Goal: Information Seeking & Learning: Check status

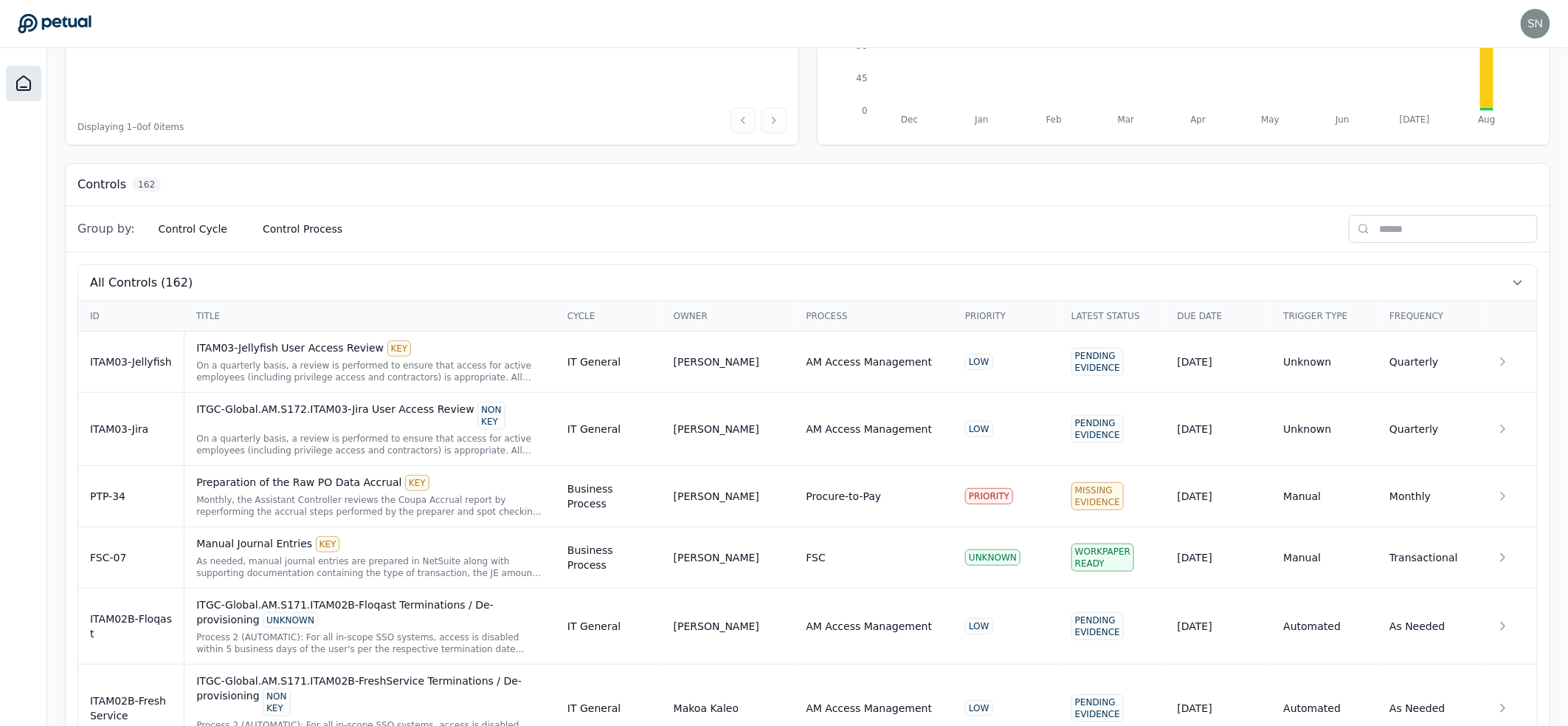
scroll to position [301, 0]
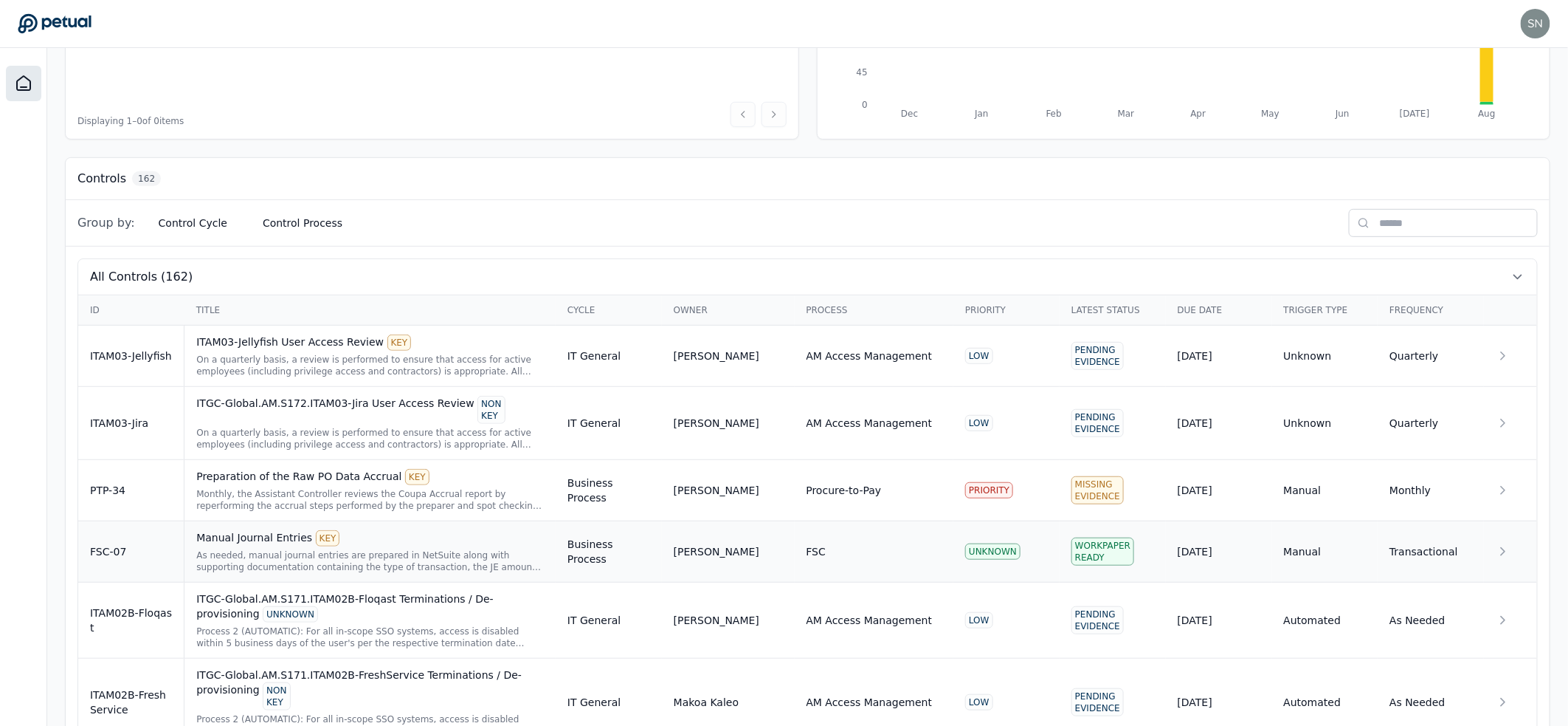
click at [251, 551] on div "As needed, manual journal entries are prepared in NetSuite along with supportin…" at bounding box center [370, 561] width 348 height 23
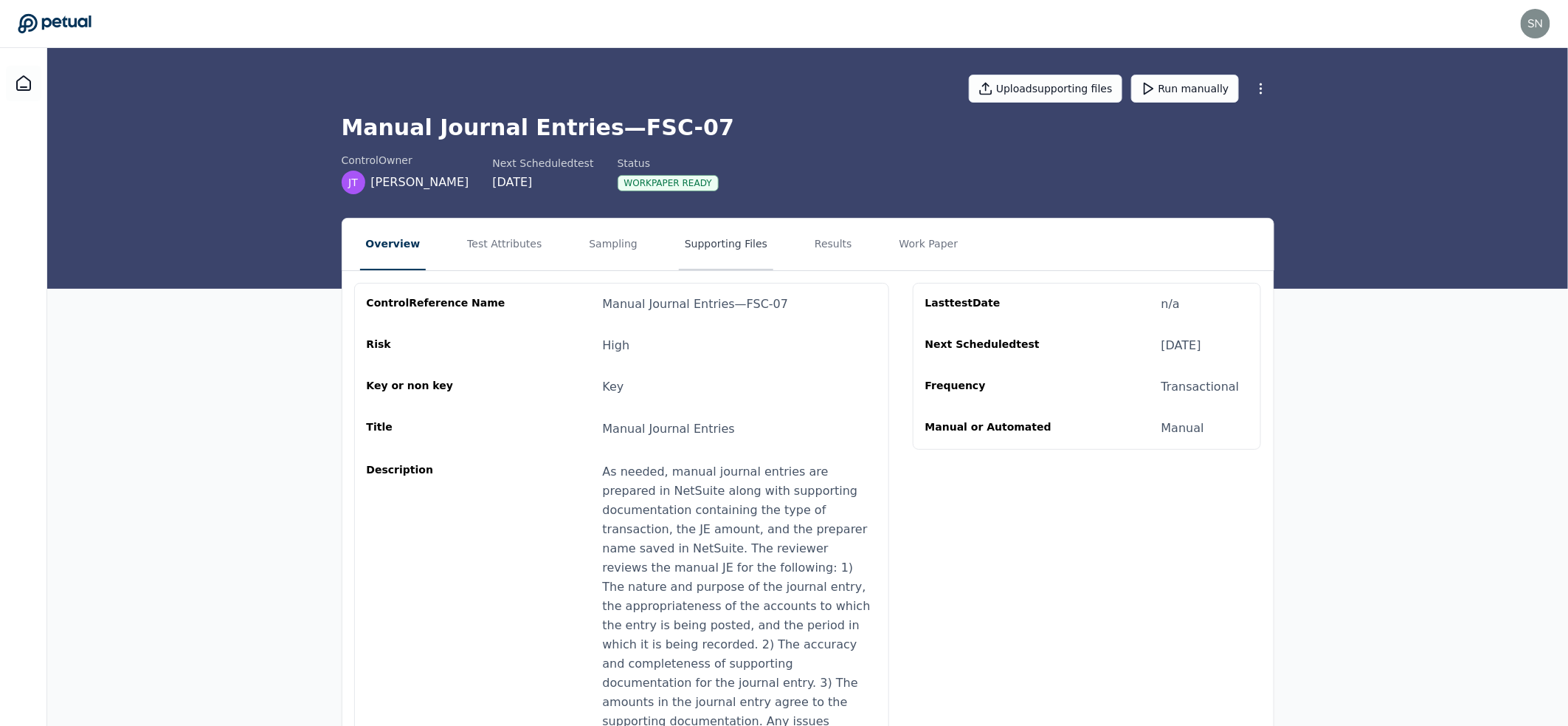
click at [679, 247] on button "Supporting Files" at bounding box center [726, 244] width 95 height 52
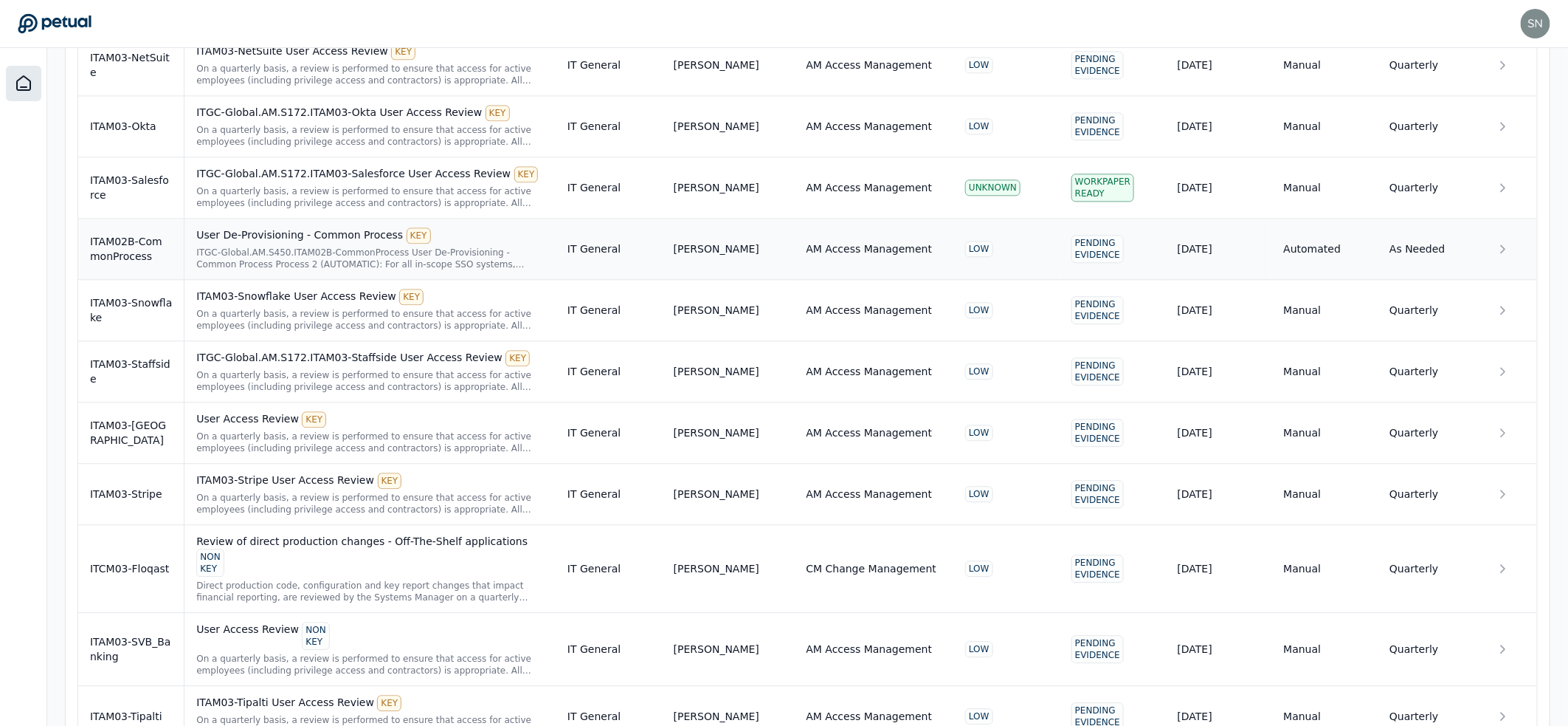
scroll to position [4514, 0]
click at [304, 167] on div "ITGC-Global.AM.S172.ITAM03-Salesforce User Access Review KEY On a quarterly bas…" at bounding box center [370, 188] width 348 height 43
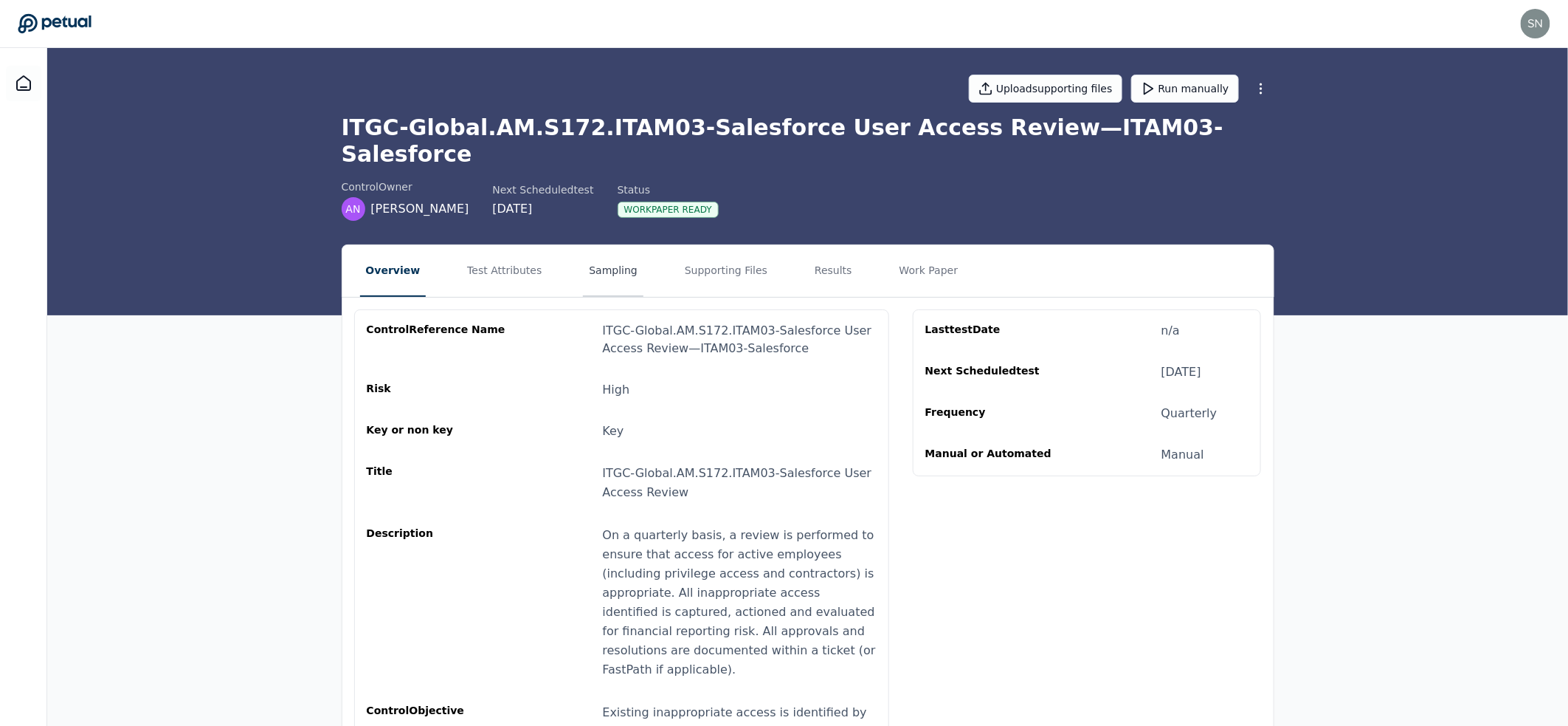
click at [603, 245] on button "Sampling" at bounding box center [612, 271] width 60 height 52
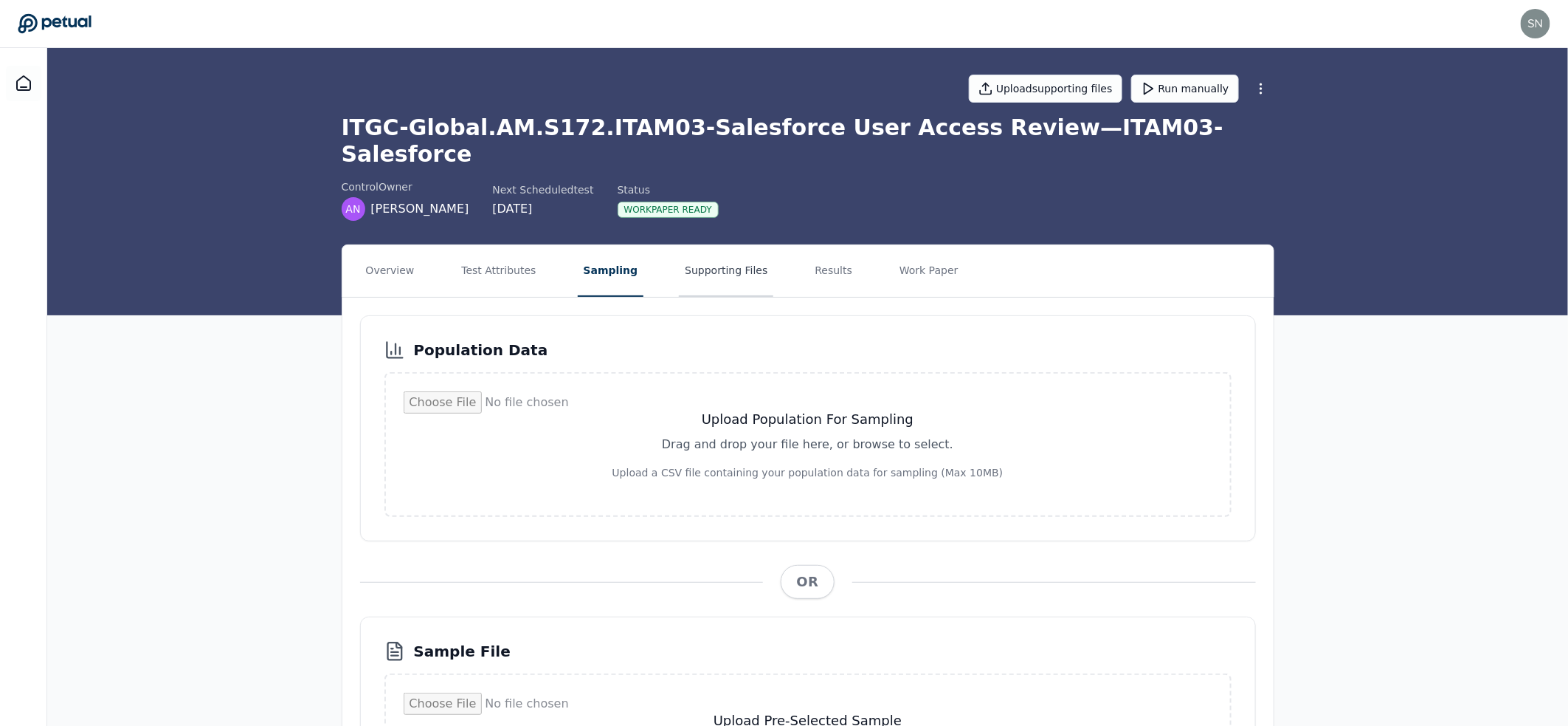
click at [727, 250] on button "Supporting Files" at bounding box center [726, 271] width 95 height 52
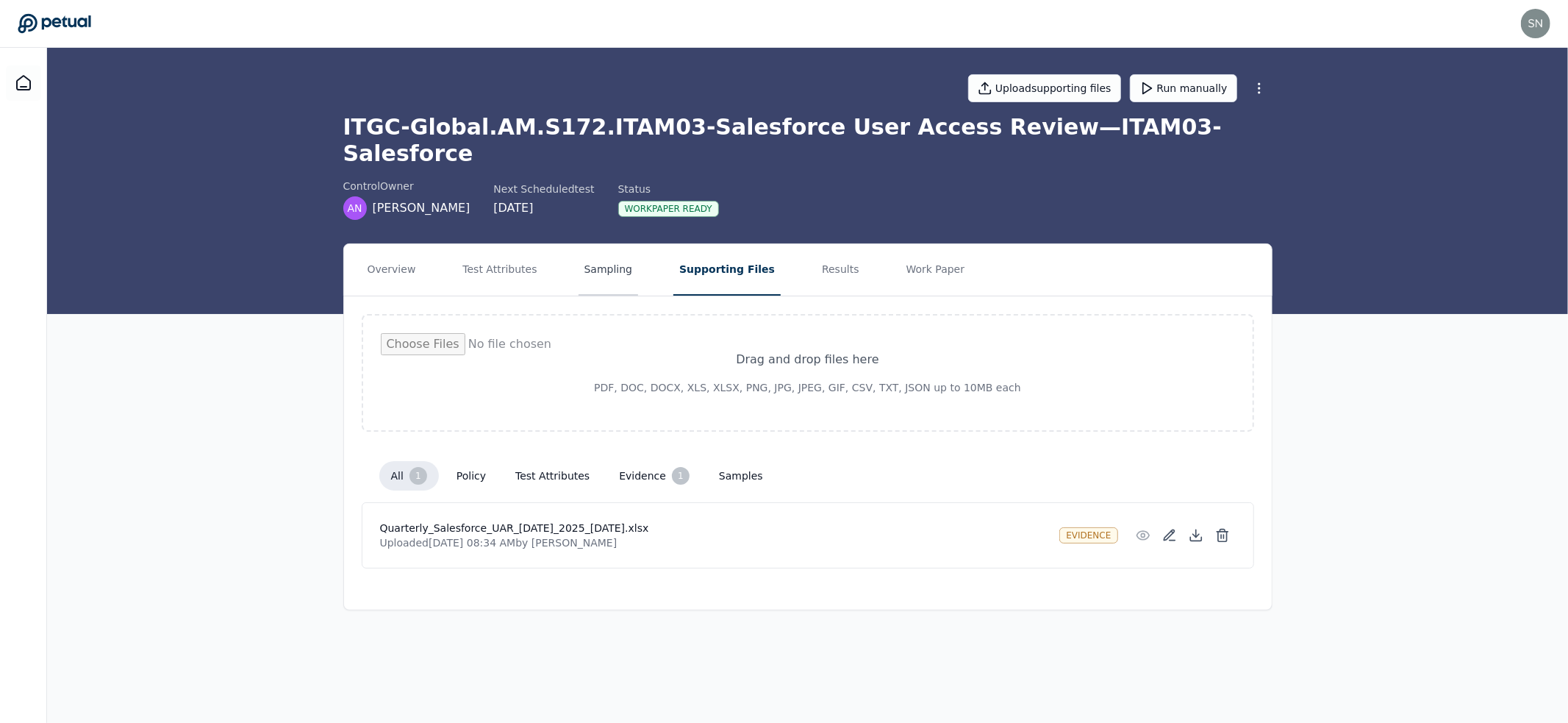
click at [613, 251] on button "Sampling" at bounding box center [608, 270] width 60 height 52
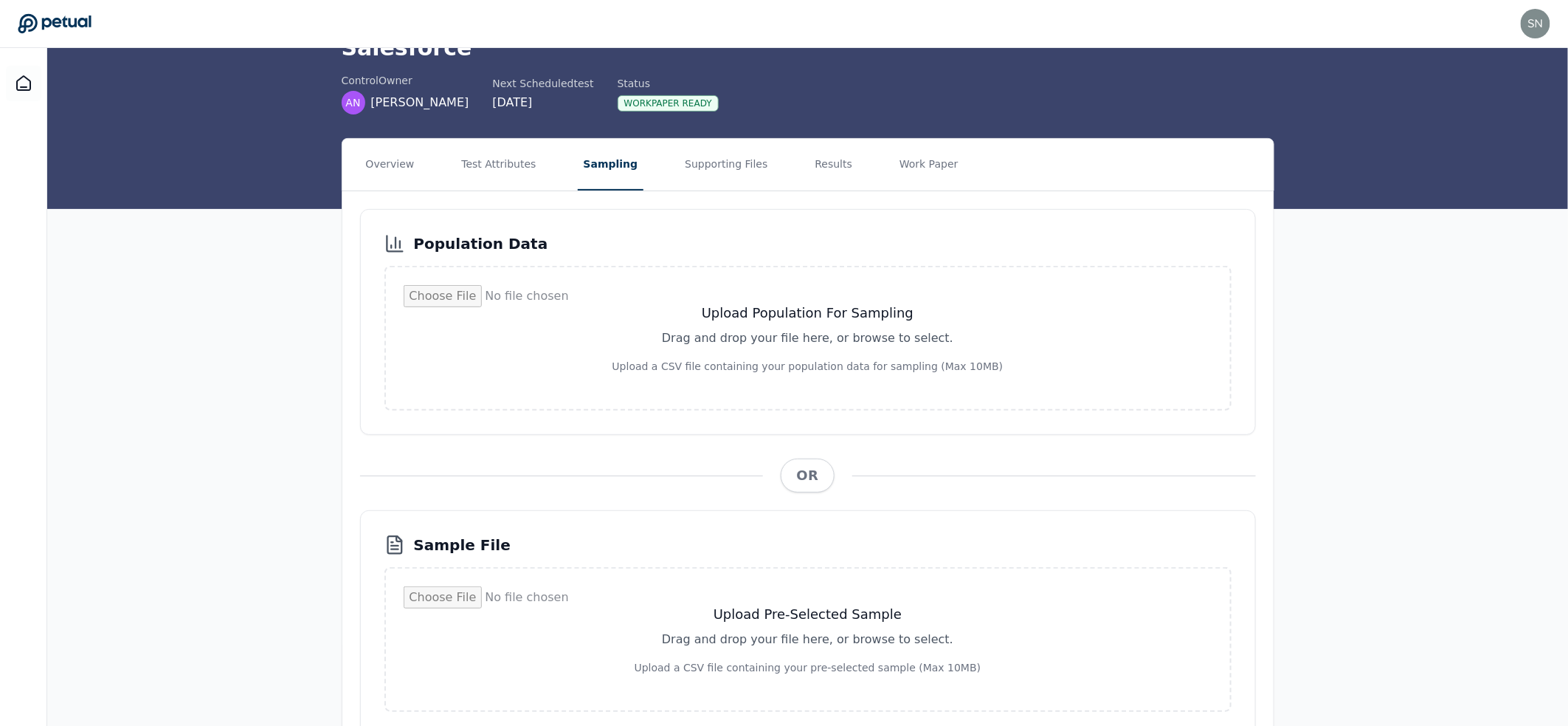
scroll to position [132, 0]
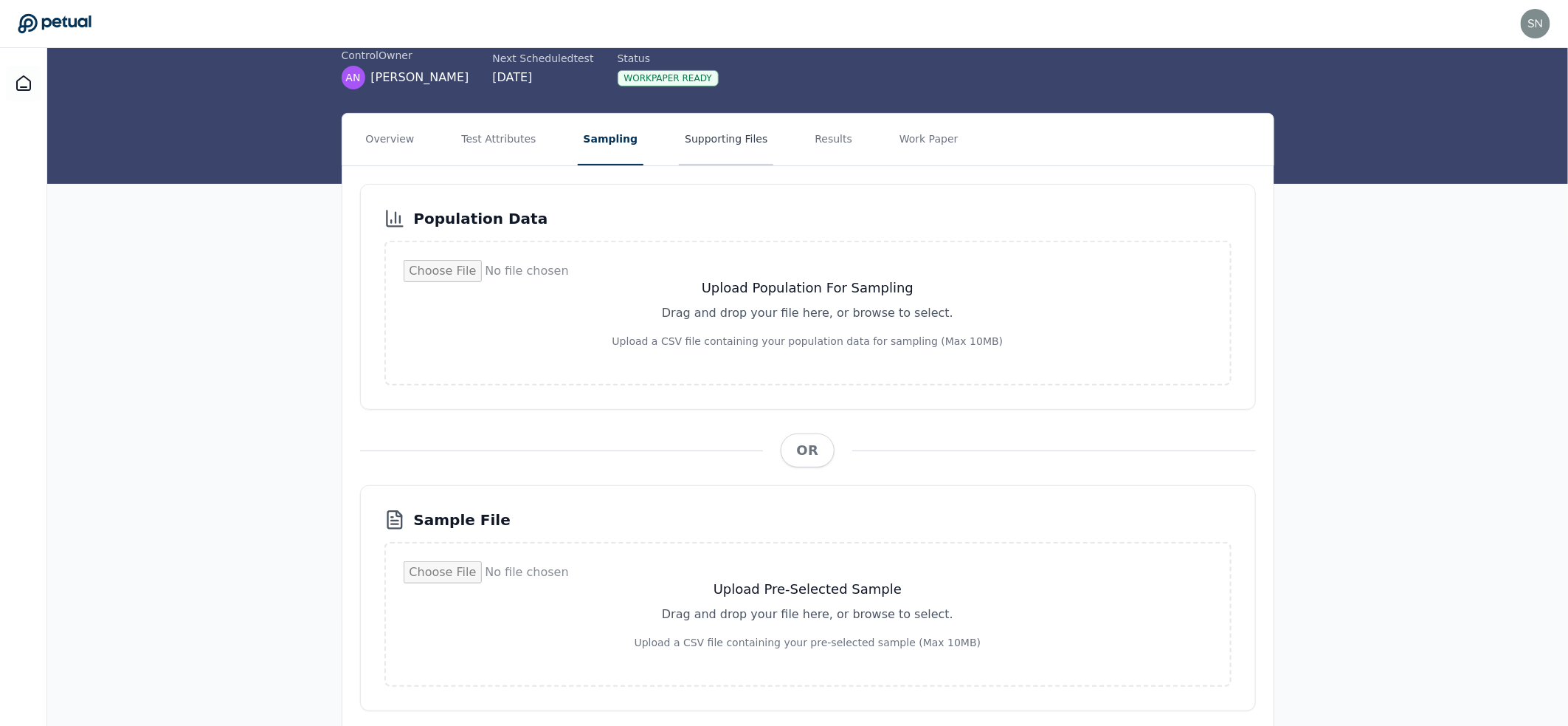
click at [702, 117] on button "Supporting Files" at bounding box center [726, 139] width 95 height 52
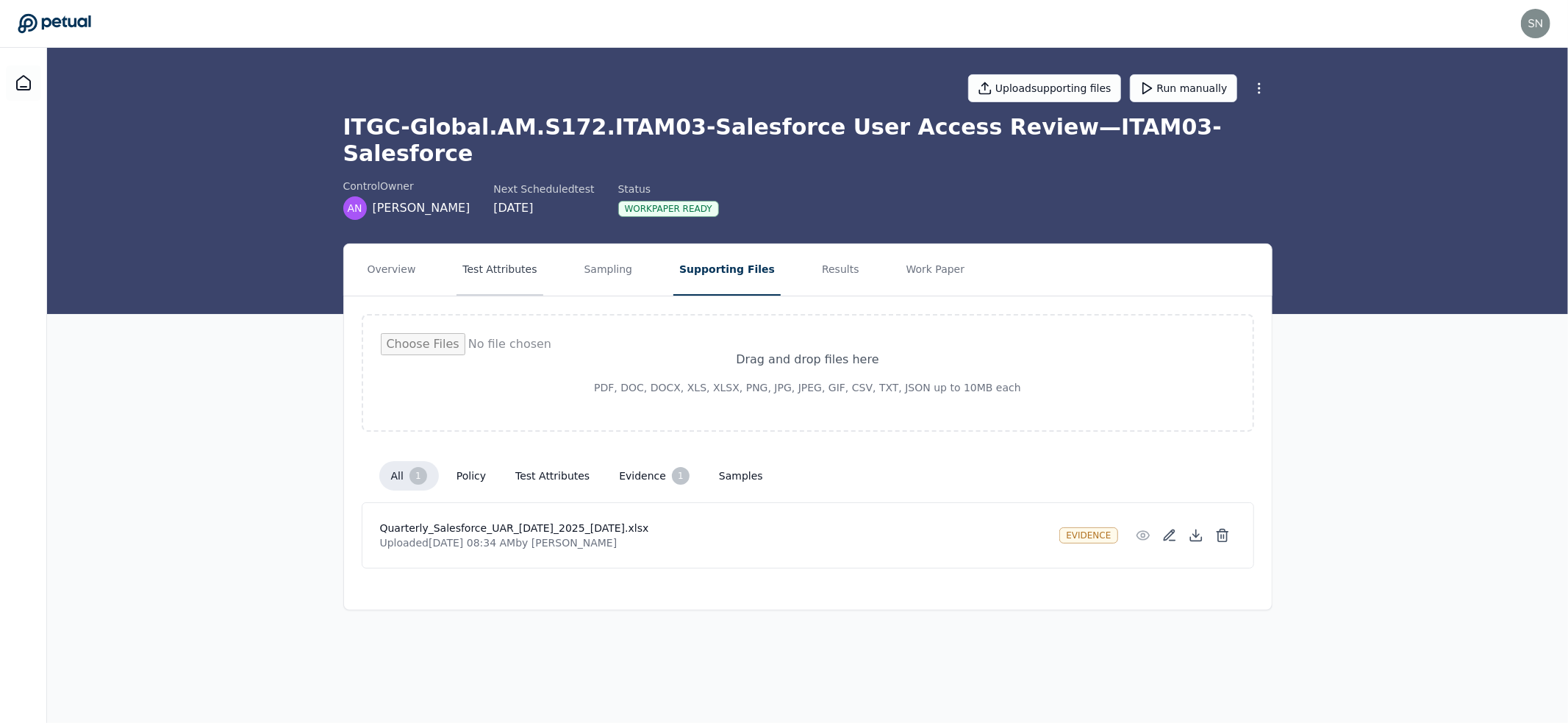
click at [466, 244] on button "Test Attributes" at bounding box center [499, 270] width 86 height 52
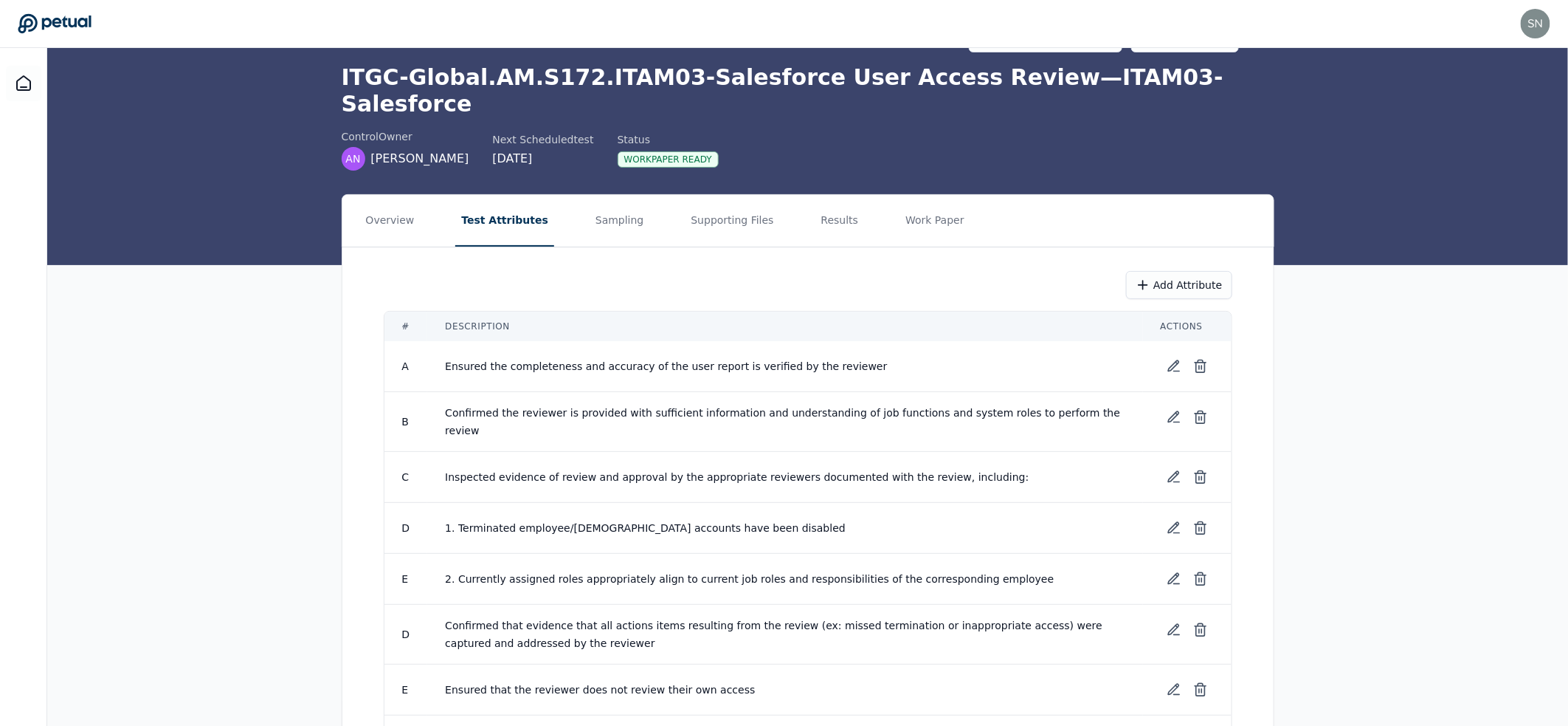
scroll to position [63, 0]
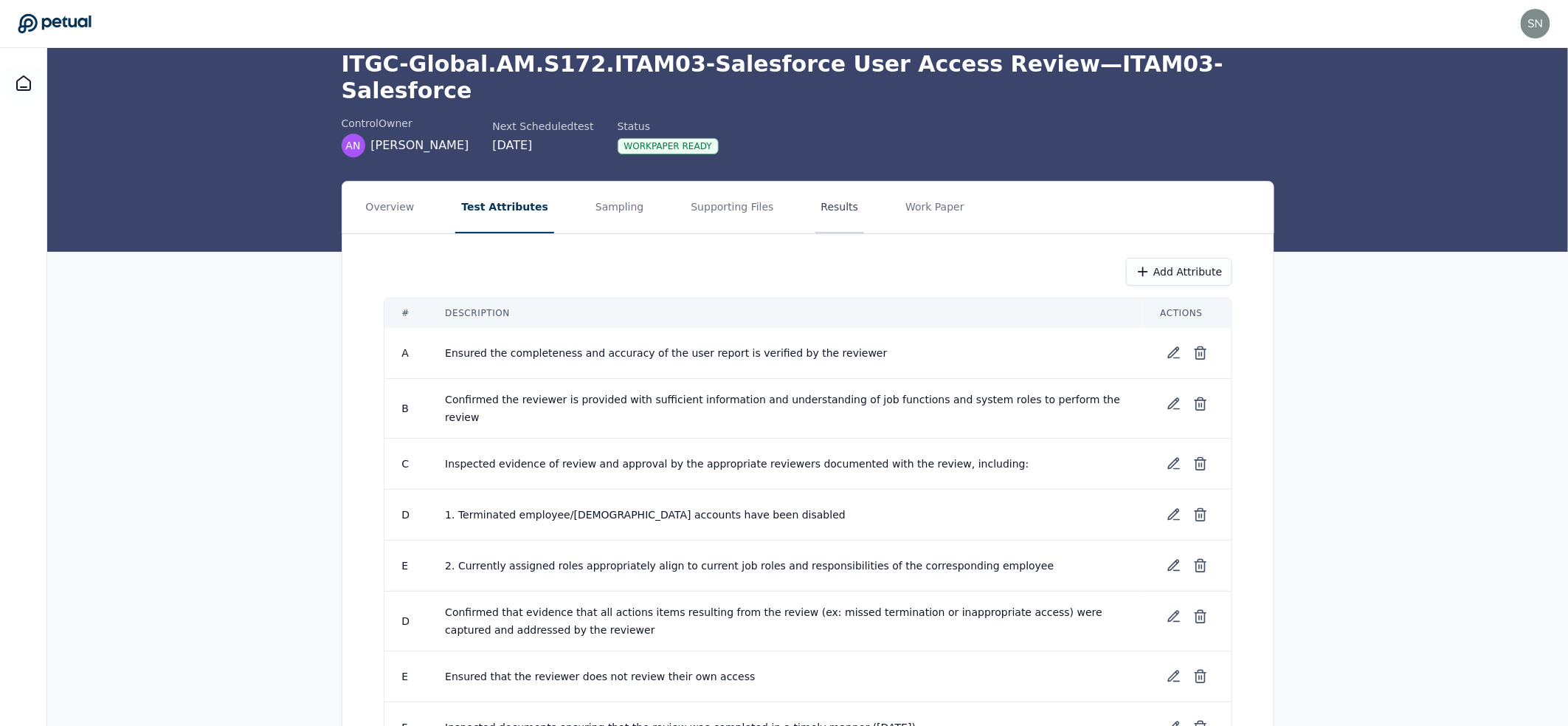
click at [816, 182] on button "Results" at bounding box center [840, 208] width 49 height 52
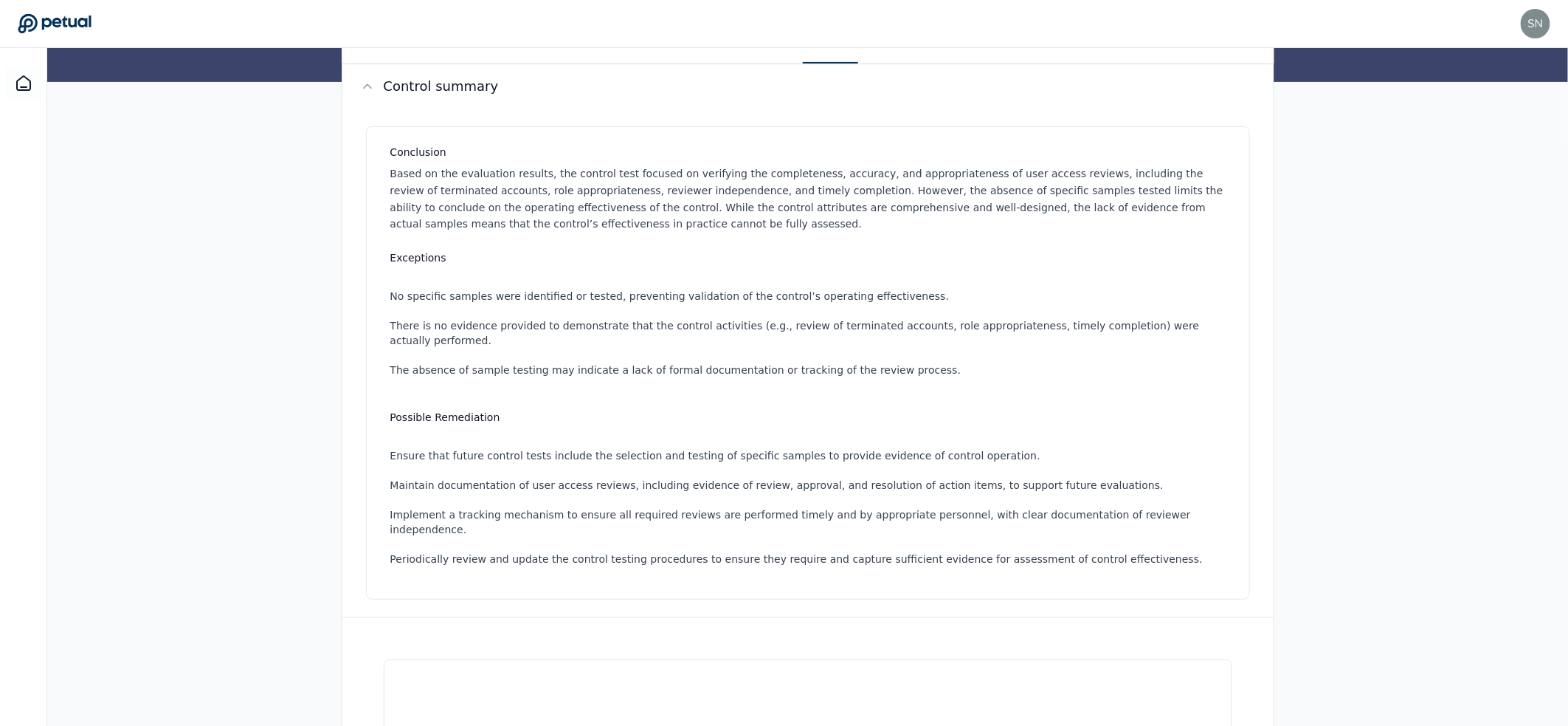
scroll to position [379, 0]
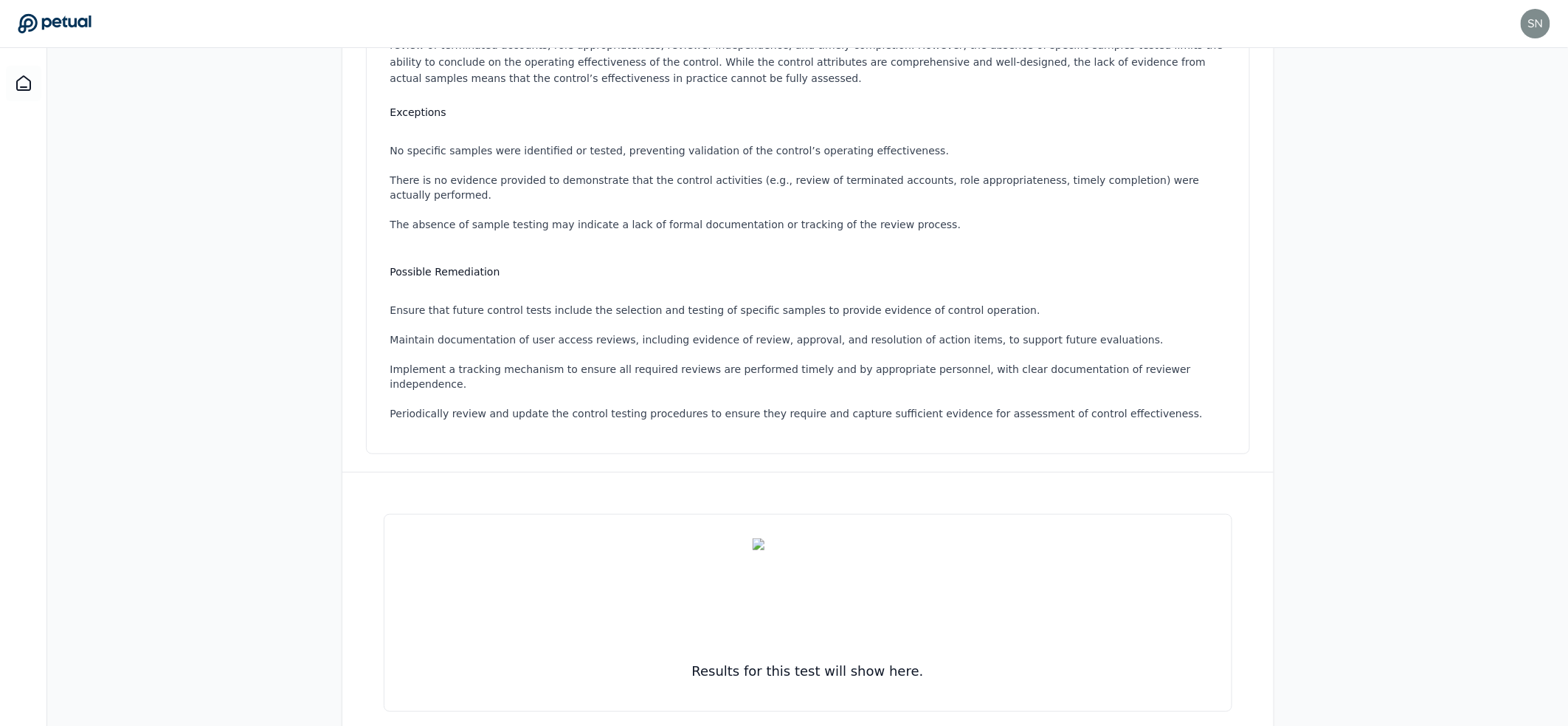
click at [223, 336] on div "Overview Test Attributes Sampling Supporting Files Results Work Paper Control s…" at bounding box center [807, 321] width 1521 height 912
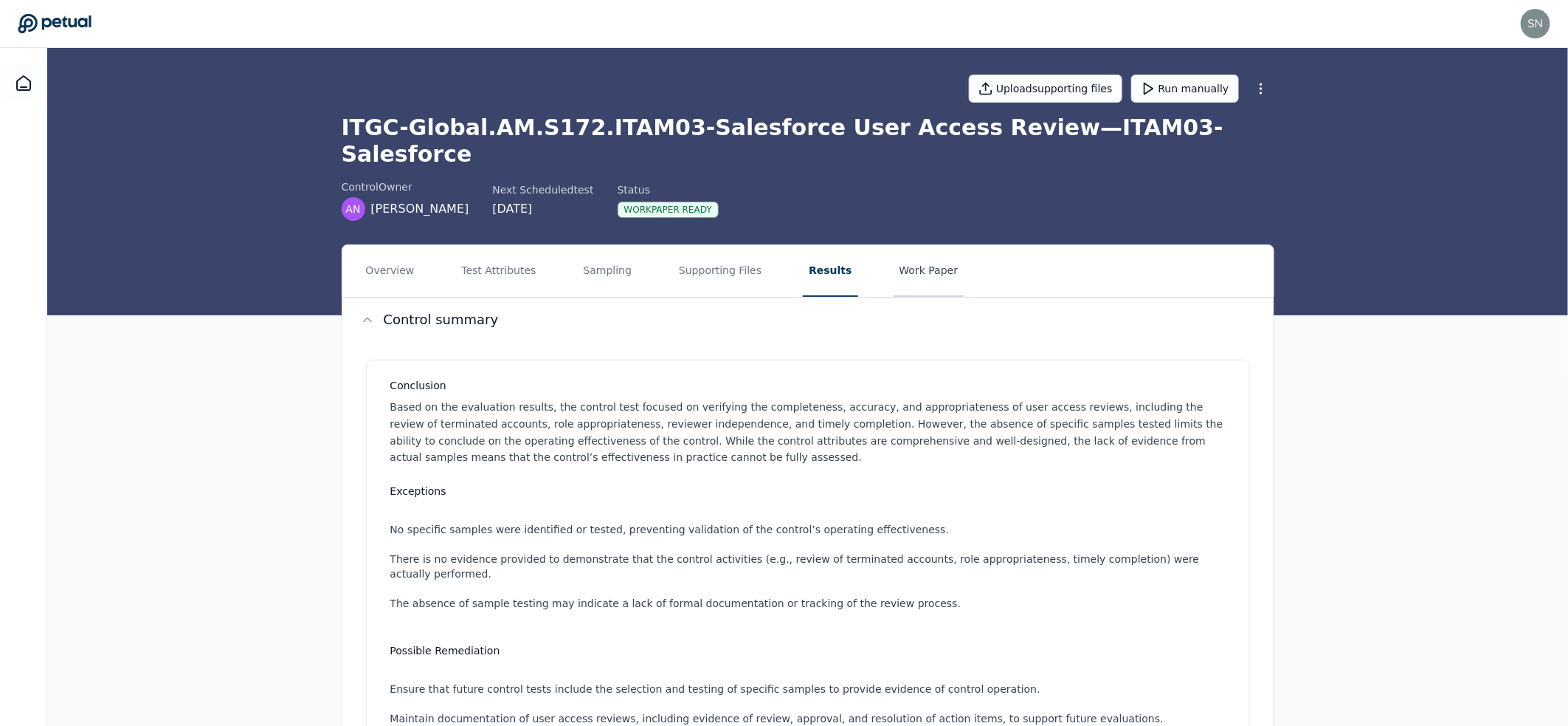
click at [920, 247] on button "Work Paper" at bounding box center [929, 271] width 71 height 52
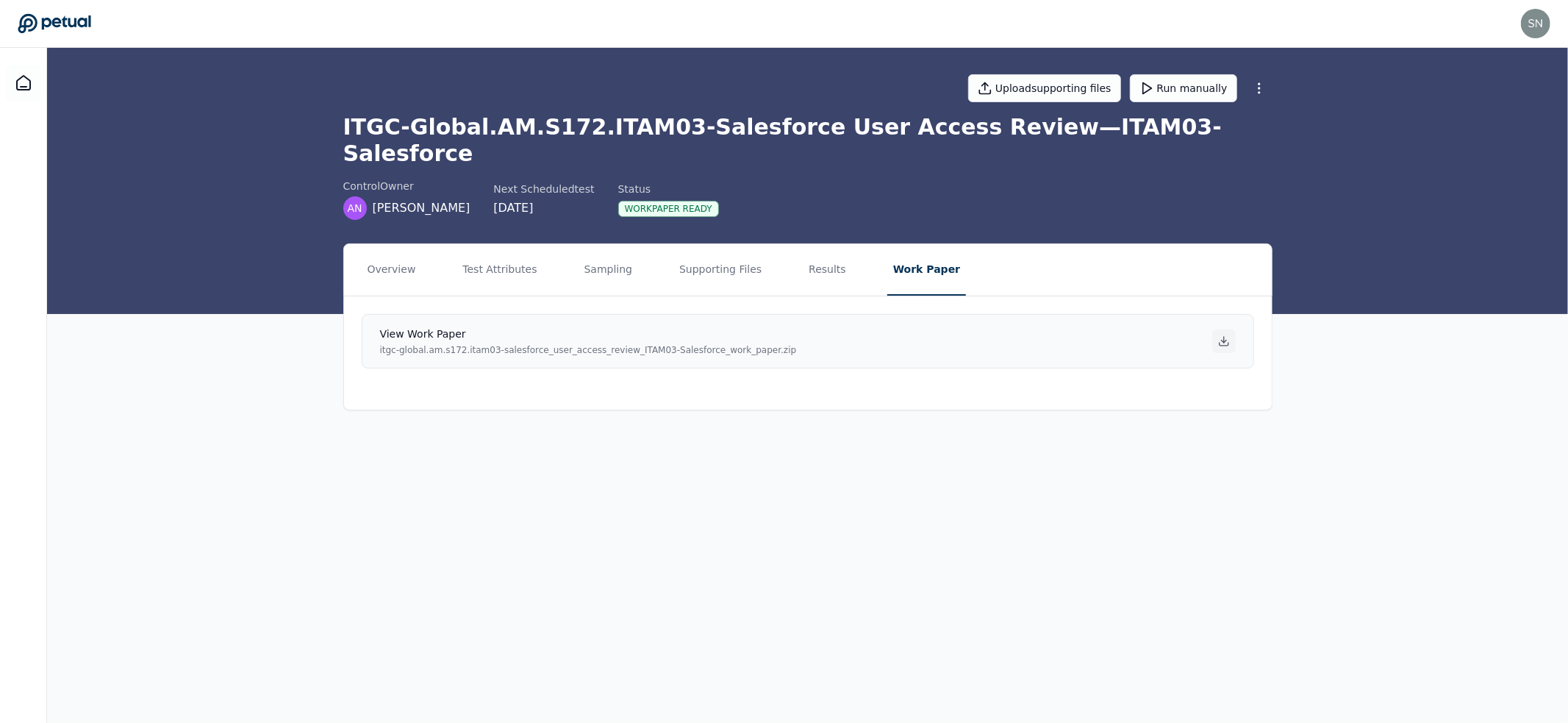
click at [1229, 336] on icon at bounding box center [1224, 341] width 12 height 12
click at [802, 245] on button "Results" at bounding box center [827, 270] width 49 height 52
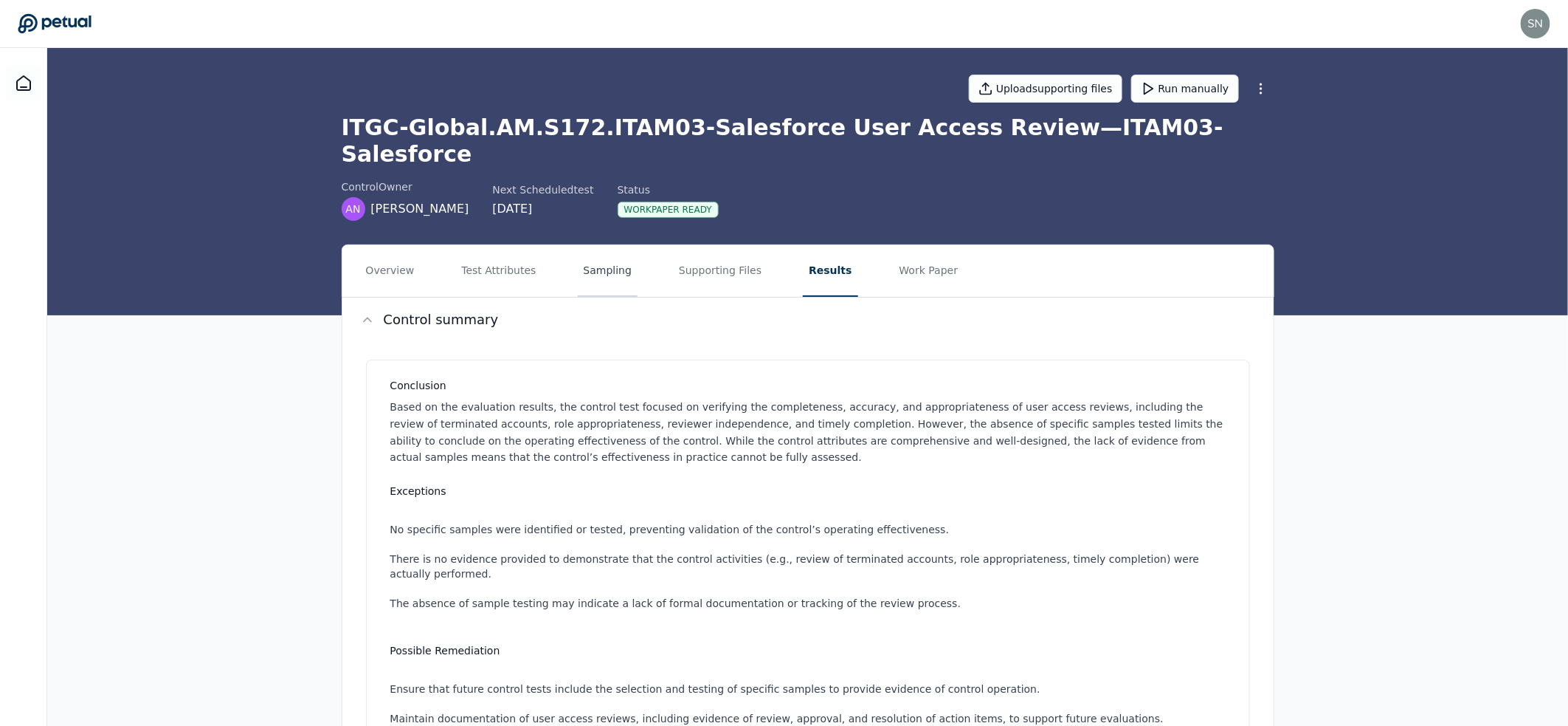
click at [598, 251] on button "Sampling" at bounding box center [608, 271] width 60 height 52
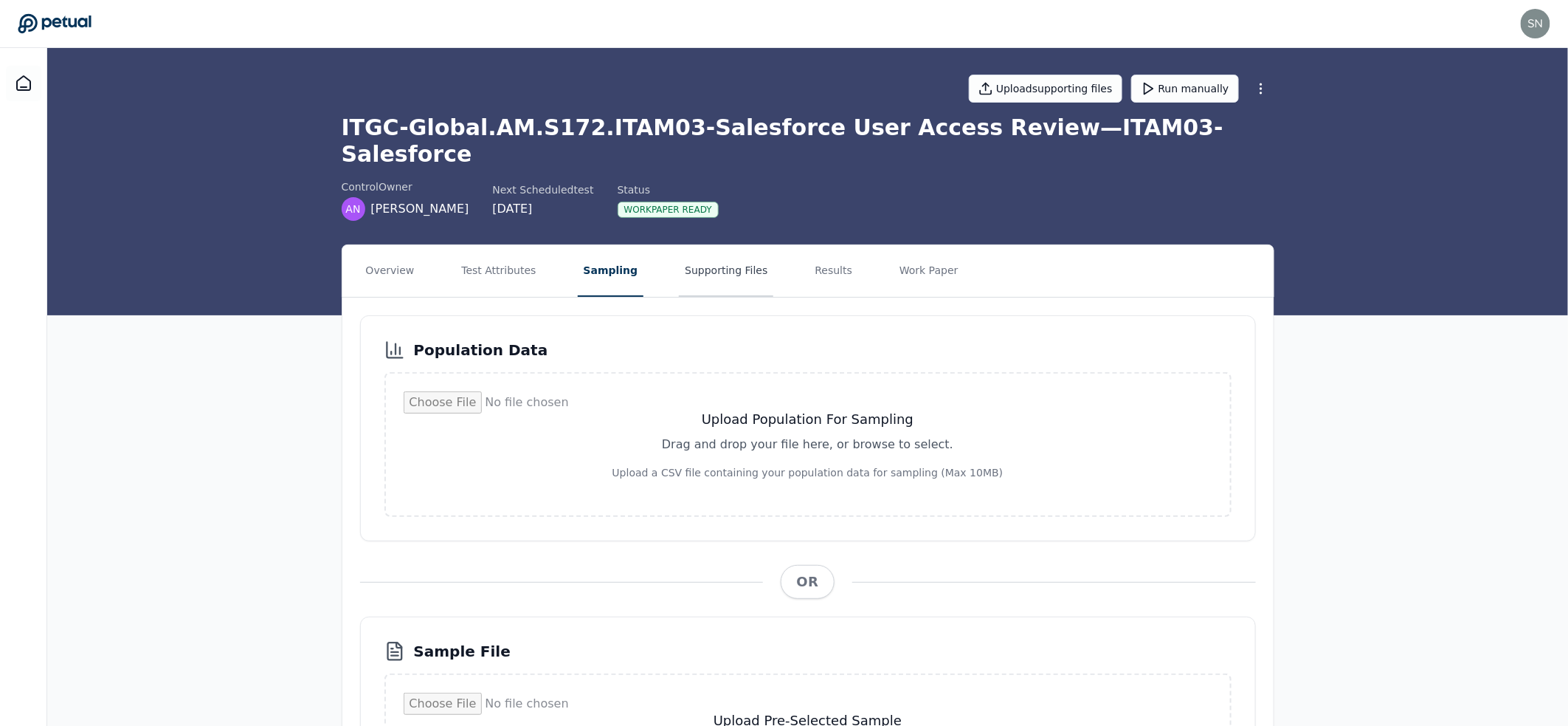
click at [734, 258] on button "Supporting Files" at bounding box center [726, 271] width 95 height 52
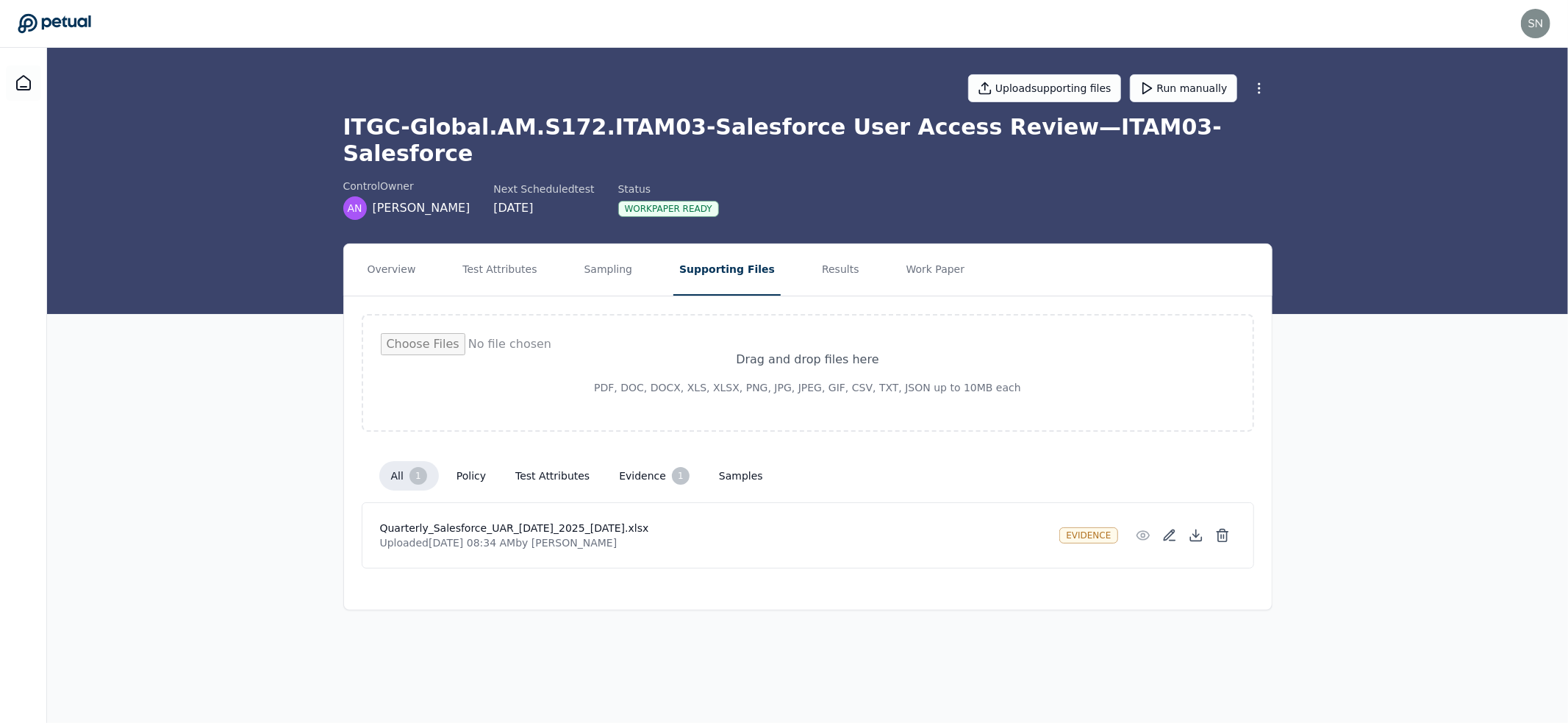
click at [587, 122] on h1 "ITGC-Global.AM.S172.ITAM03-Salesforce User Access Review — ITAM03-Salesforce" at bounding box center [807, 140] width 929 height 53
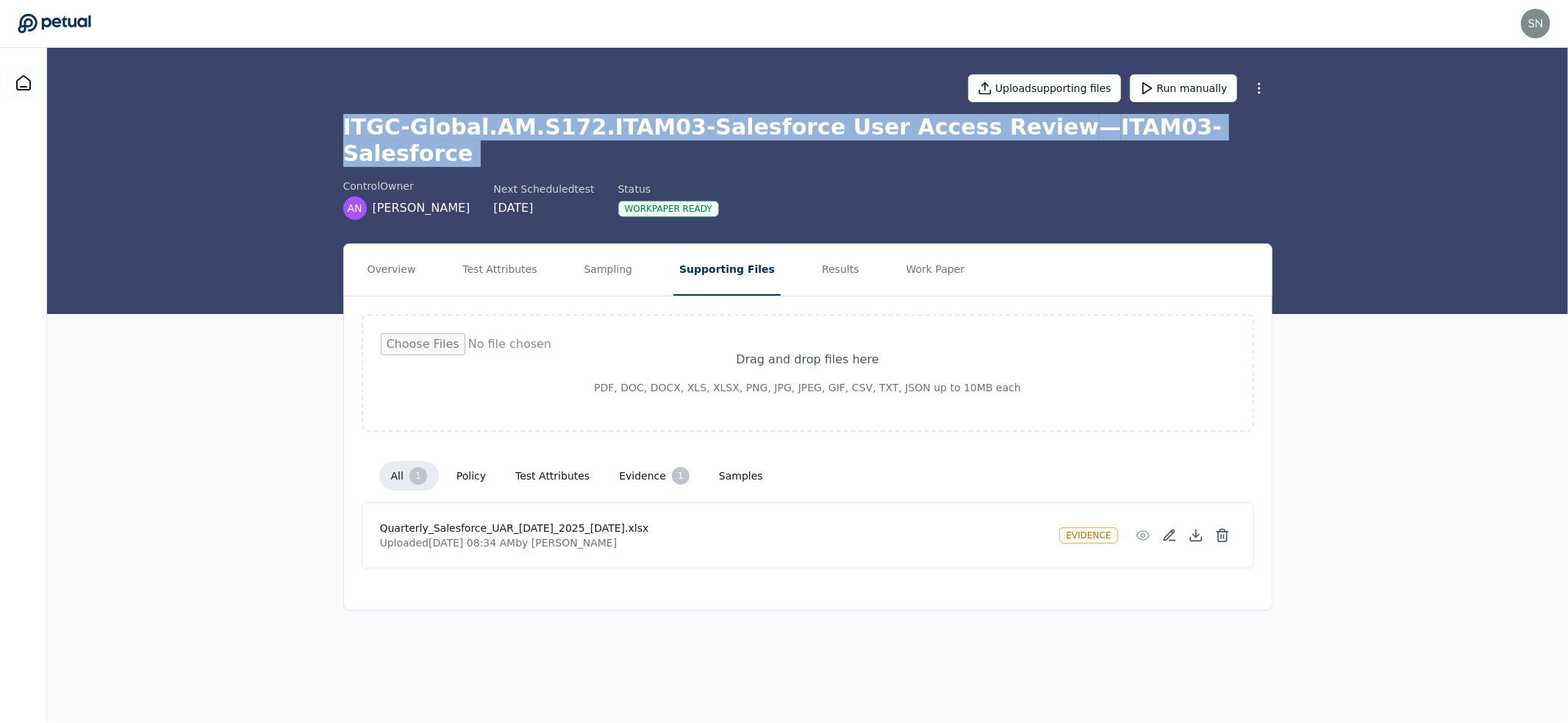
click at [587, 122] on h1 "ITGC-Global.AM.S172.ITAM03-Salesforce User Access Review — ITAM03-Salesforce" at bounding box center [807, 140] width 929 height 53
copy h1 "ITGC-Global.AM.S172.ITAM03-Salesforce User Access Review — ITAM03-Salesforce"
click at [392, 244] on button "Overview" at bounding box center [391, 270] width 60 height 52
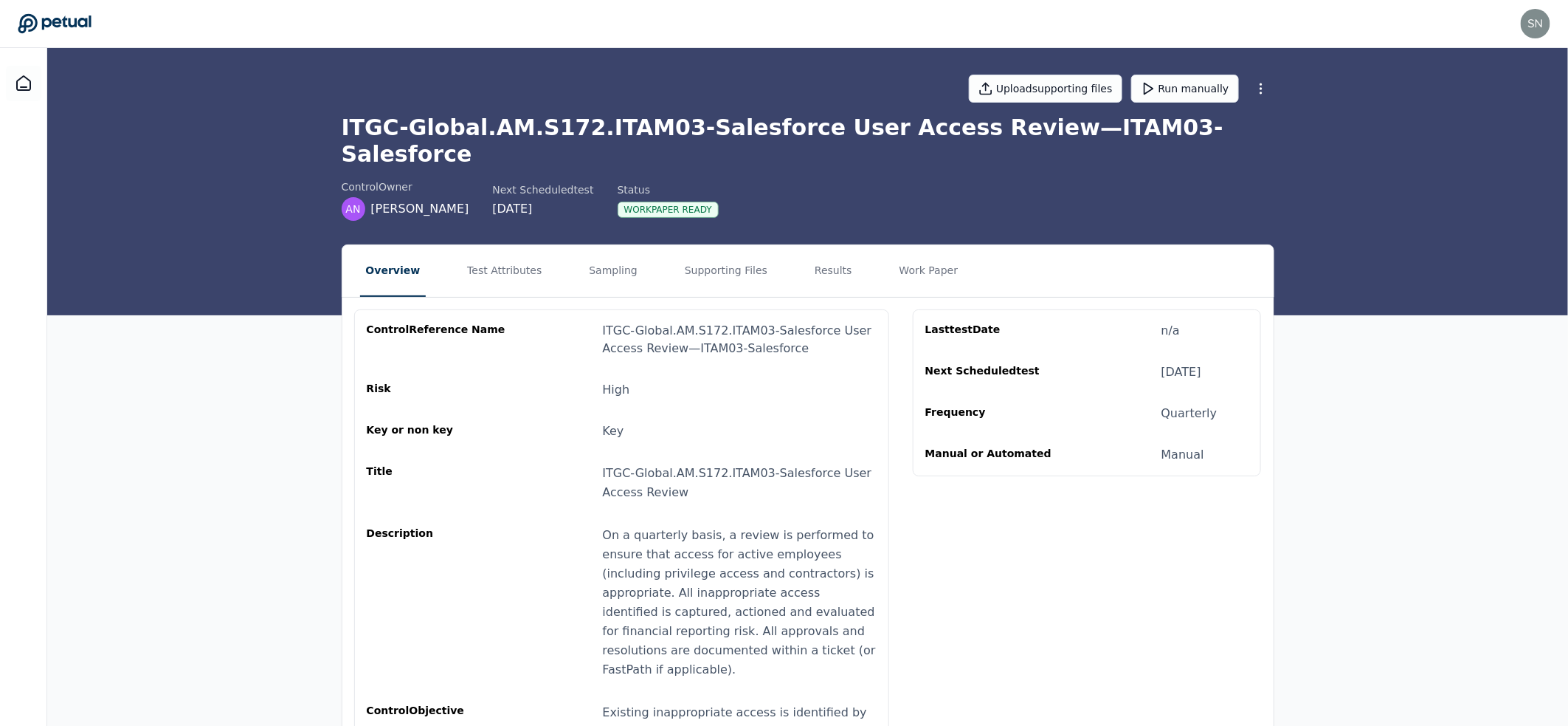
click at [653, 322] on div "ITGC-Global.AM.S172.ITAM03-Salesforce User Access Review — ITAM03-Salesforce" at bounding box center [739, 340] width 274 height 35
copy div "ITGC-Global.AM.S172.ITAM03-Salesforce User Access Review — ITAM03-Salesforce"
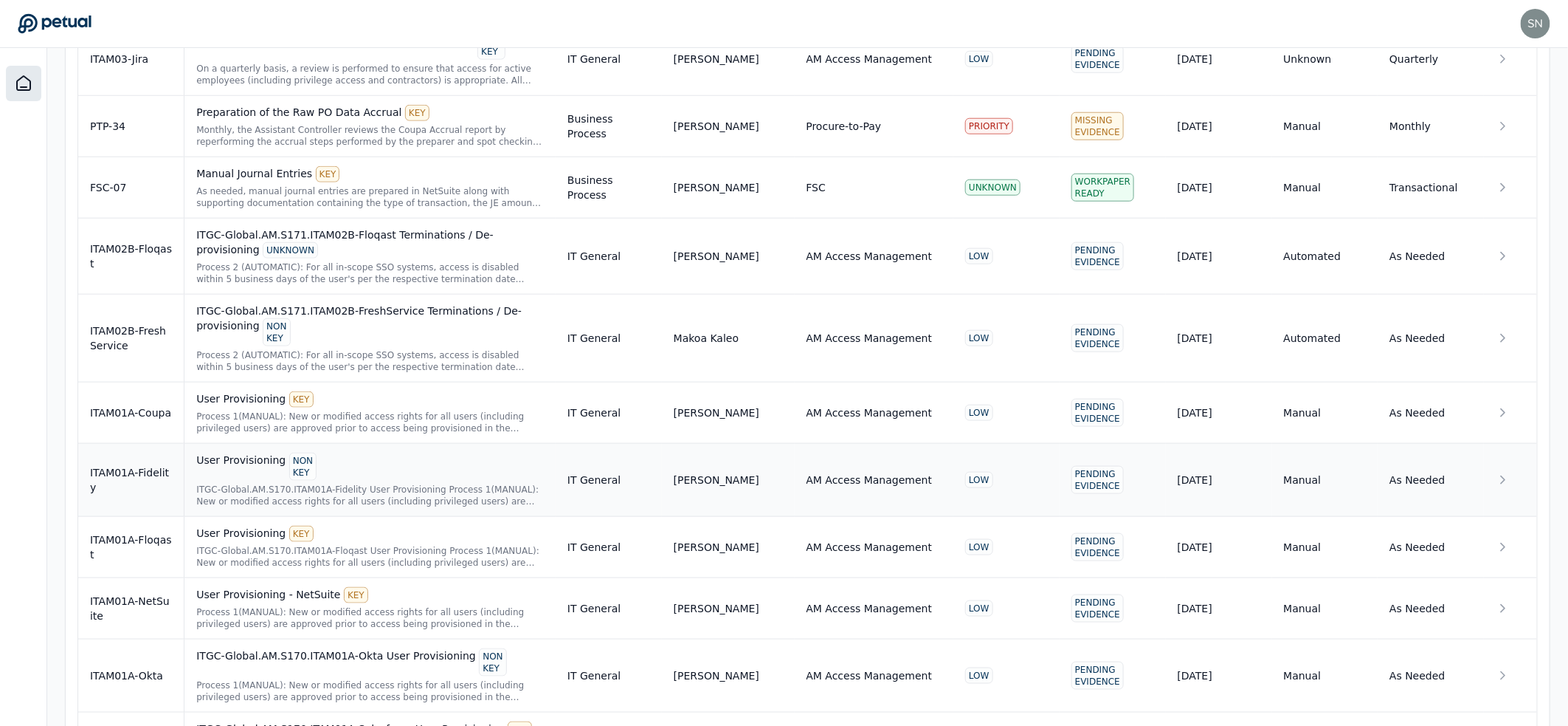
scroll to position [352, 0]
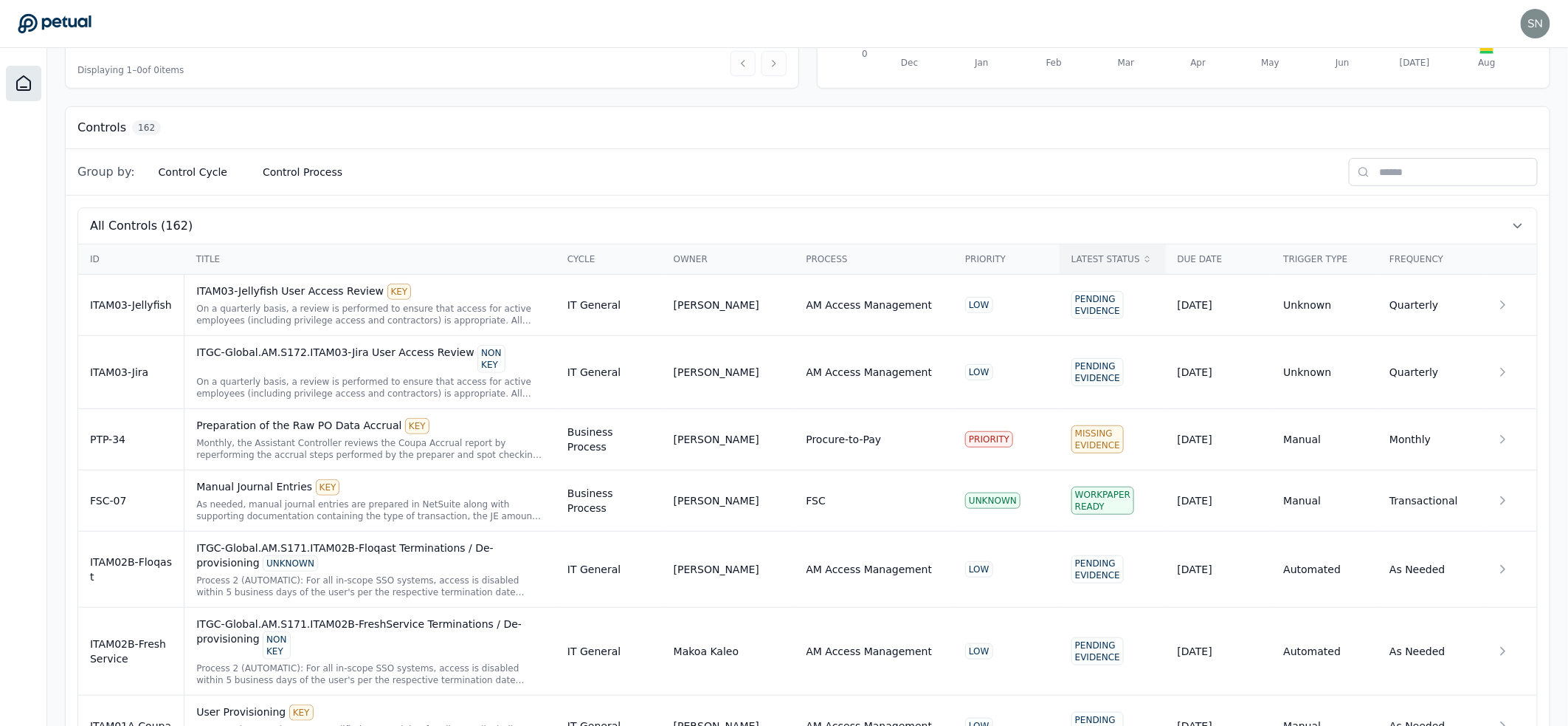
click at [1118, 259] on div "Latest Status" at bounding box center [1112, 259] width 83 height 12
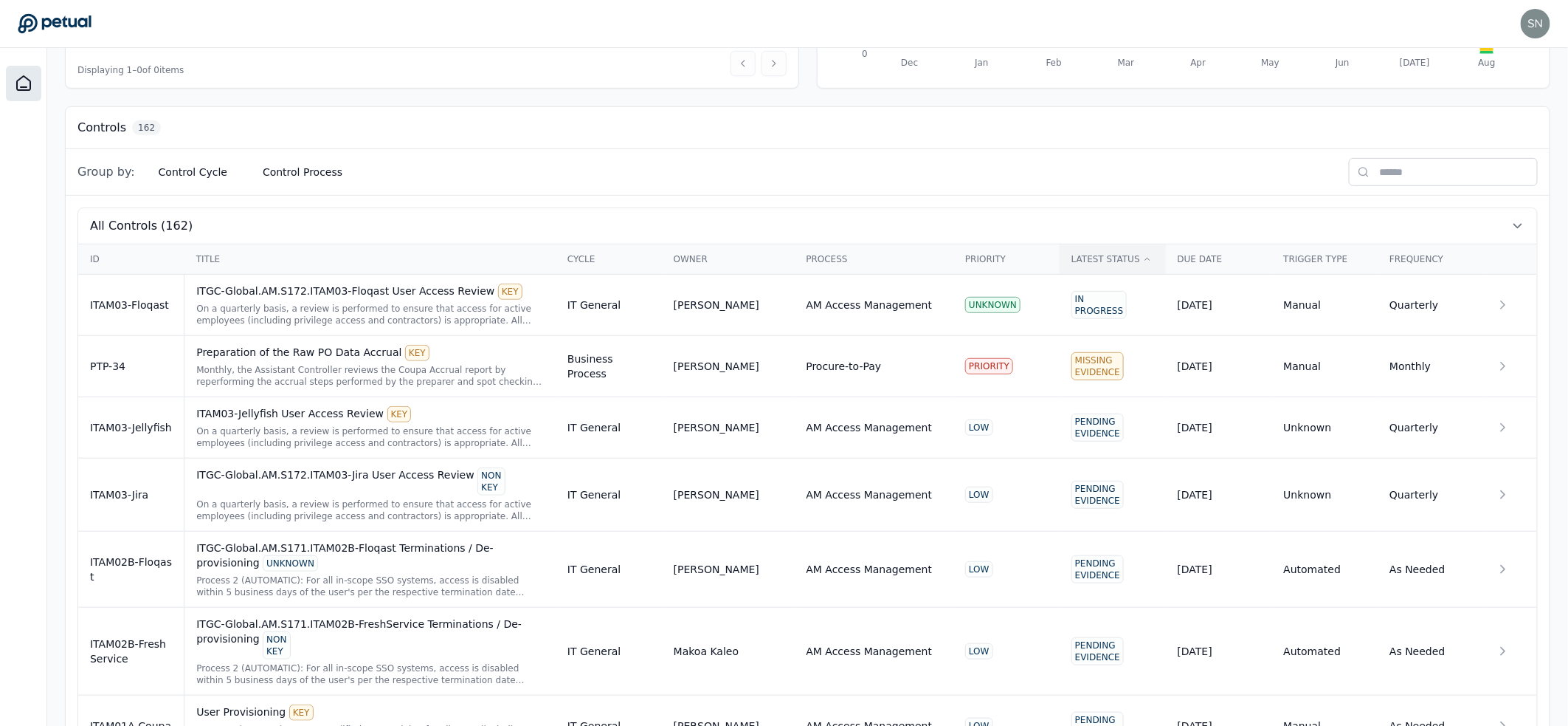
click at [1108, 247] on th "Latest Status" at bounding box center [1112, 259] width 107 height 31
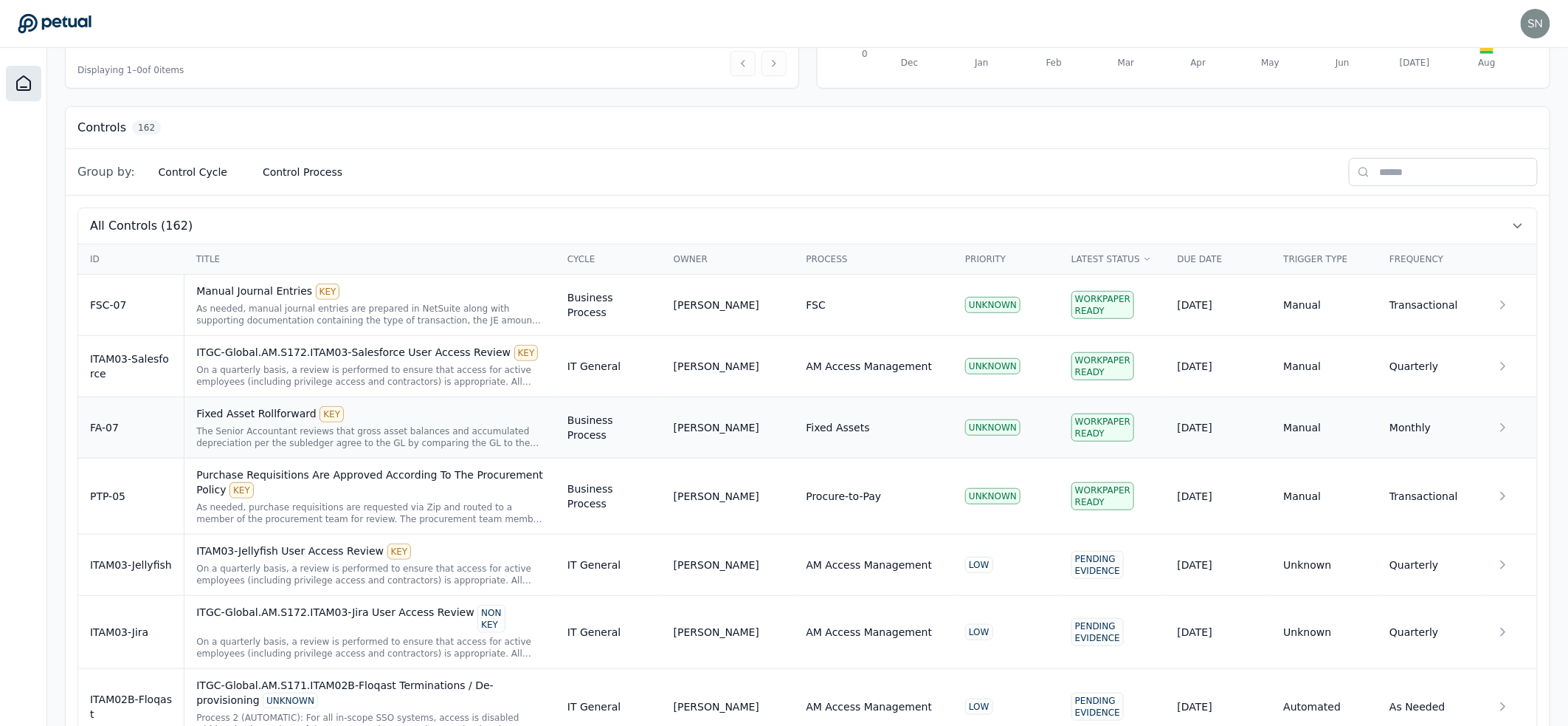
click at [274, 411] on div "Fixed Asset Rollforward KEY" at bounding box center [370, 413] width 348 height 16
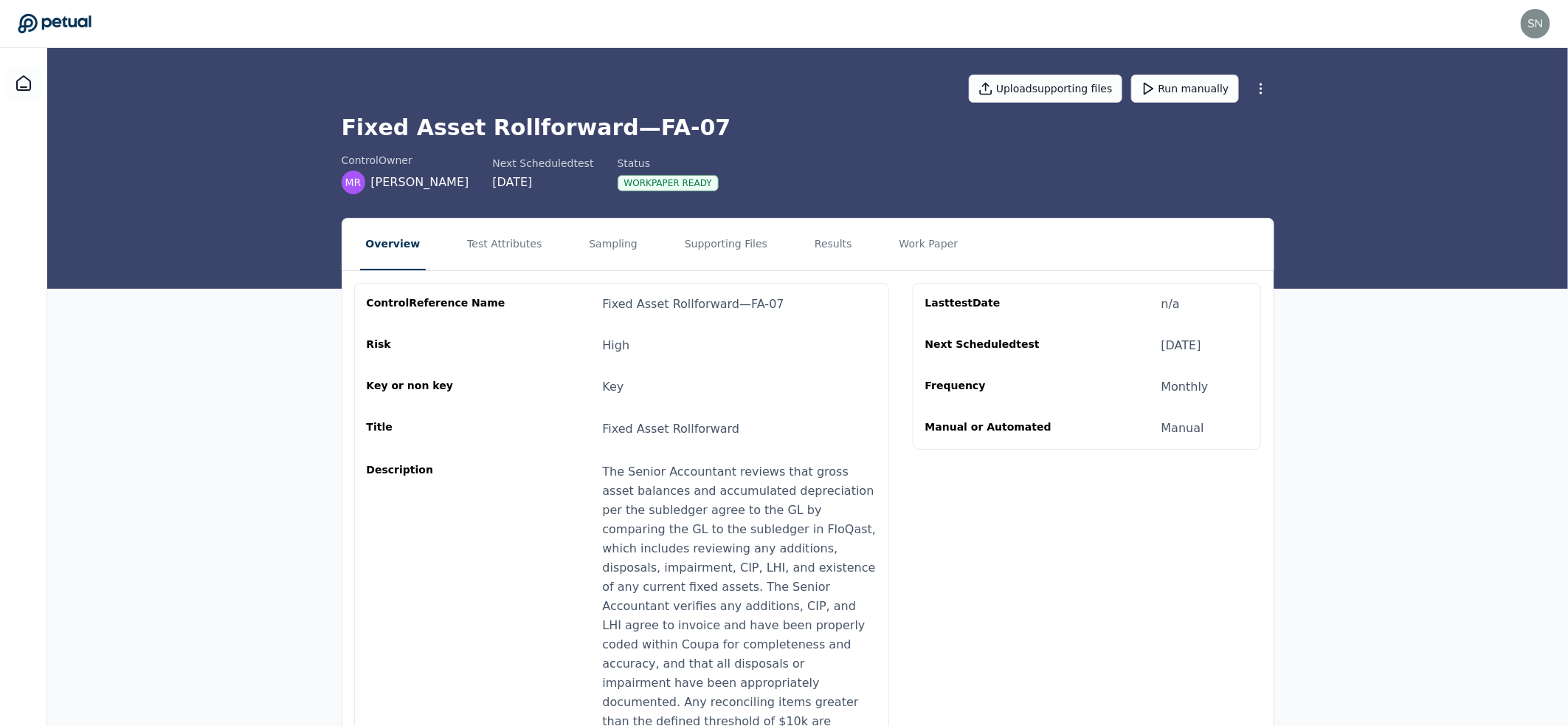
click at [540, 243] on nav "Overview Test Attributes Sampling Supporting Files Results Work Paper" at bounding box center [808, 244] width 932 height 52
click at [613, 245] on button "Sampling" at bounding box center [612, 244] width 60 height 52
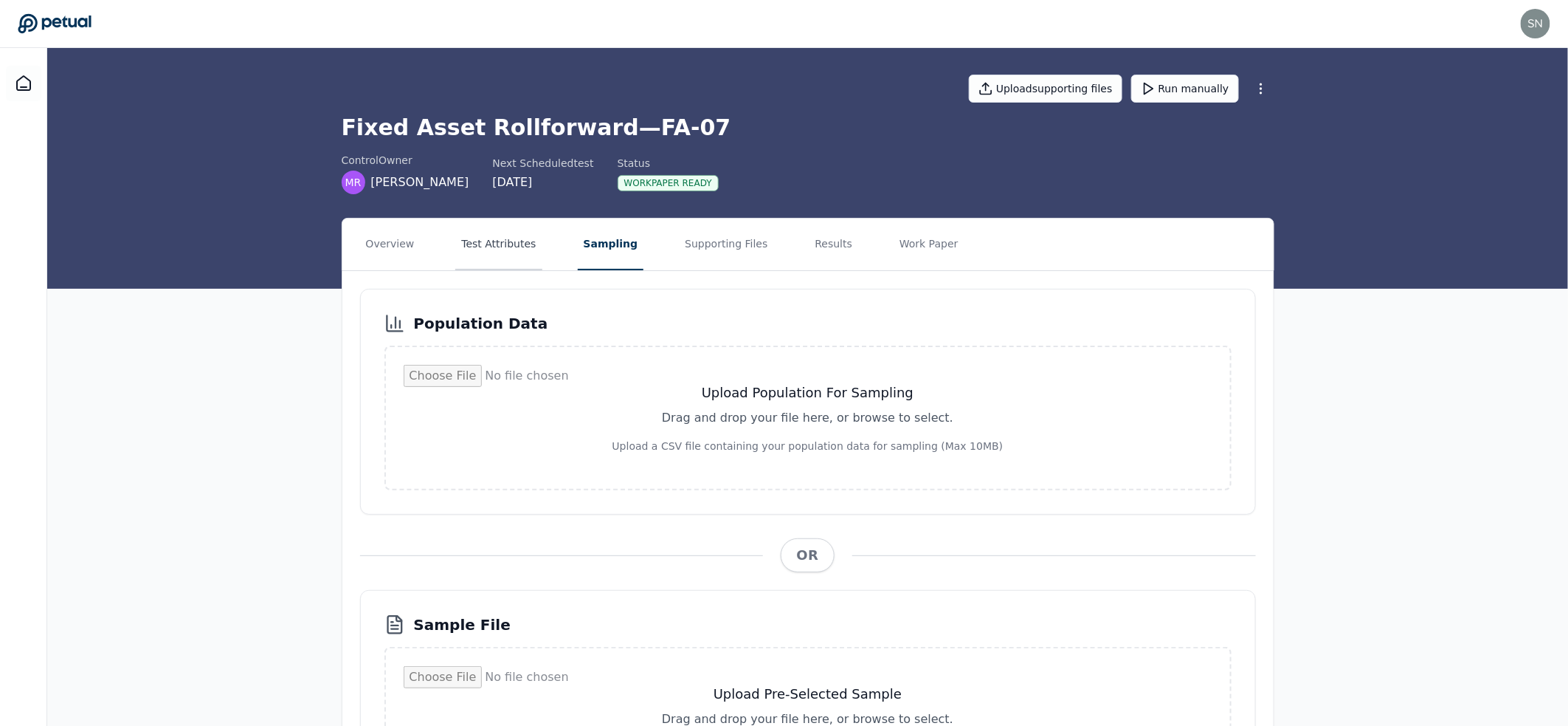
click at [503, 256] on button "Test Attributes" at bounding box center [498, 244] width 86 height 52
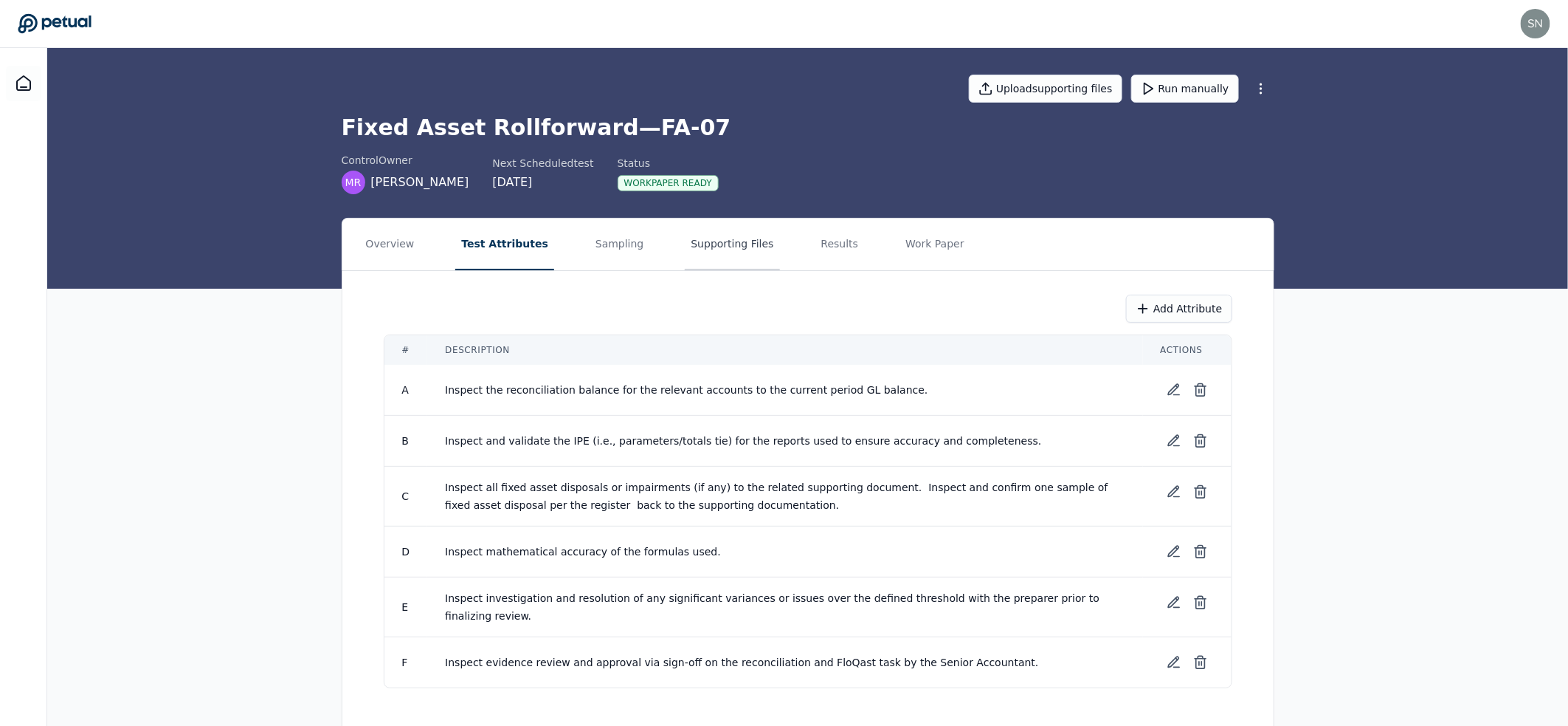
click at [695, 240] on button "Supporting Files" at bounding box center [732, 244] width 95 height 52
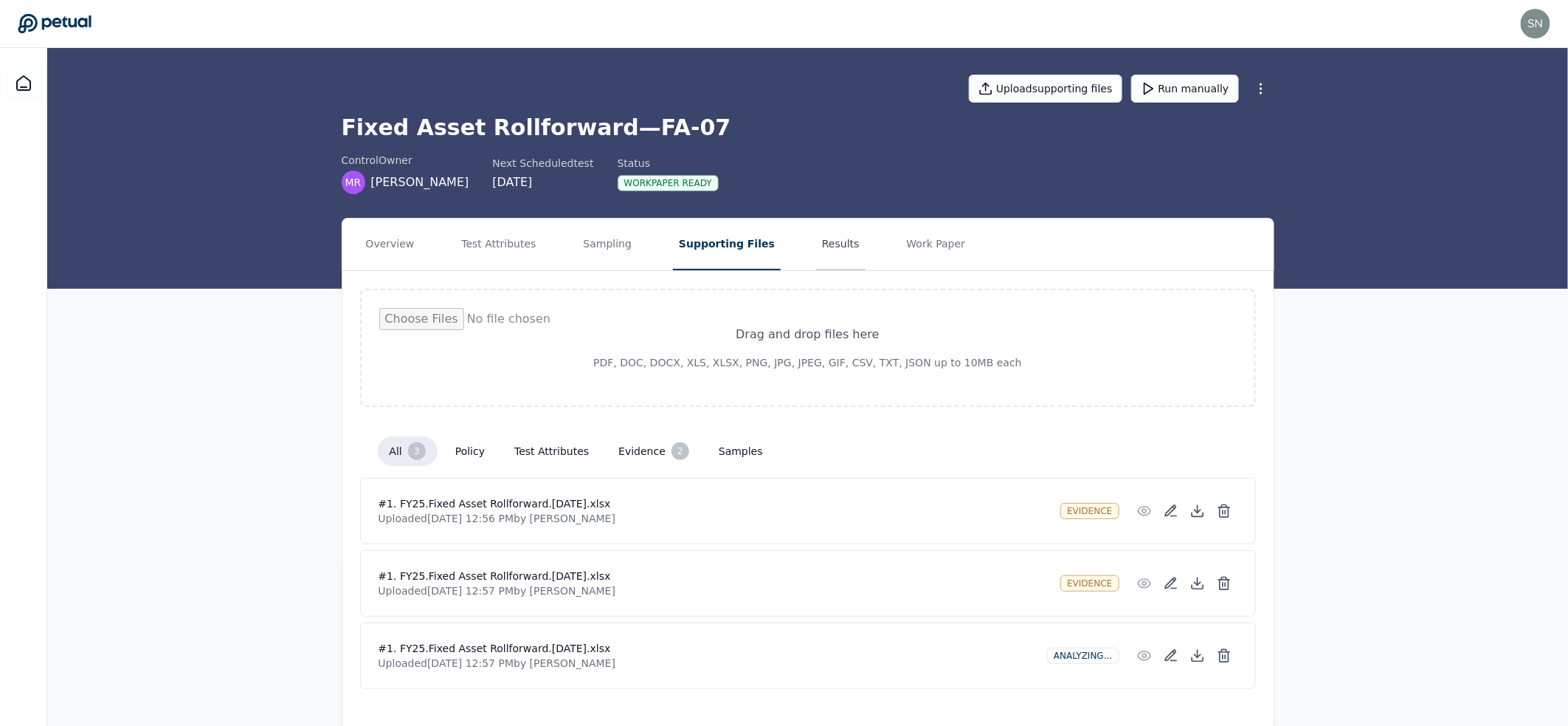
click at [816, 240] on button "Results" at bounding box center [840, 244] width 49 height 52
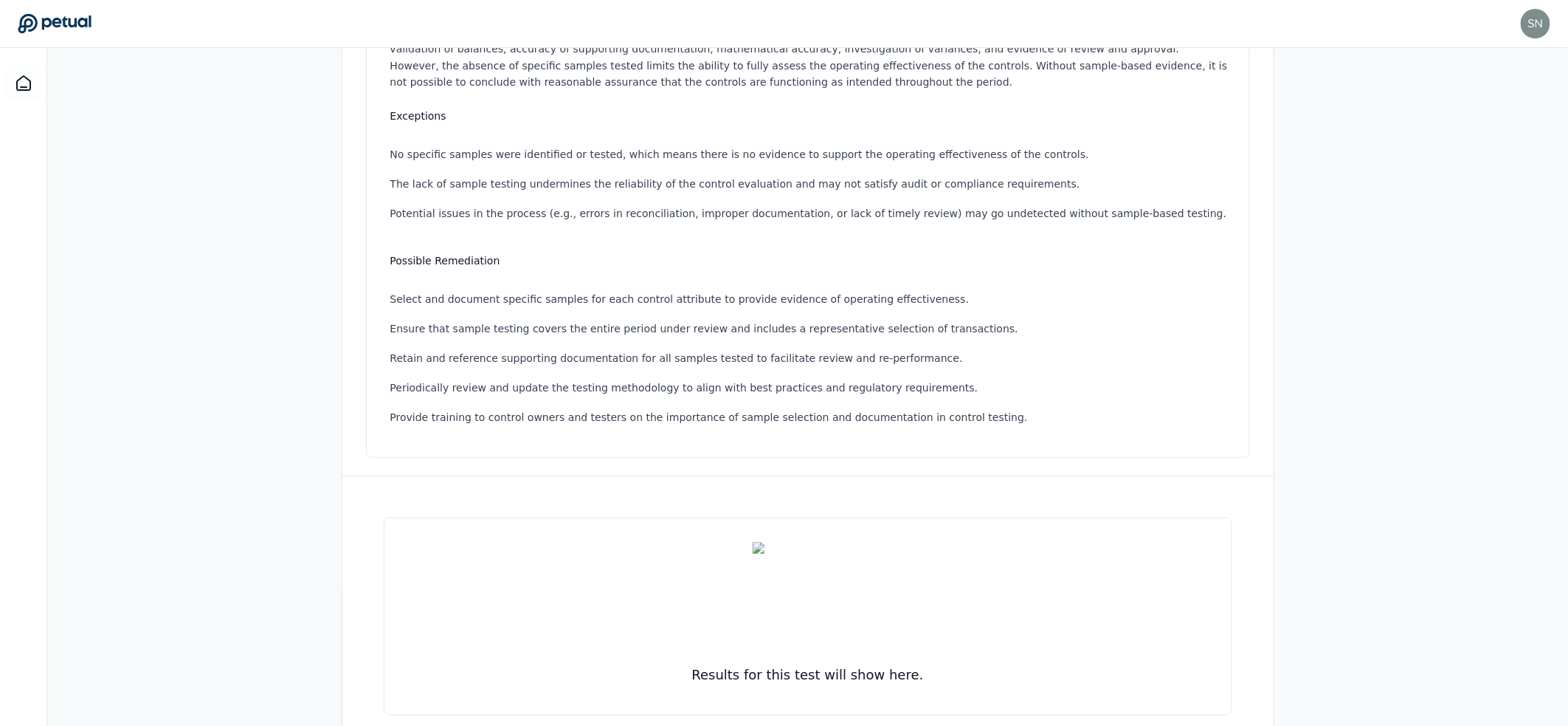
scroll to position [408, 0]
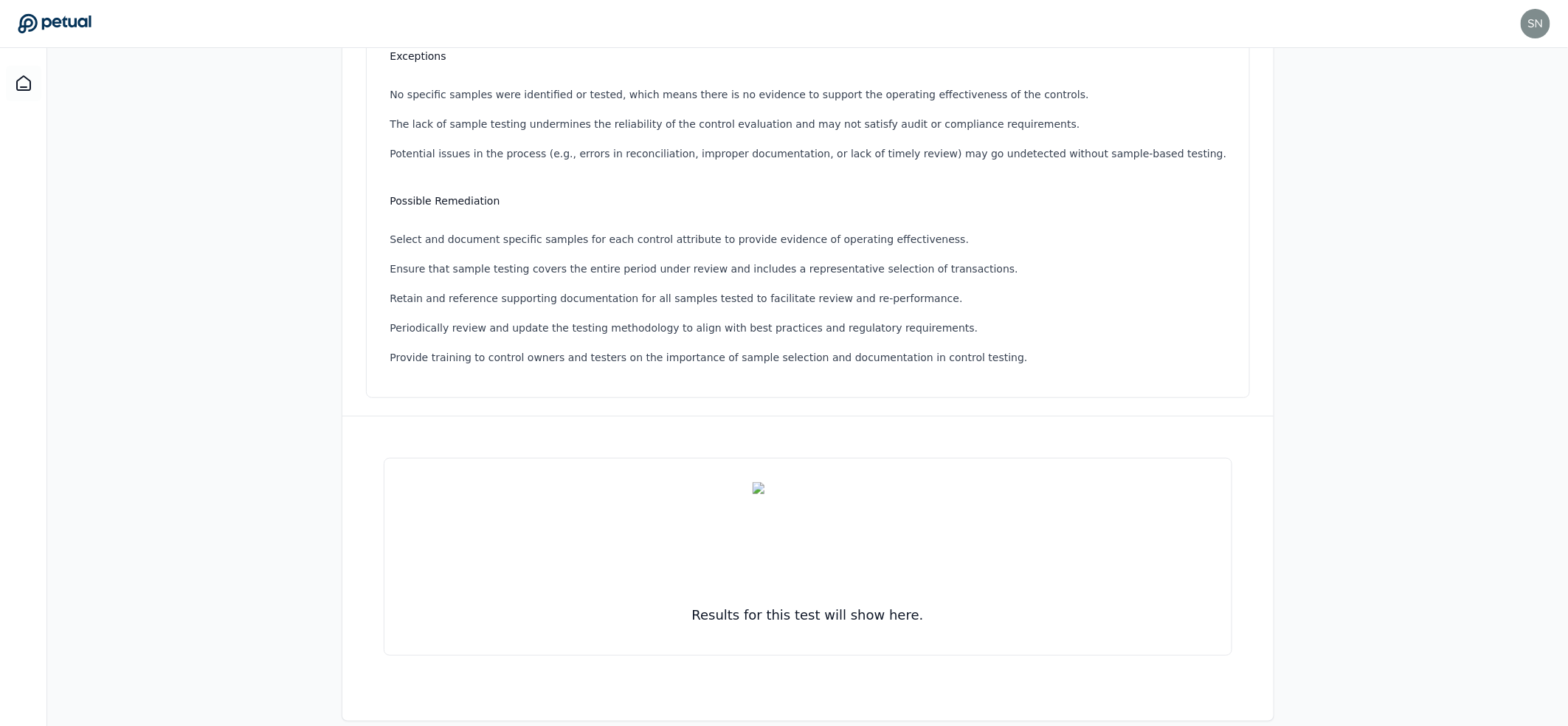
click at [266, 279] on div "Overview Test Attributes Sampling Supporting Files Results Work Paper Control s…" at bounding box center [807, 266] width 1521 height 912
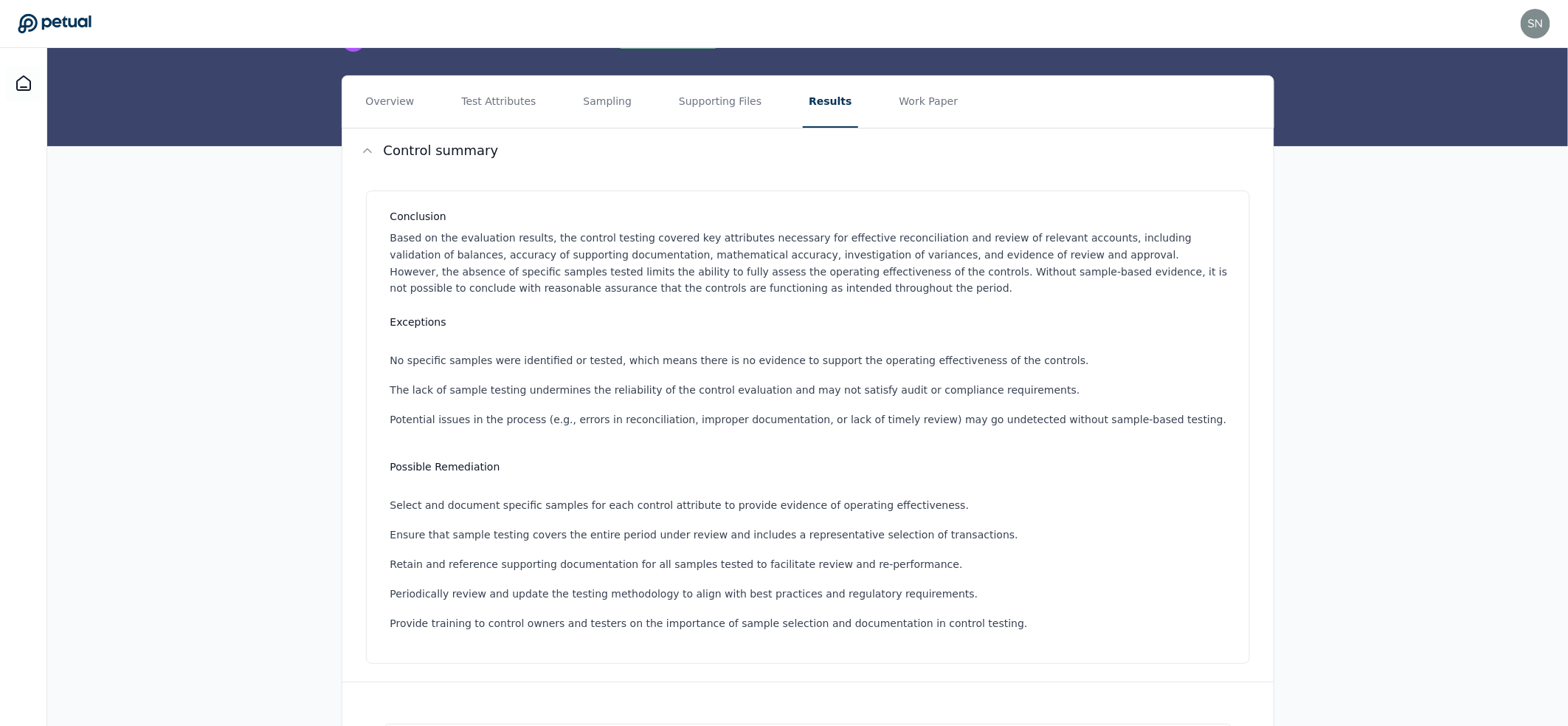
scroll to position [0, 0]
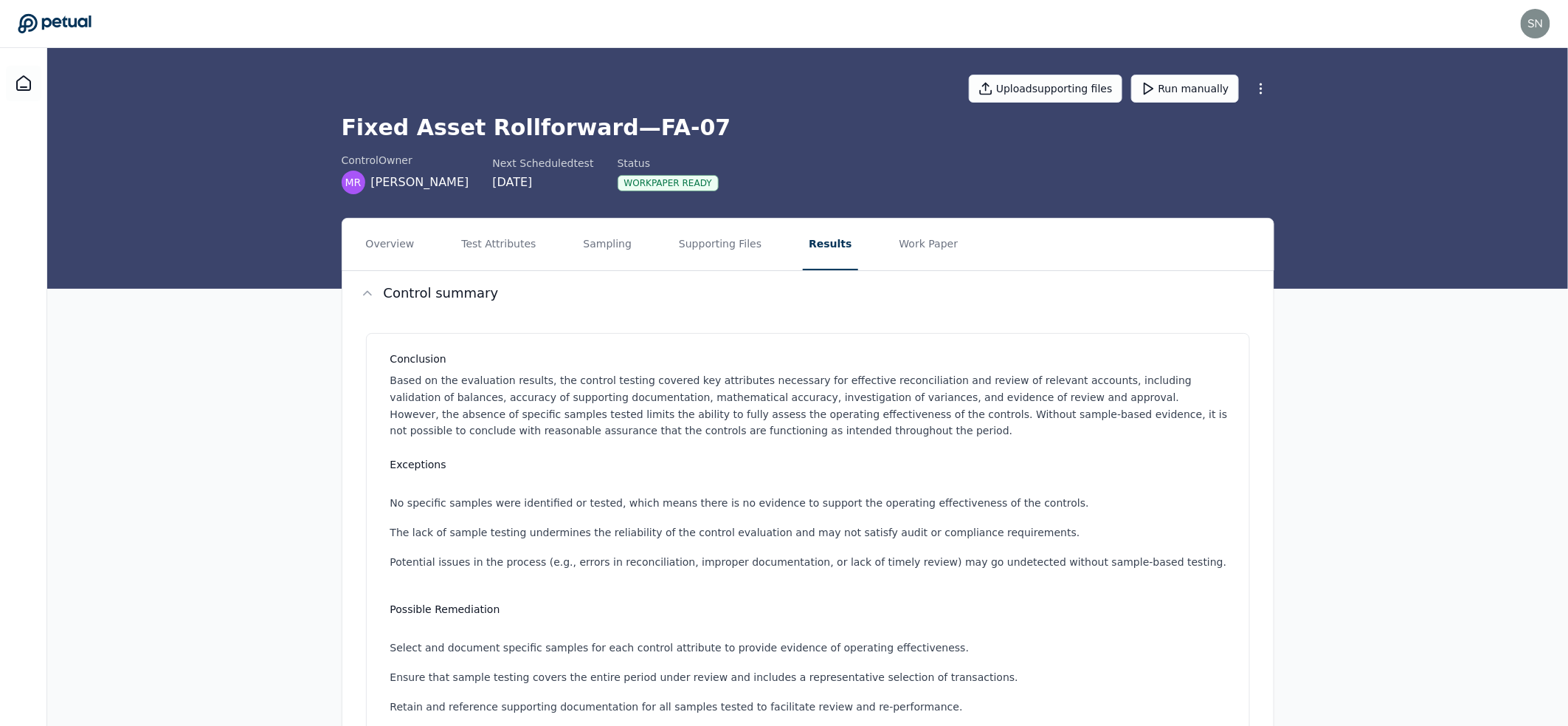
drag, startPoint x: 852, startPoint y: 254, endPoint x: 886, endPoint y: 248, distance: 34.5
click at [852, 254] on nav "Overview Test Attributes Sampling Supporting Files Results Work Paper" at bounding box center [808, 244] width 932 height 52
click at [902, 245] on button "Work Paper" at bounding box center [929, 244] width 71 height 52
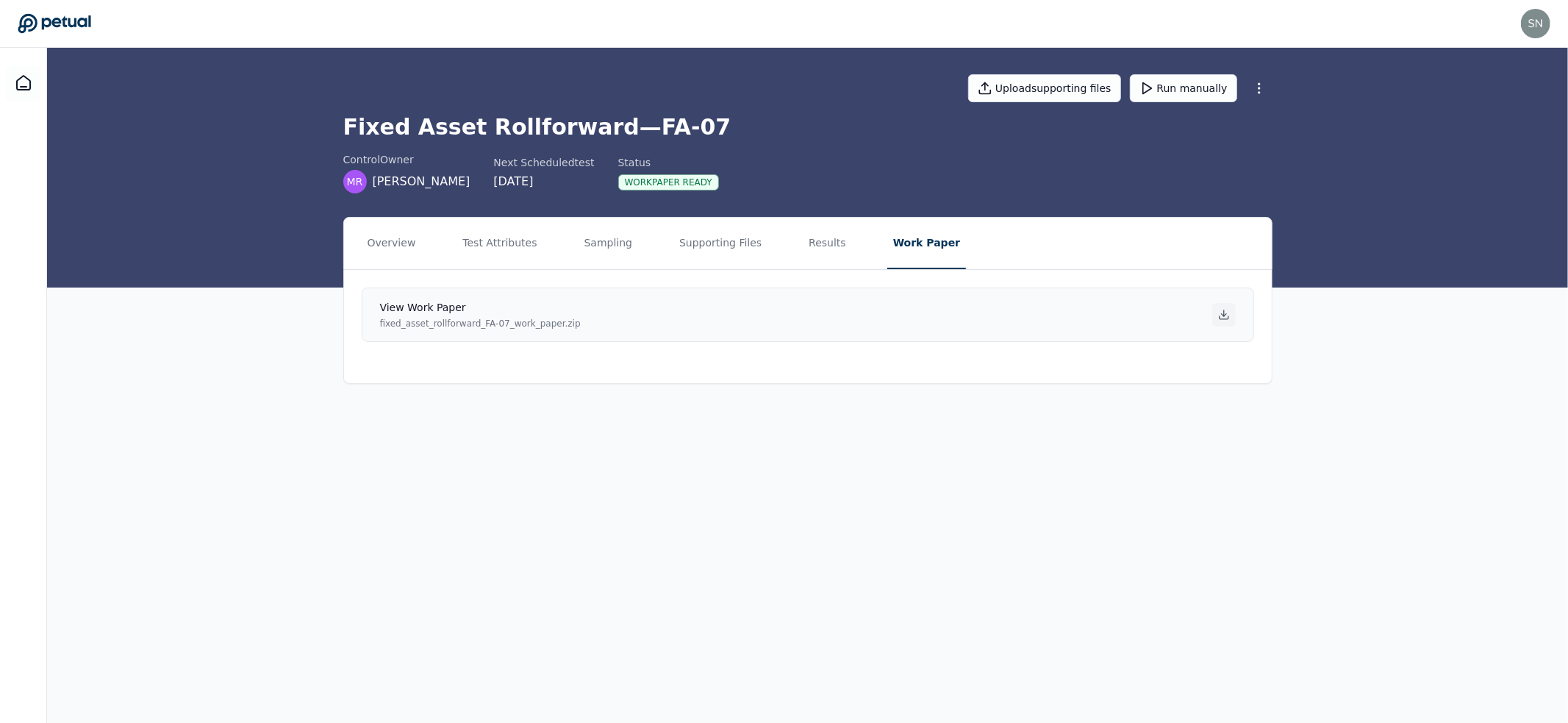
click at [1226, 311] on icon at bounding box center [1224, 314] width 12 height 12
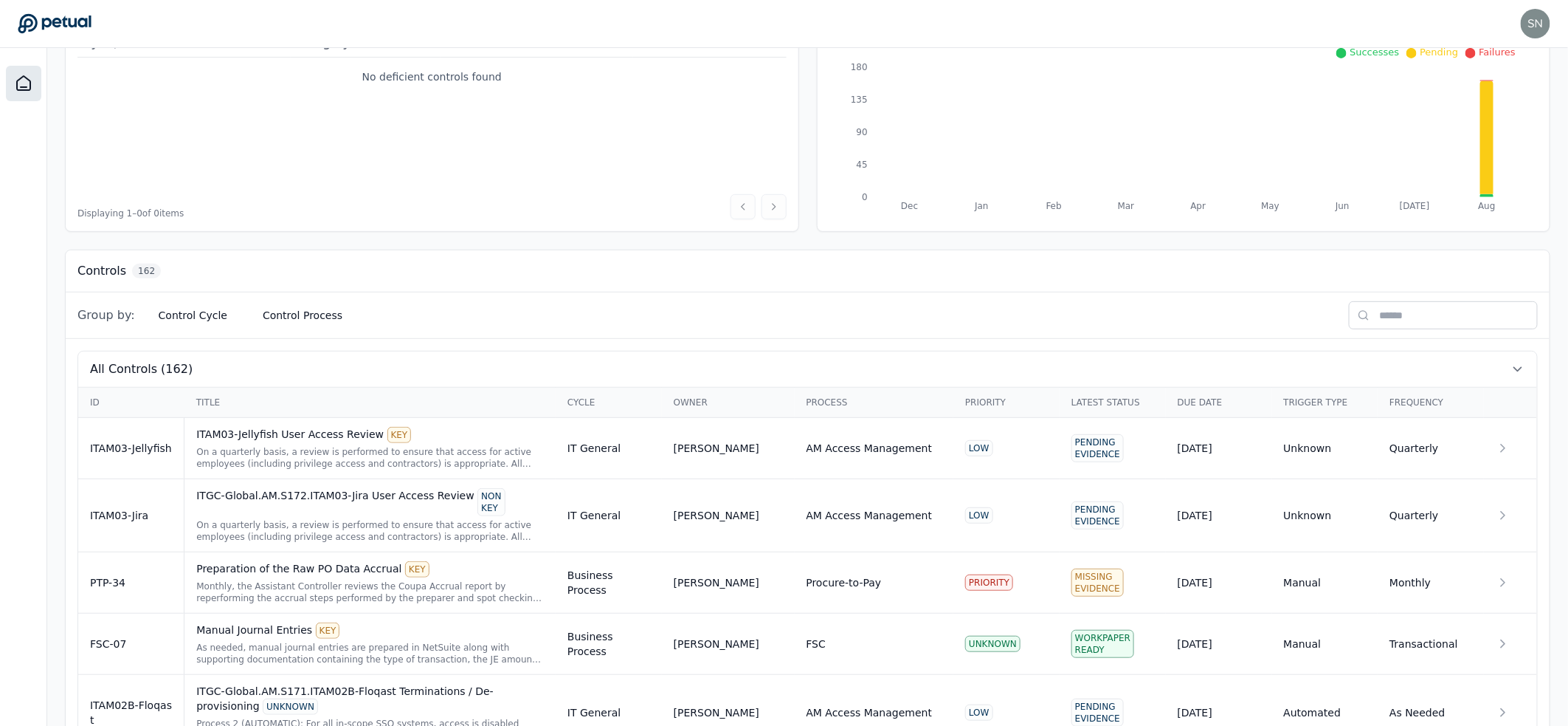
scroll to position [427, 0]
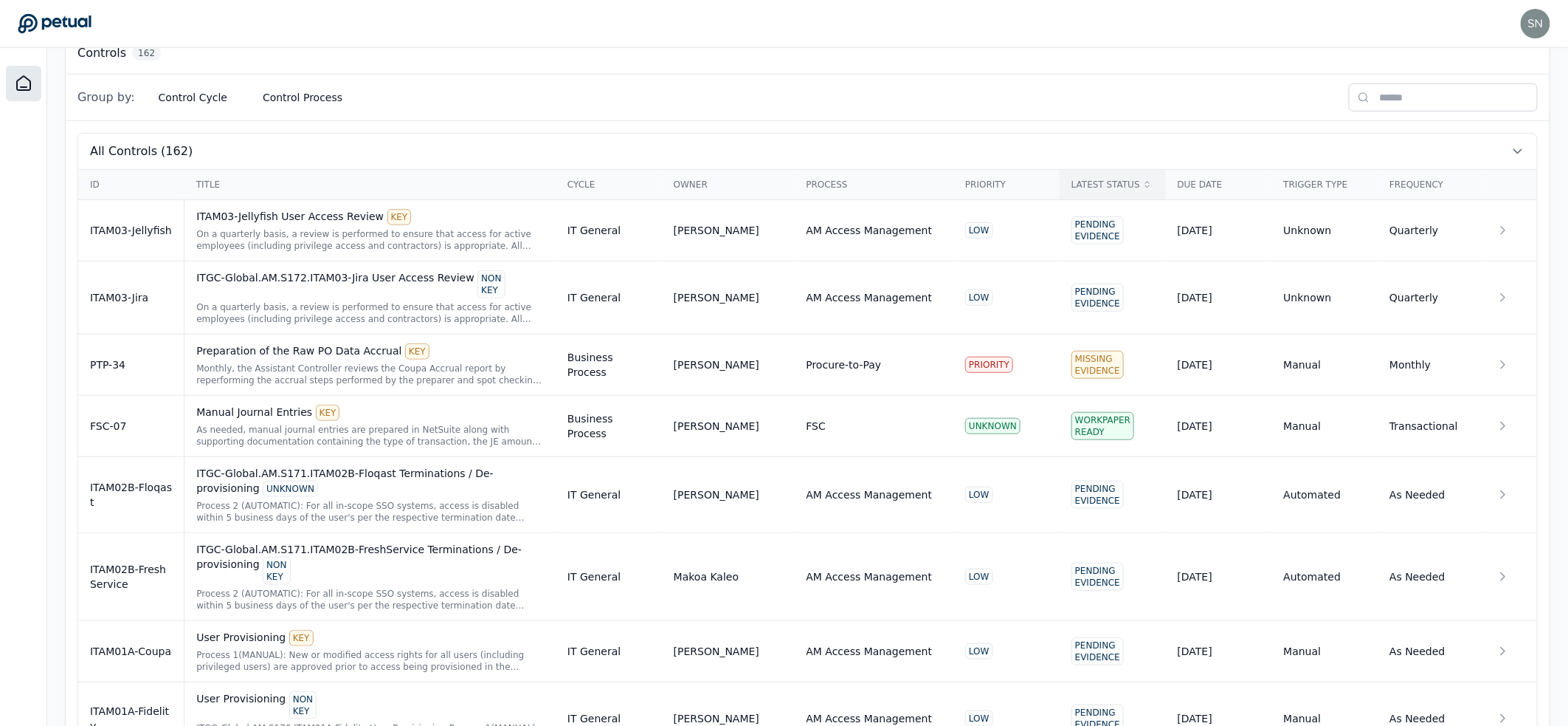
click at [1125, 180] on div "Latest Status" at bounding box center [1112, 184] width 83 height 12
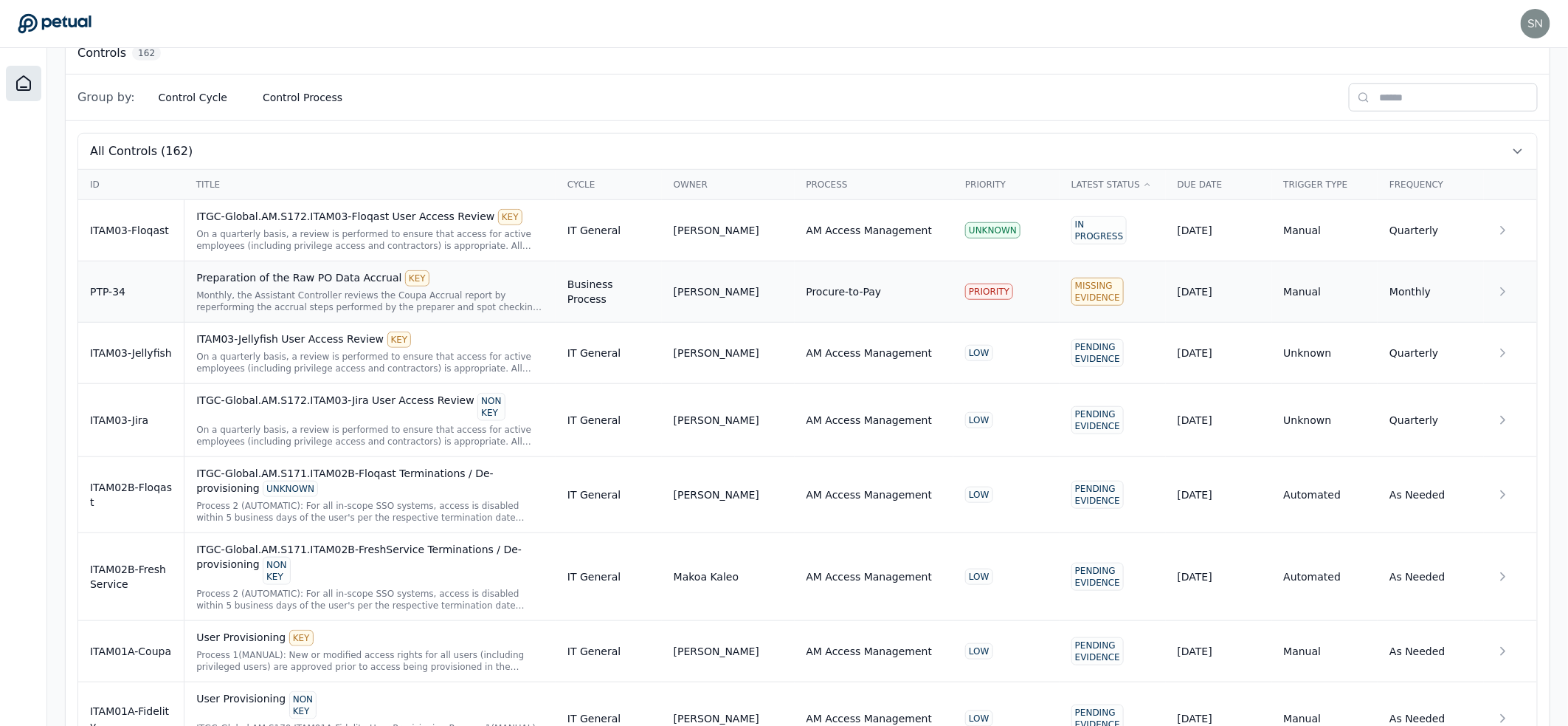
click at [272, 292] on div "Monthly, the Assistant Controller reviews the Coupa Accrual report by reperform…" at bounding box center [370, 301] width 348 height 23
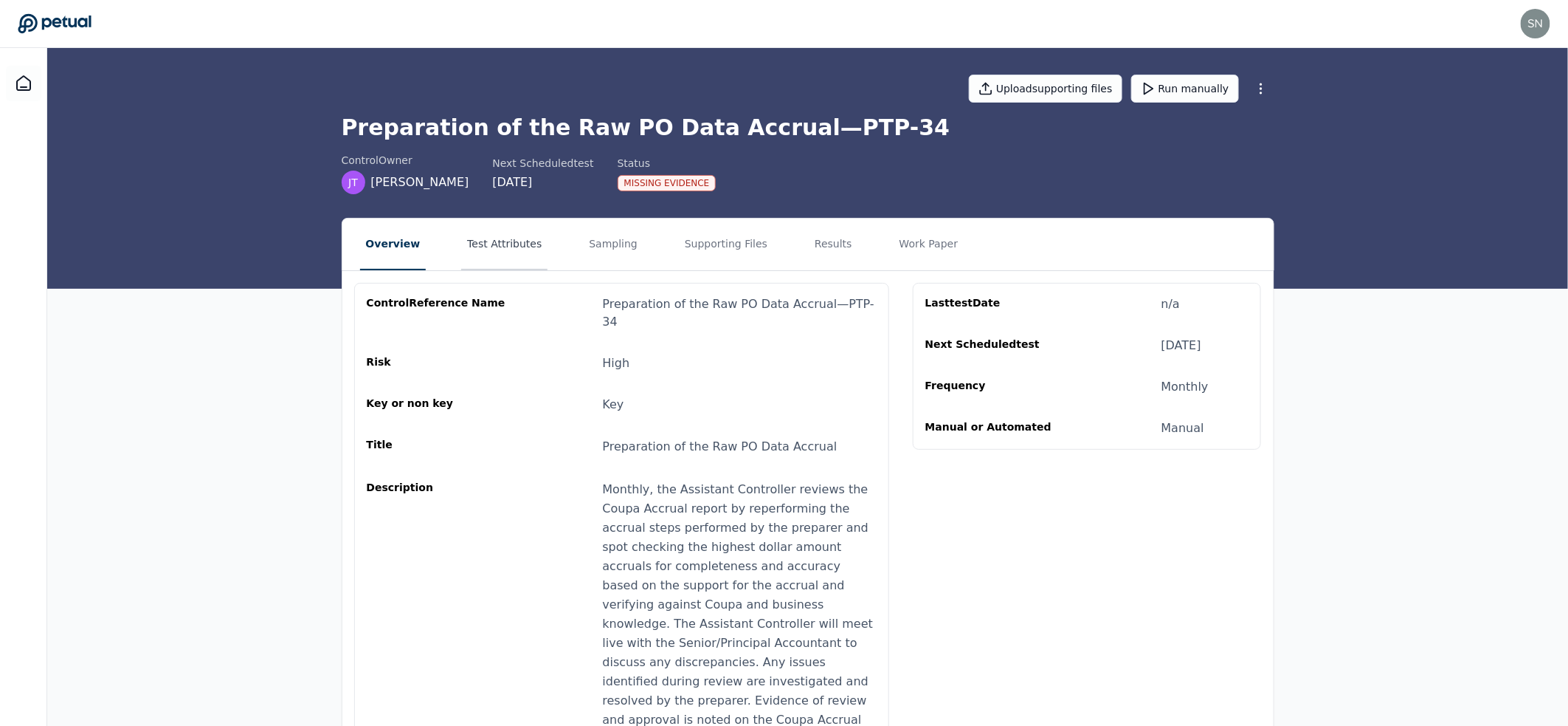
click at [521, 245] on button "Test Attributes" at bounding box center [504, 244] width 86 height 52
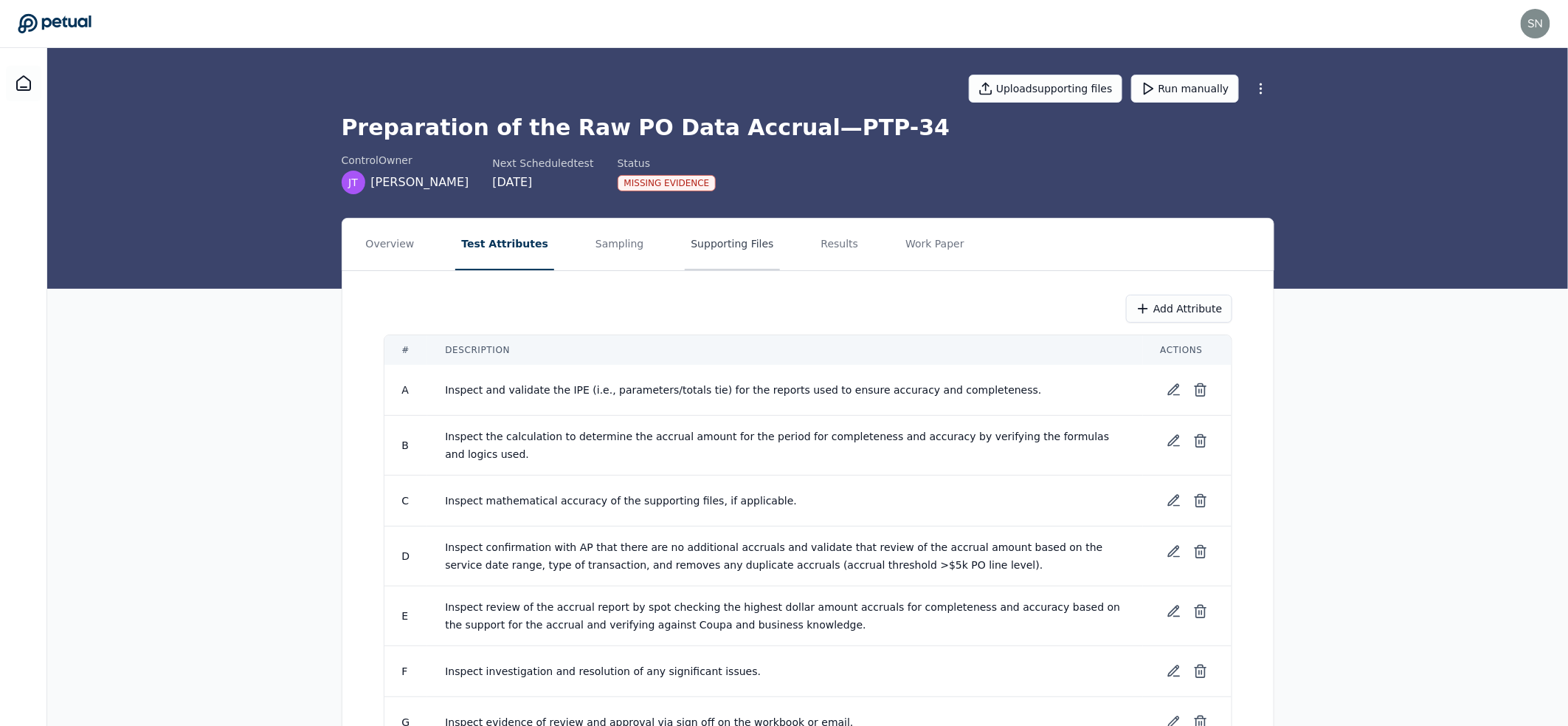
click at [733, 232] on button "Supporting Files" at bounding box center [732, 244] width 95 height 52
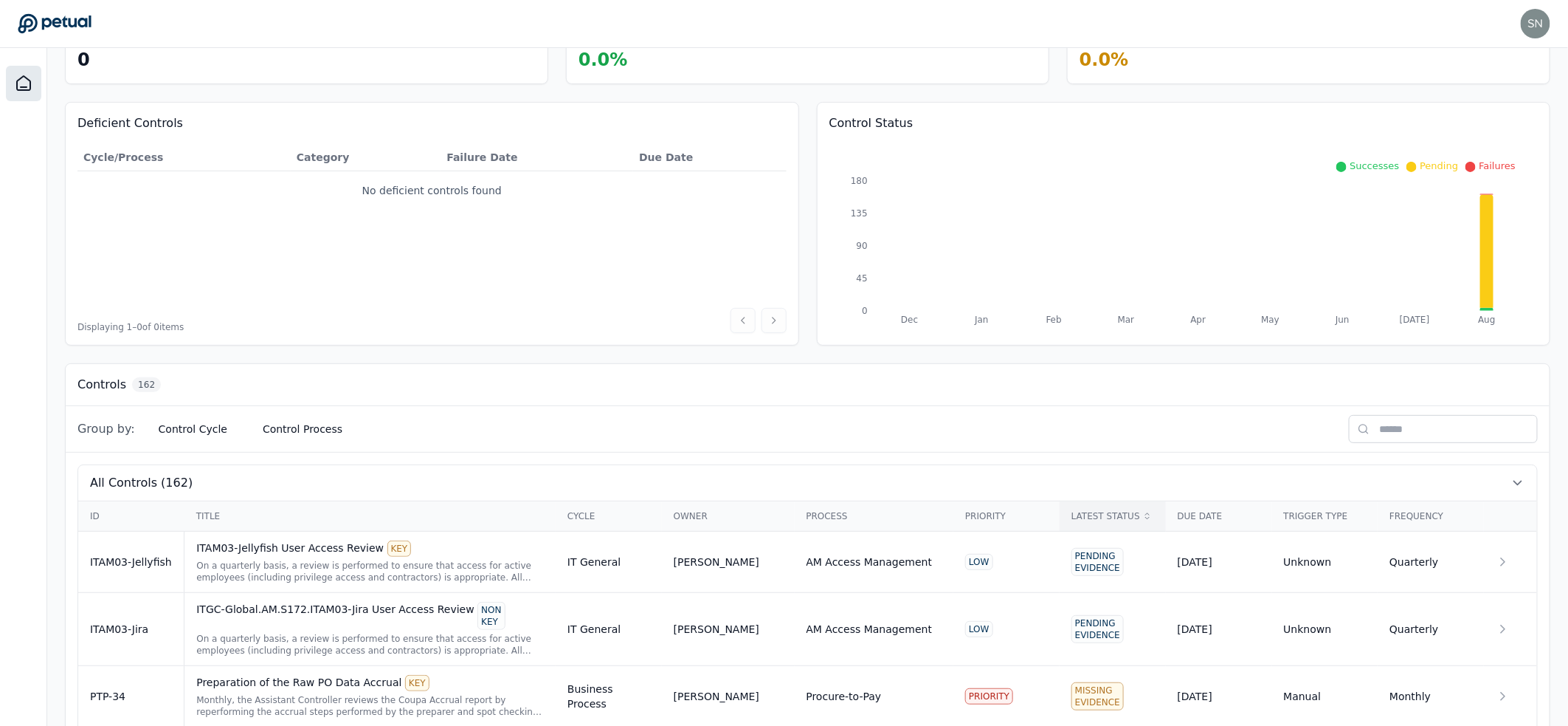
scroll to position [96, 0]
click at [1083, 517] on div "Latest Status" at bounding box center [1112, 515] width 83 height 12
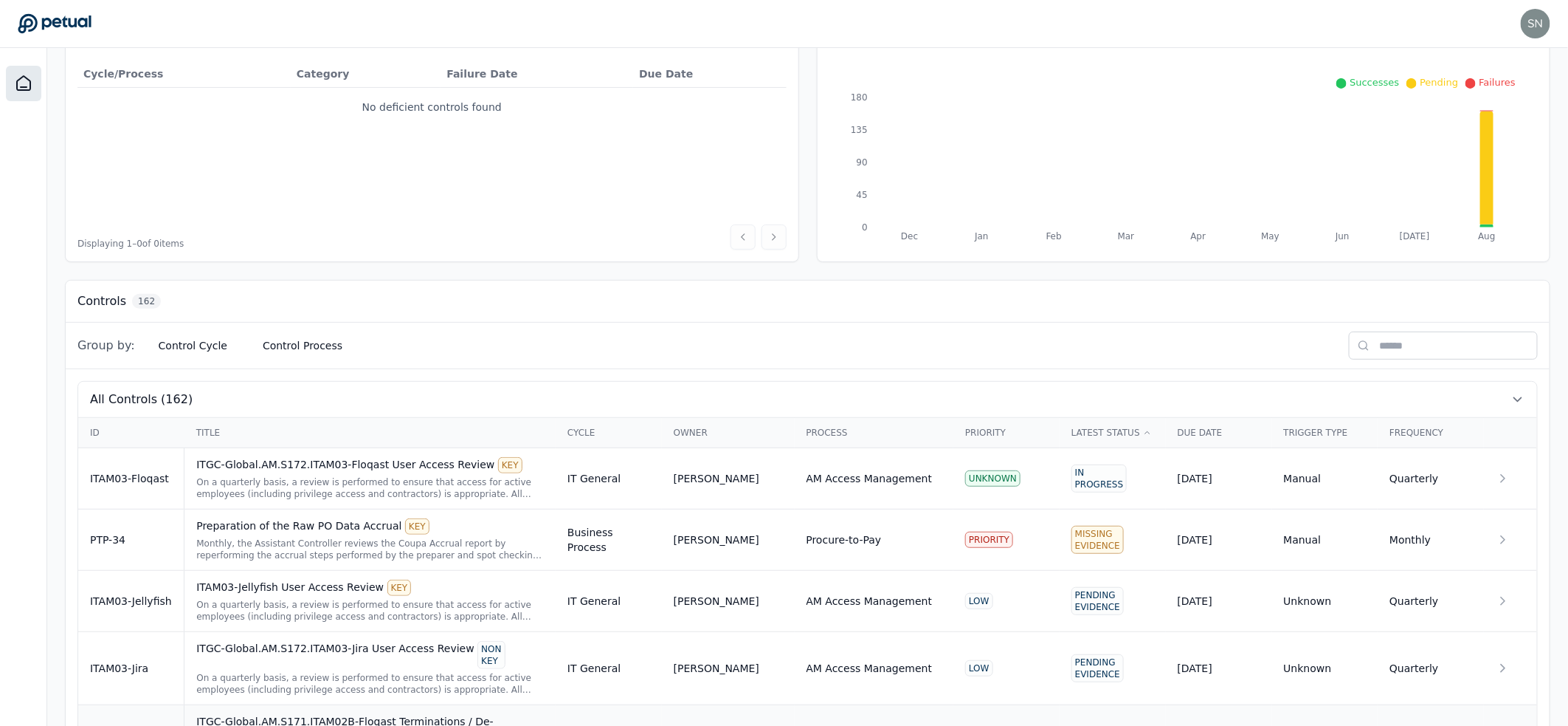
scroll to position [326, 0]
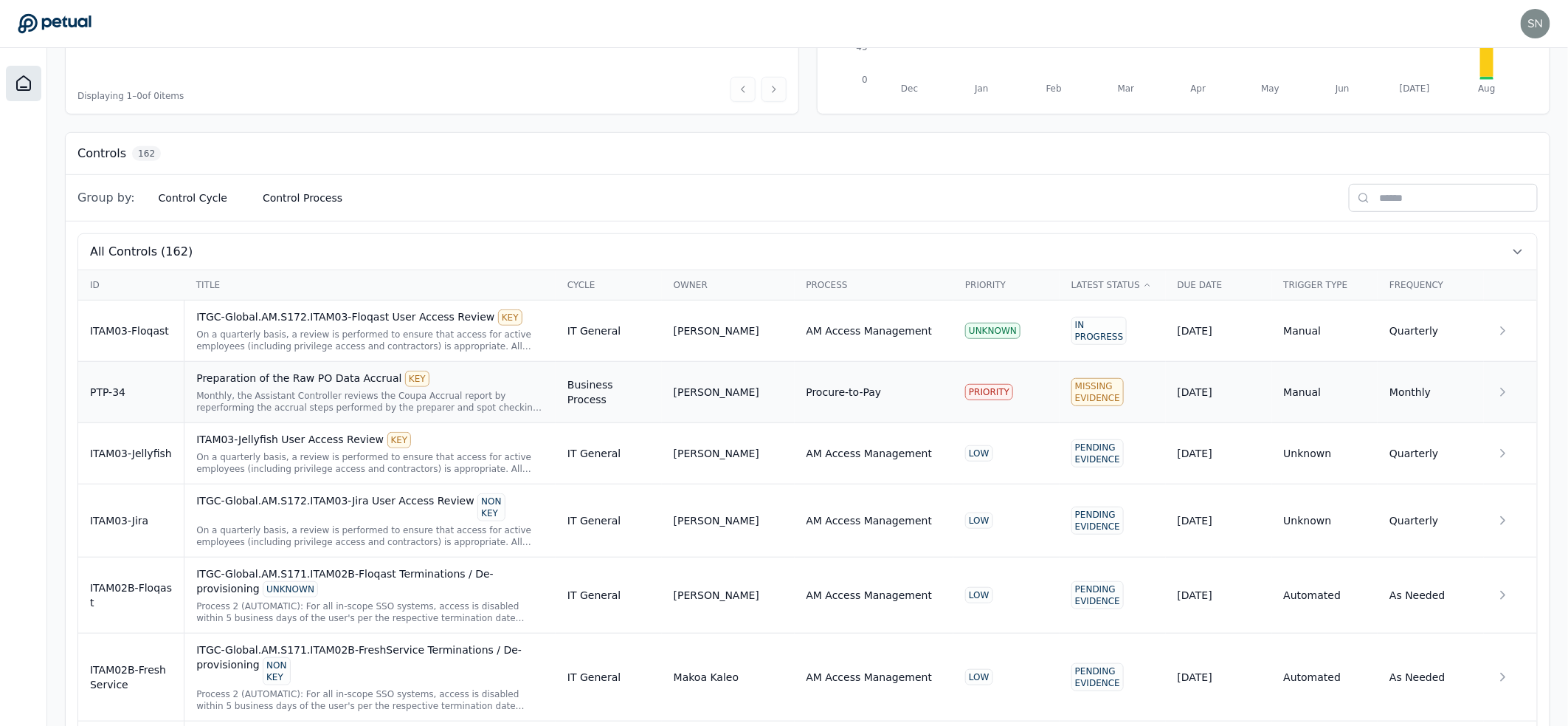
click at [239, 394] on div "Monthly, the Assistant Controller reviews the Coupa Accrual report by reperform…" at bounding box center [370, 401] width 348 height 23
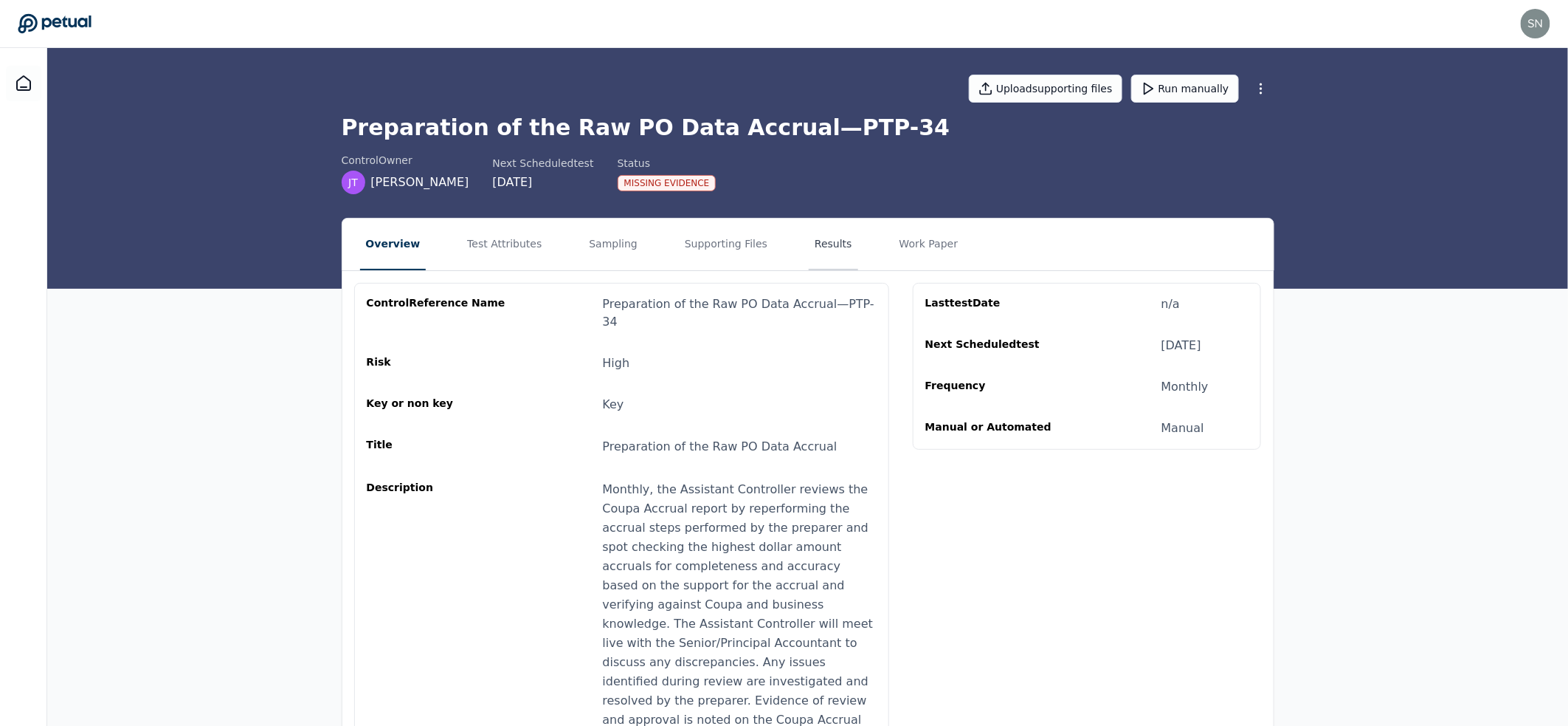
click at [829, 236] on button "Results" at bounding box center [833, 244] width 49 height 52
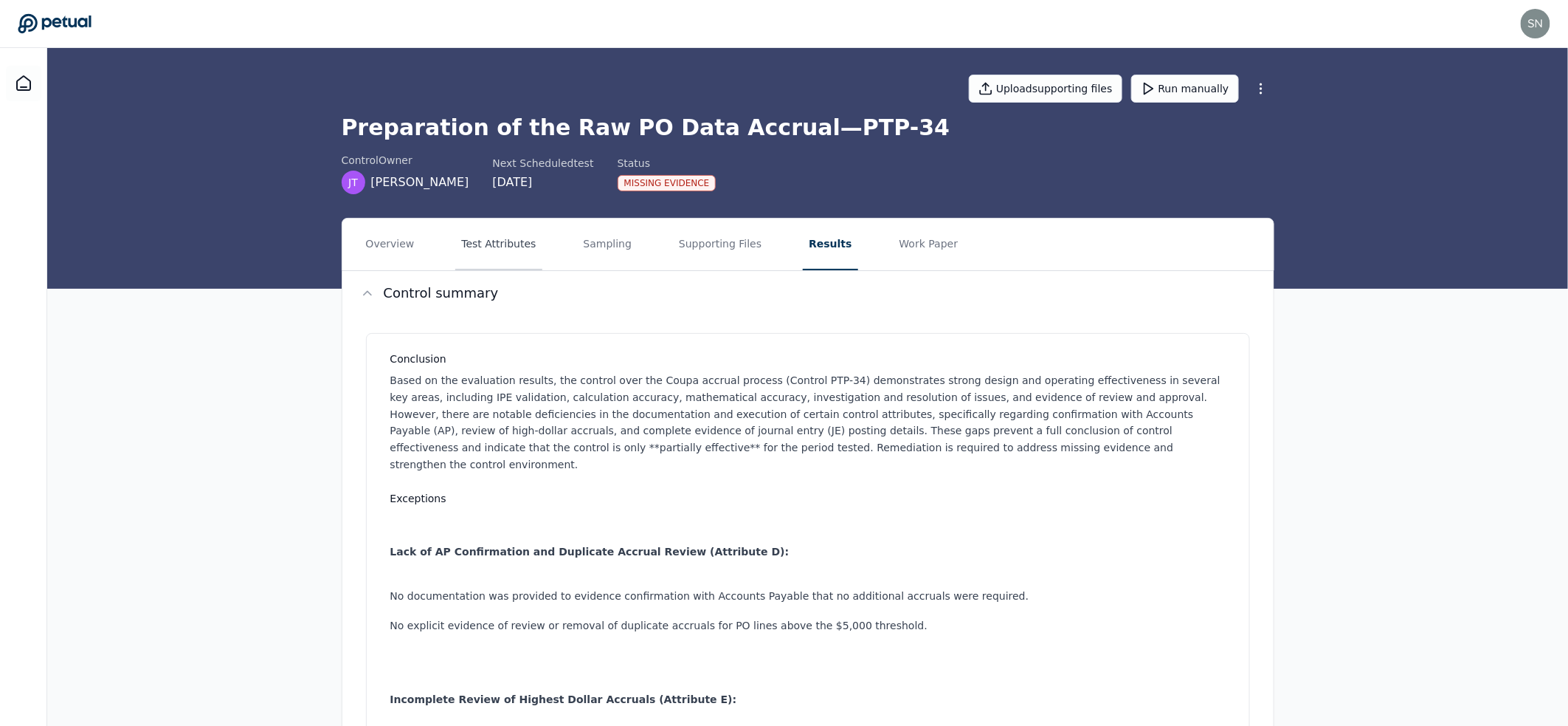
click at [477, 243] on button "Test Attributes" at bounding box center [498, 244] width 86 height 52
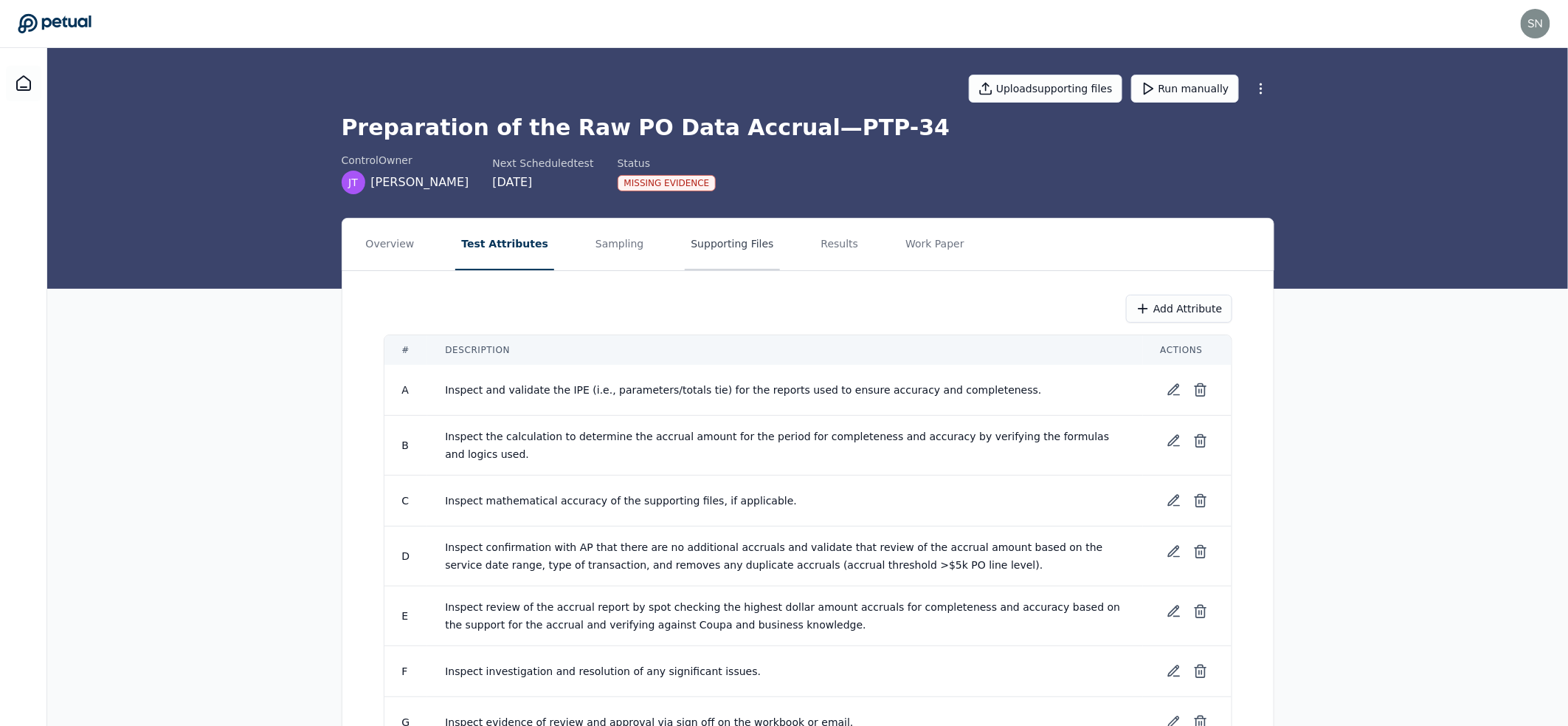
click at [690, 240] on button "Supporting Files" at bounding box center [732, 244] width 95 height 52
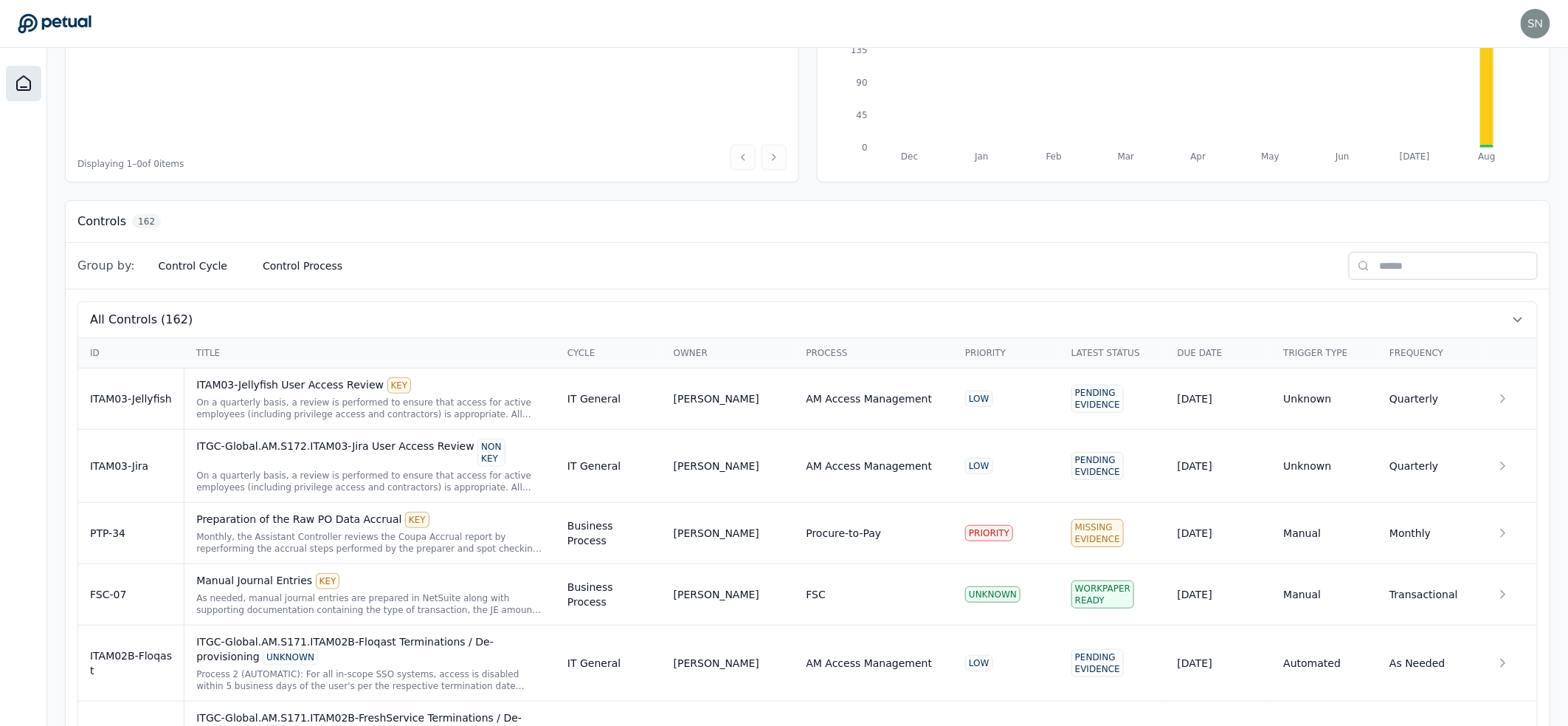
scroll to position [265, 0]
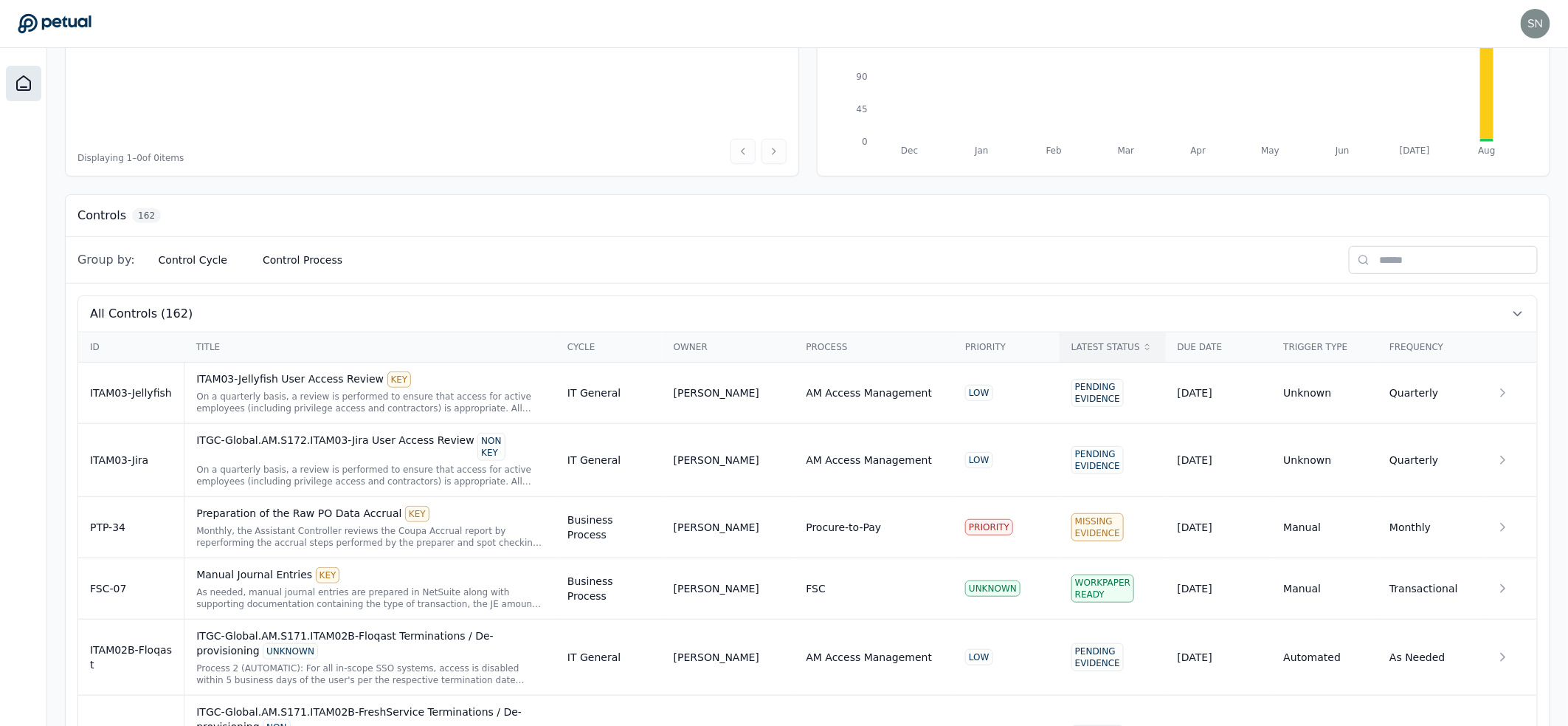
click at [1112, 348] on div "Latest Status" at bounding box center [1112, 346] width 83 height 12
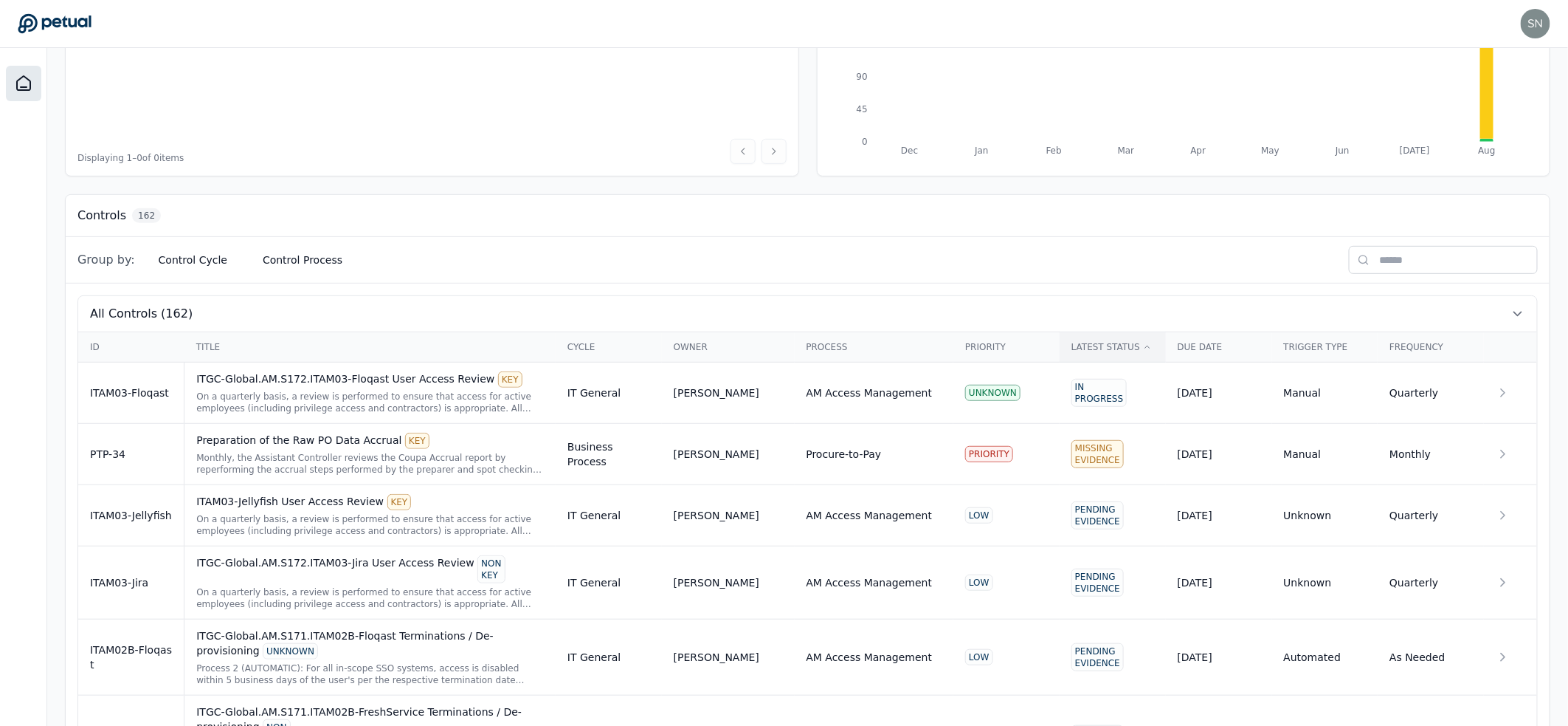
click at [1112, 348] on div "Latest Status" at bounding box center [1112, 346] width 83 height 12
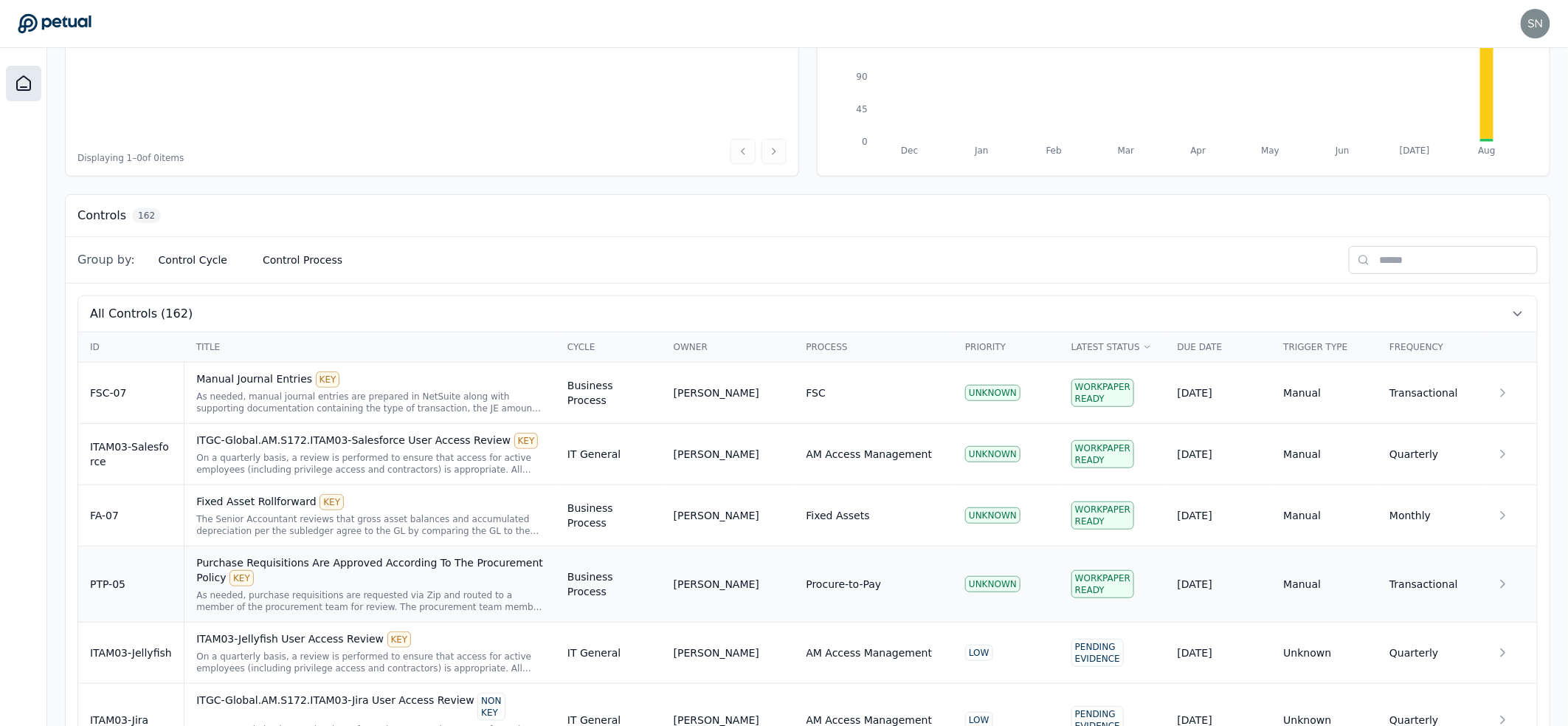
click at [423, 564] on div "Purchase Requisitions Are Approved According To The Procurement Policy KEY" at bounding box center [370, 570] width 348 height 31
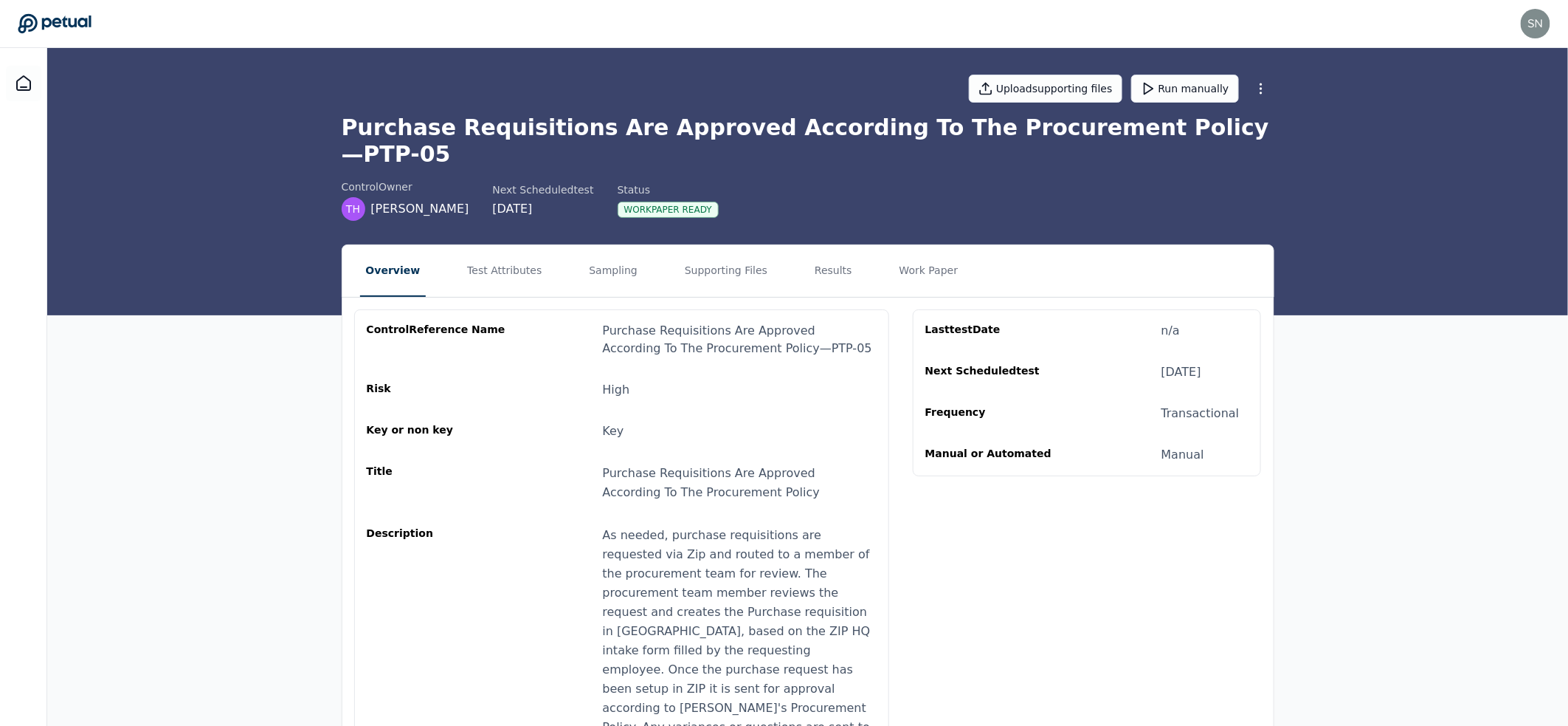
click at [839, 251] on nav "Overview Test Attributes Sampling Supporting Files Results Work Paper" at bounding box center [808, 271] width 932 height 52
click at [824, 253] on button "Results" at bounding box center [833, 271] width 49 height 52
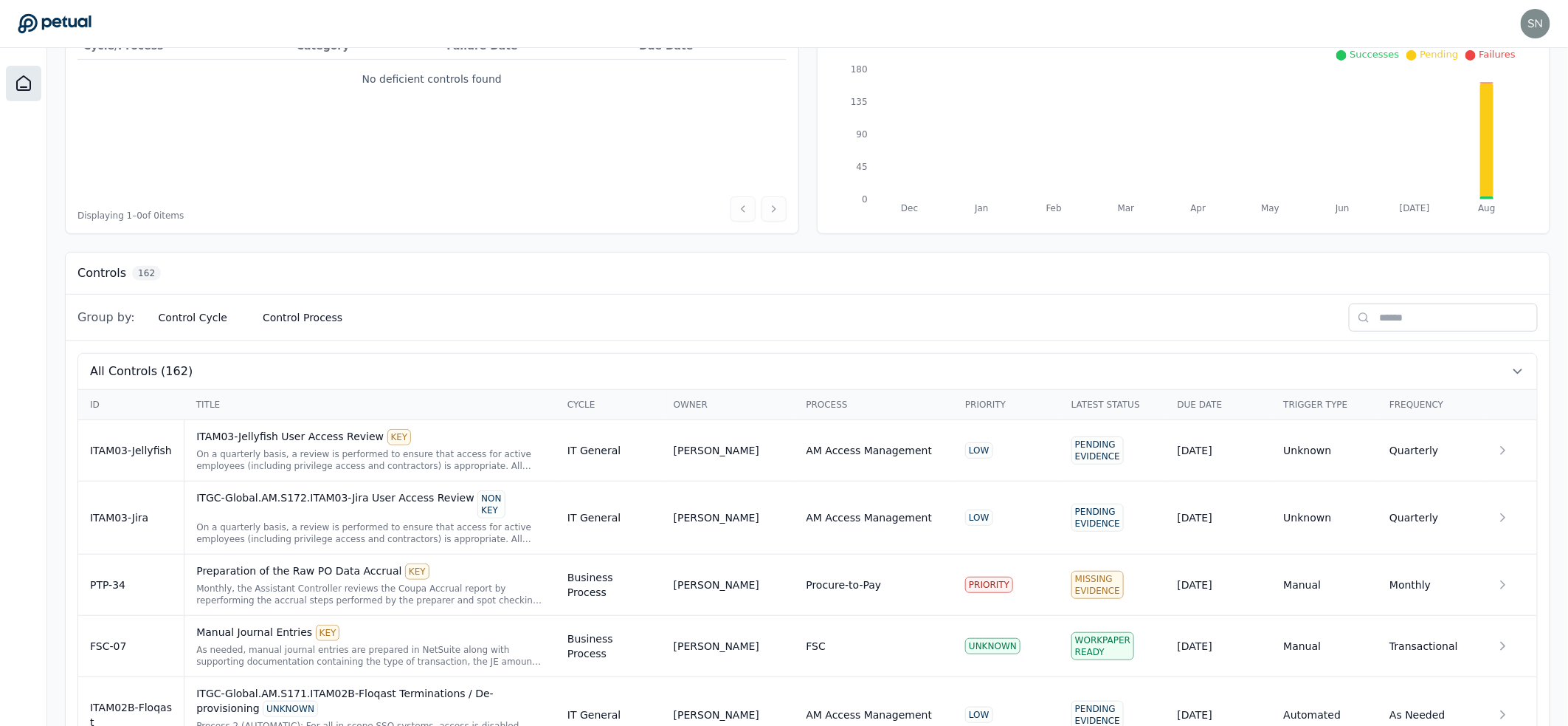
scroll to position [325, 0]
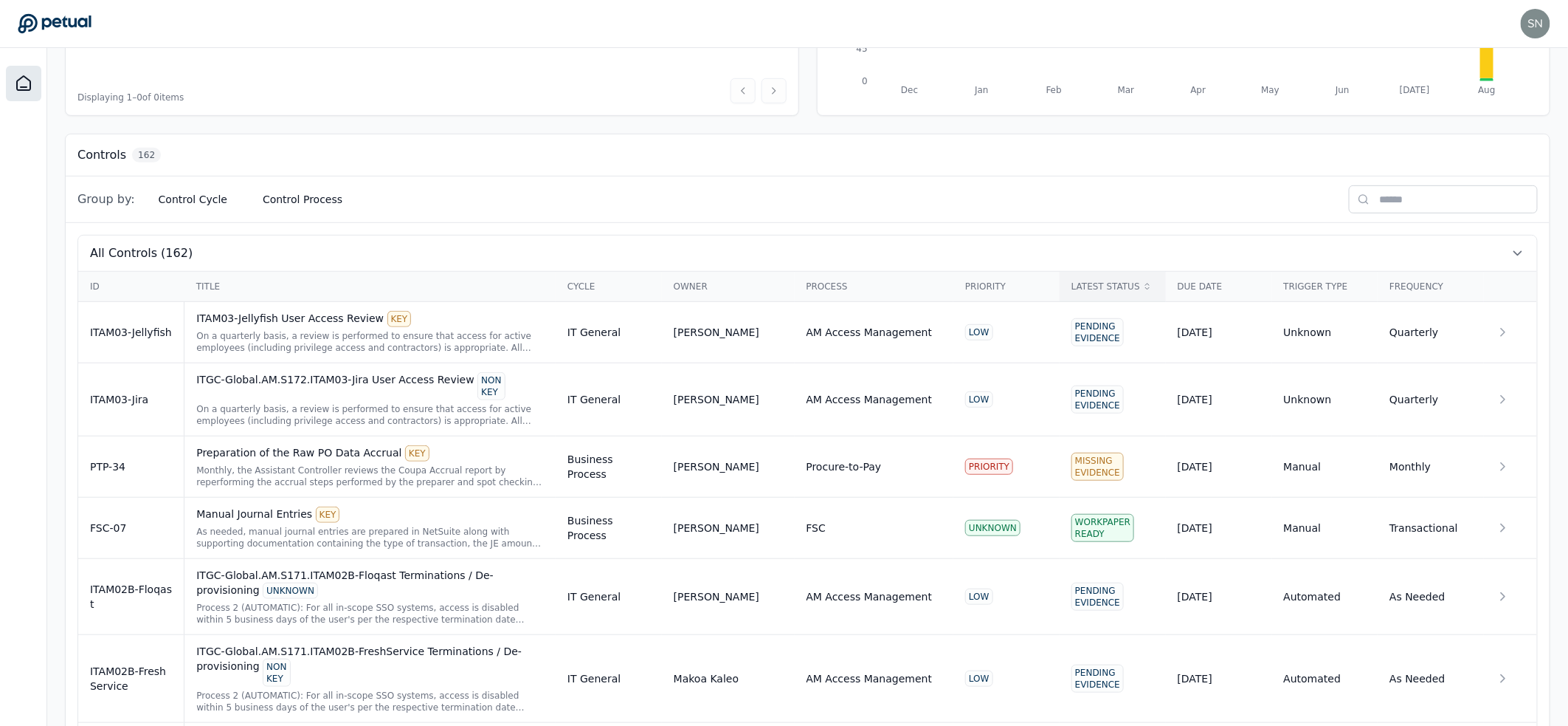
click at [1096, 275] on th "Latest Status" at bounding box center [1112, 287] width 107 height 31
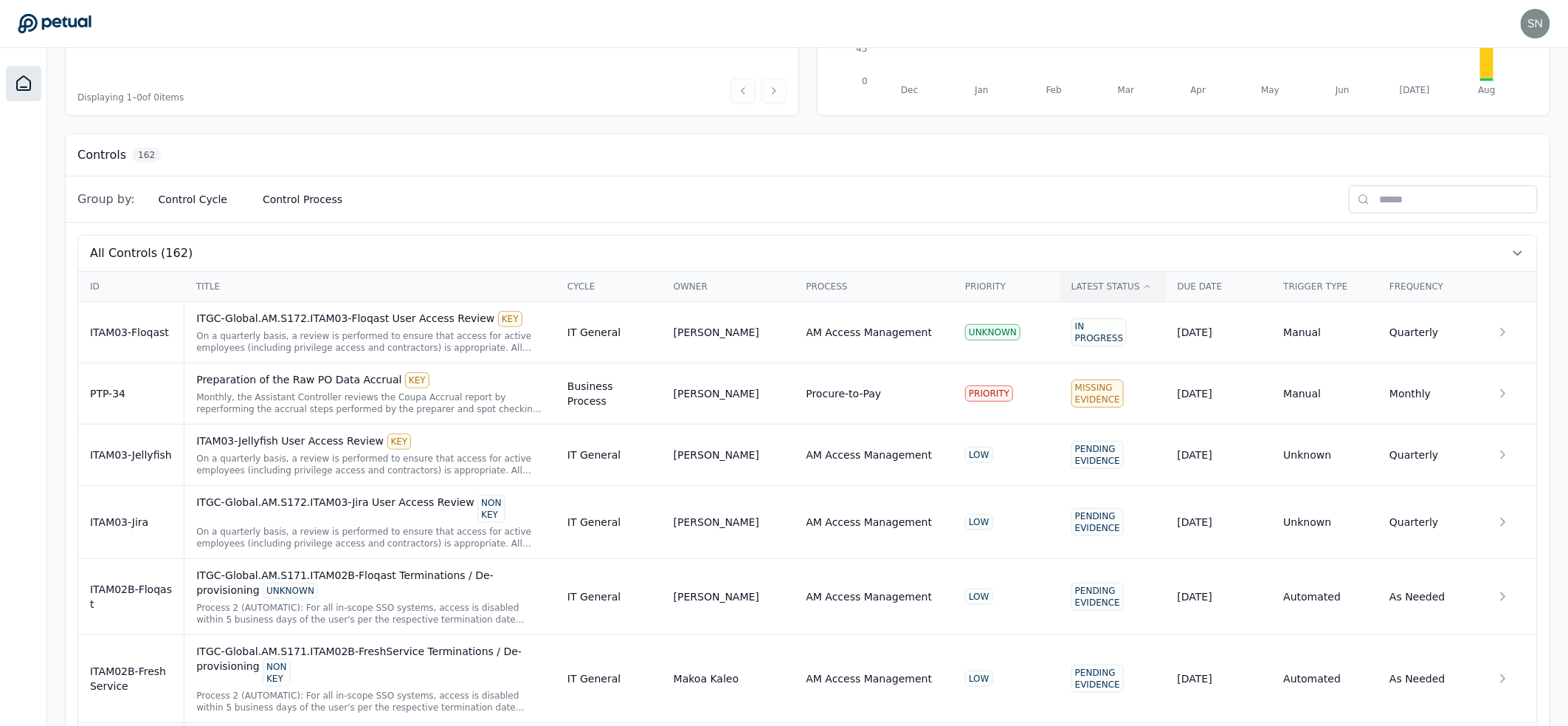
click at [1096, 275] on th "Latest Status" at bounding box center [1112, 287] width 107 height 31
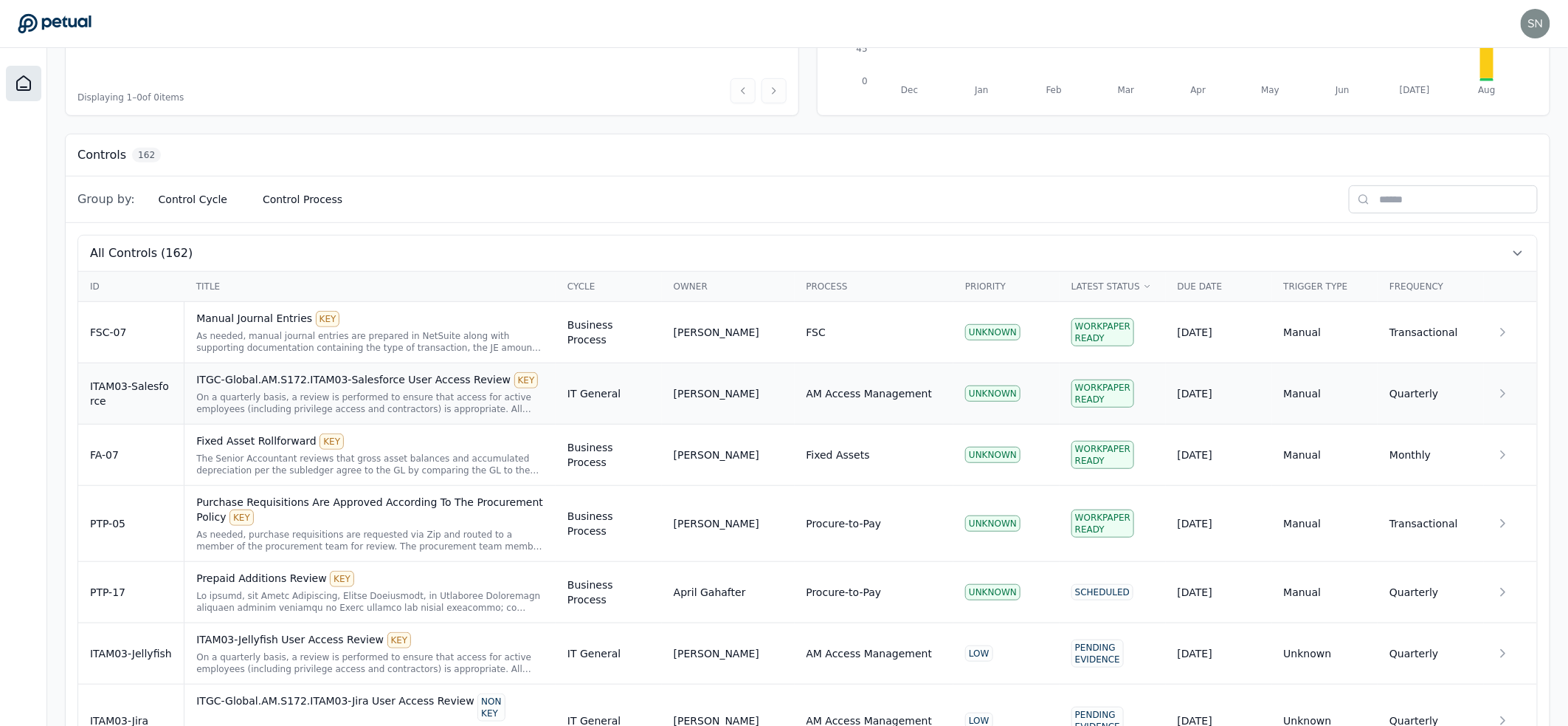
click at [248, 382] on div "ITGC-Global.AM.S172.ITAM03-Salesforce User Access Review KEY" at bounding box center [370, 380] width 348 height 16
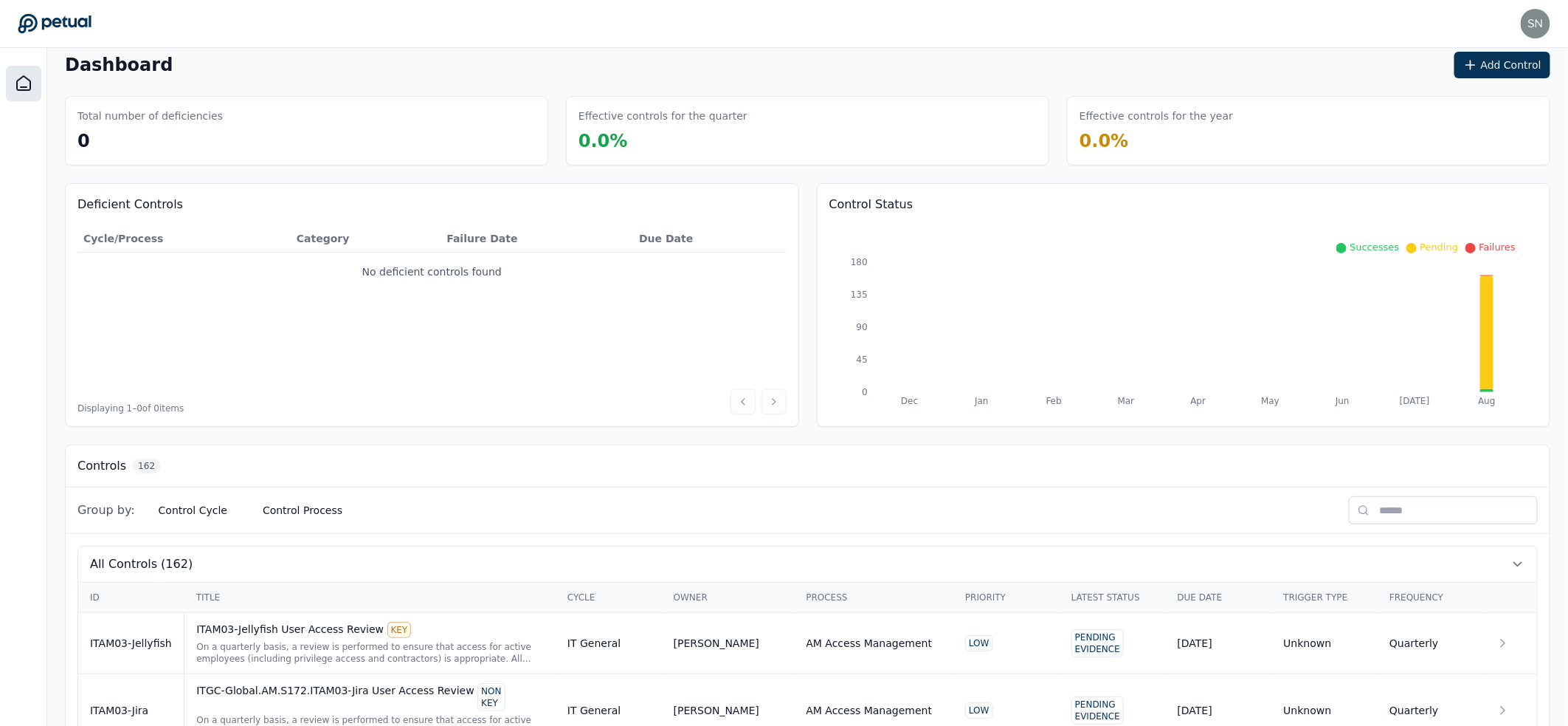
scroll to position [33, 0]
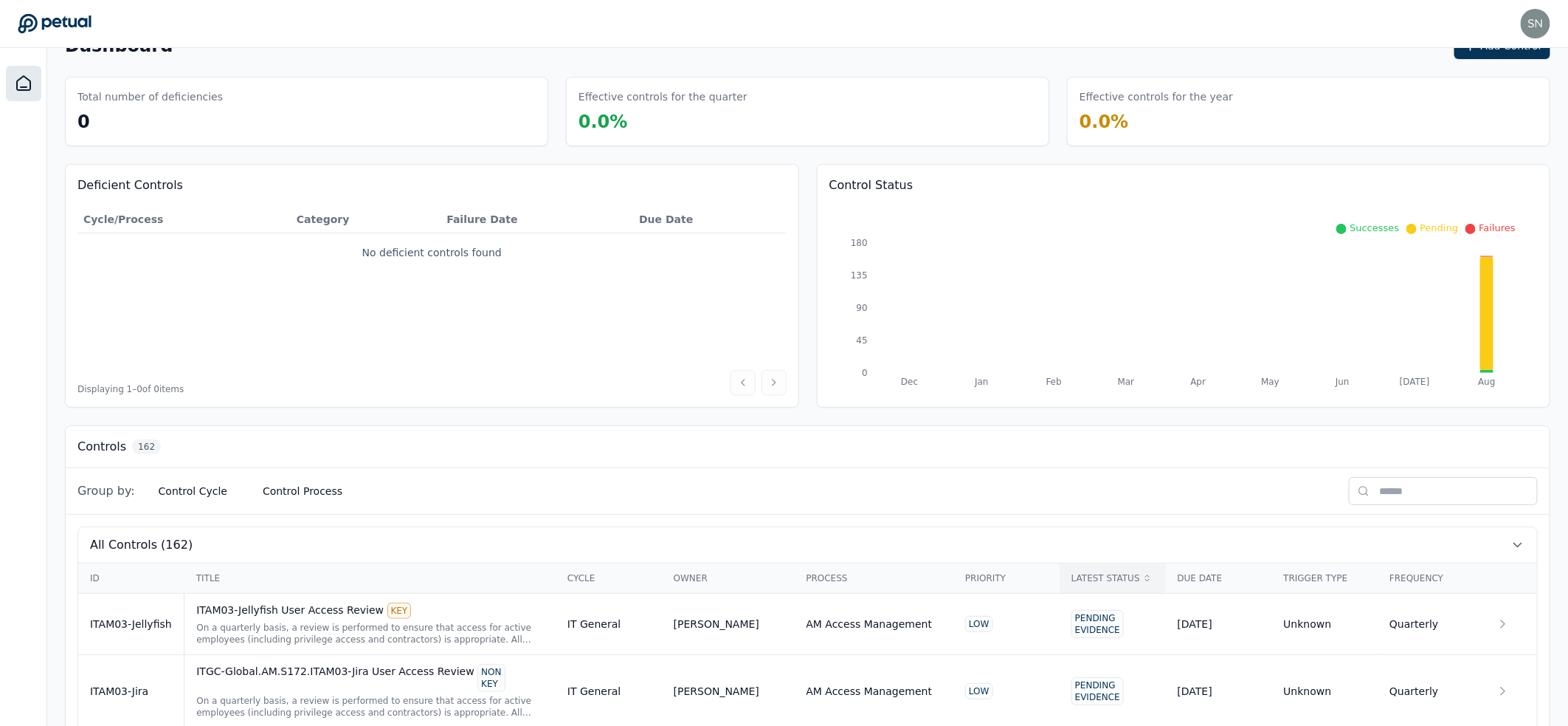
click at [1115, 573] on div "Latest Status" at bounding box center [1112, 577] width 83 height 12
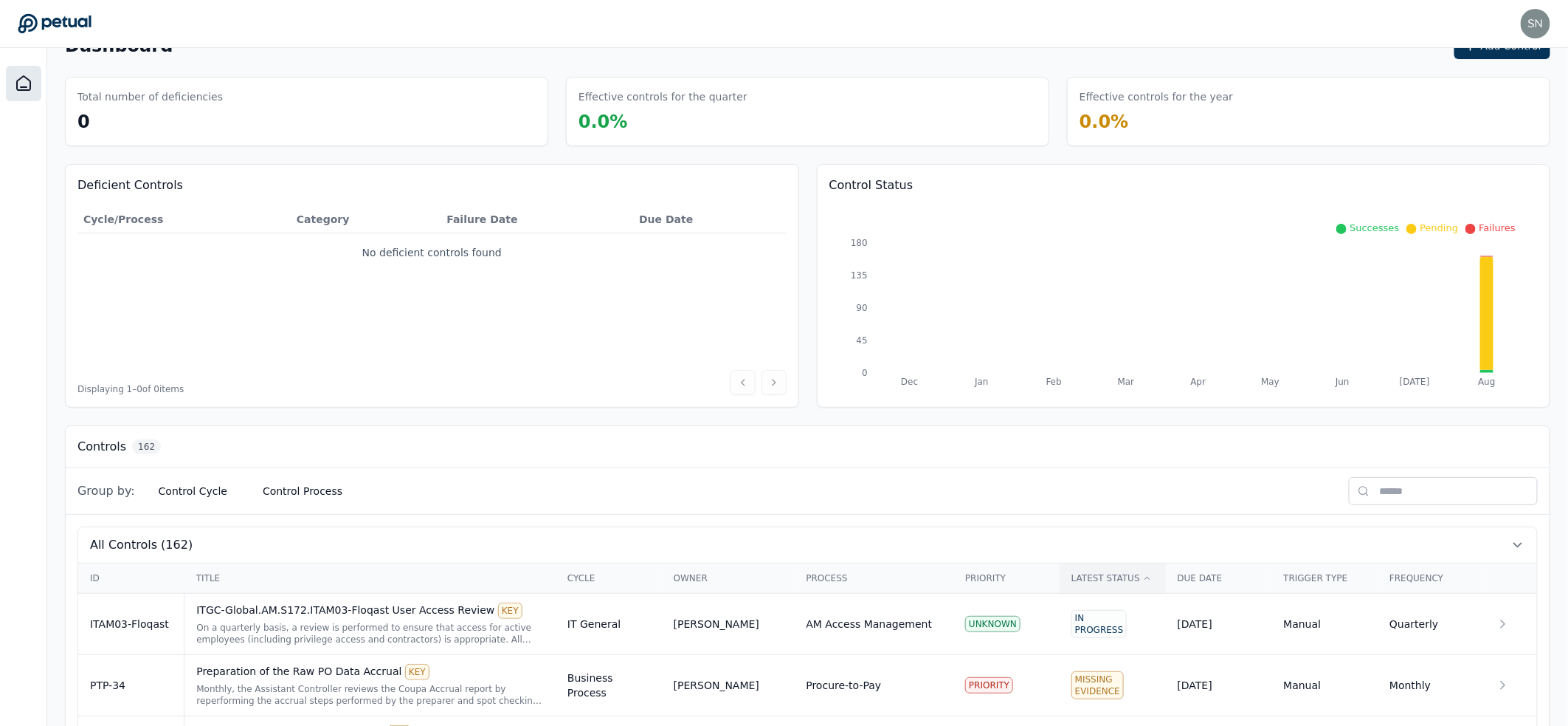
click at [1115, 573] on div "Latest Status" at bounding box center [1112, 577] width 83 height 12
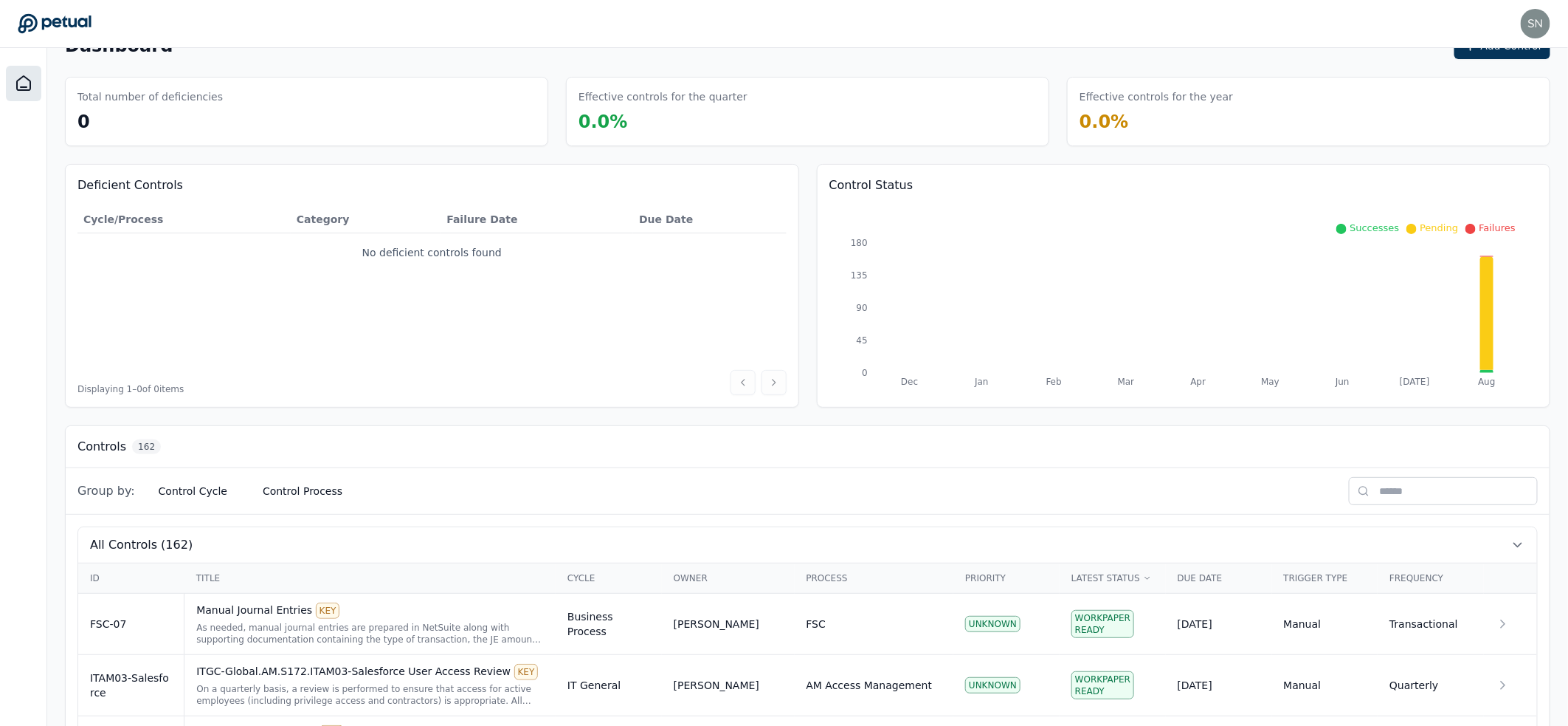
scroll to position [463, 0]
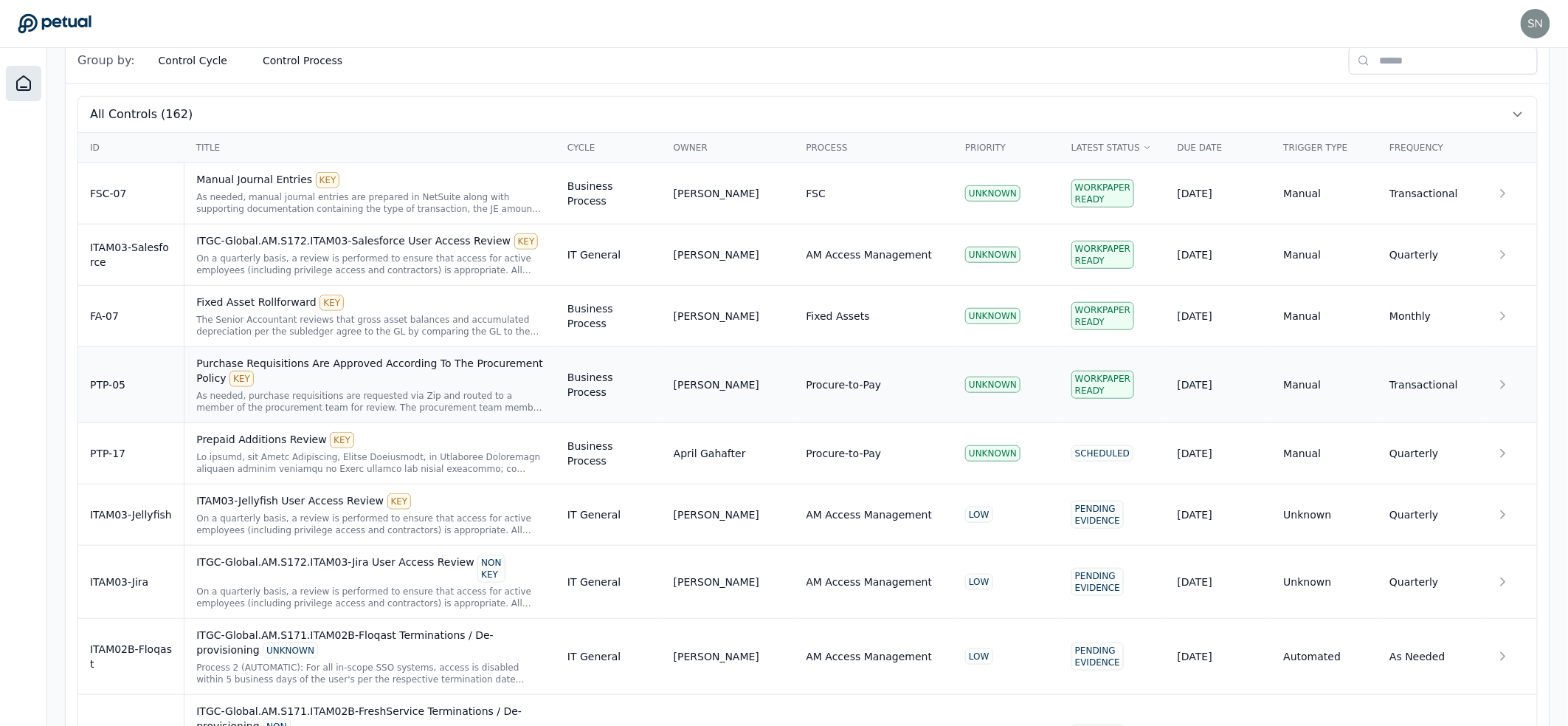
click at [329, 362] on div "Purchase Requisitions Are Approved According To The Procurement Policy KEY" at bounding box center [370, 370] width 348 height 31
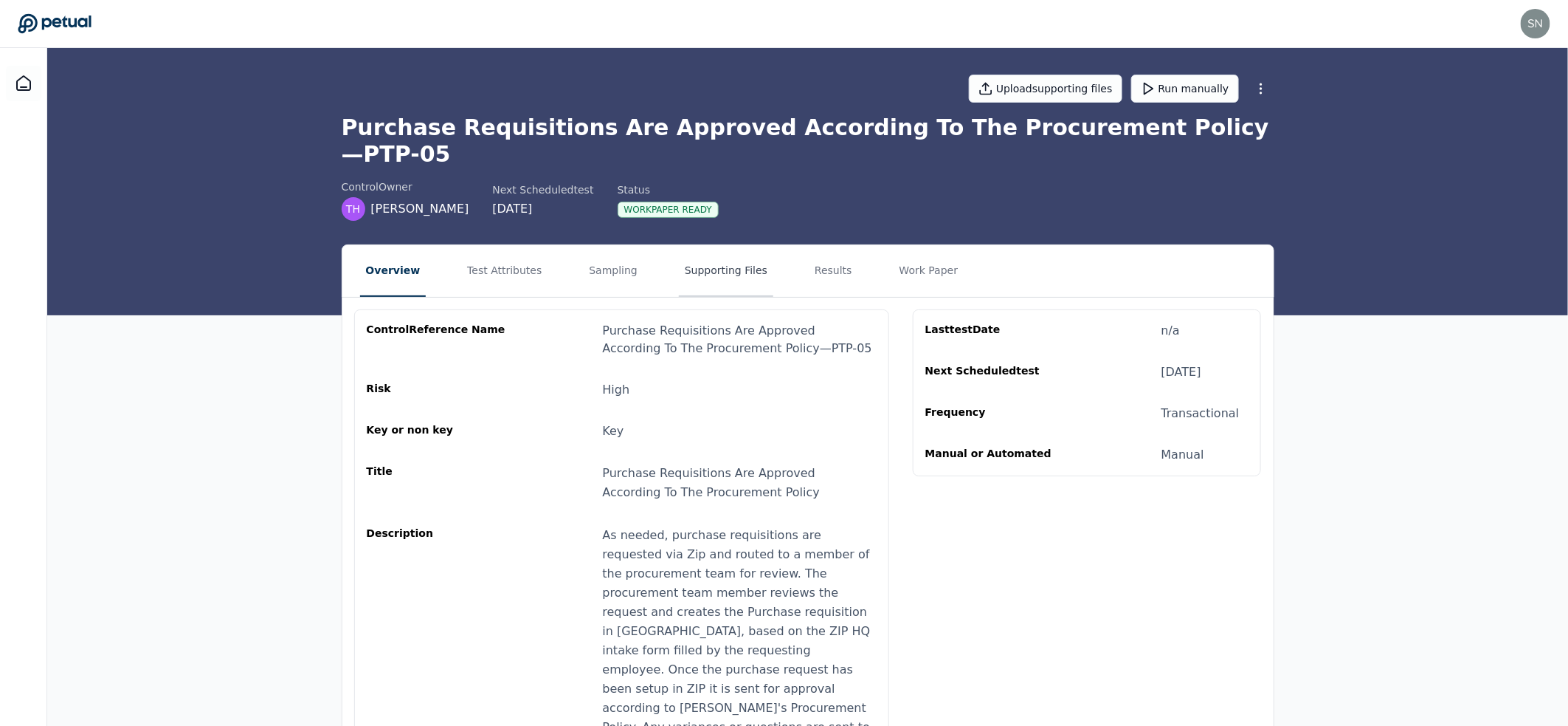
click at [679, 245] on button "Supporting Files" at bounding box center [726, 271] width 95 height 52
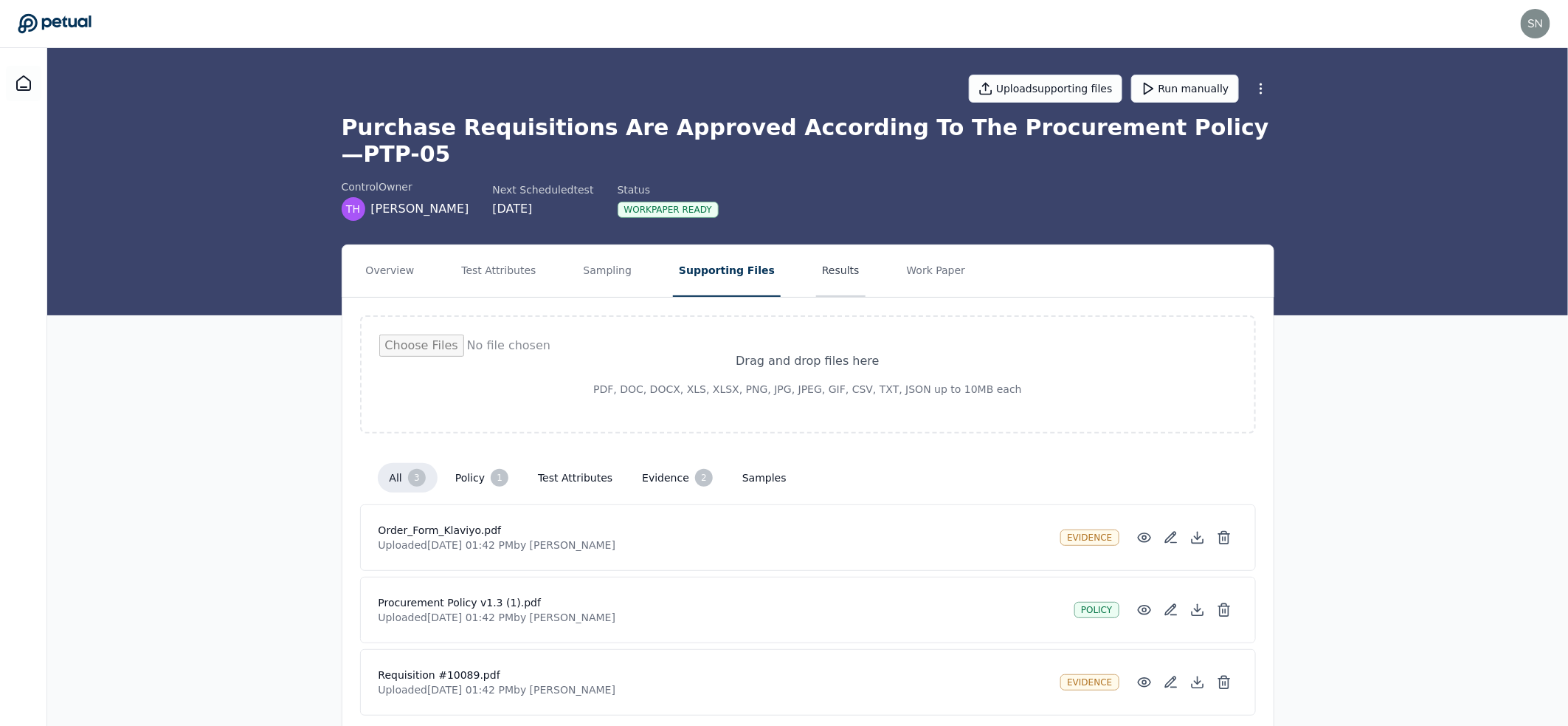
click at [838, 245] on button "Results" at bounding box center [840, 271] width 49 height 52
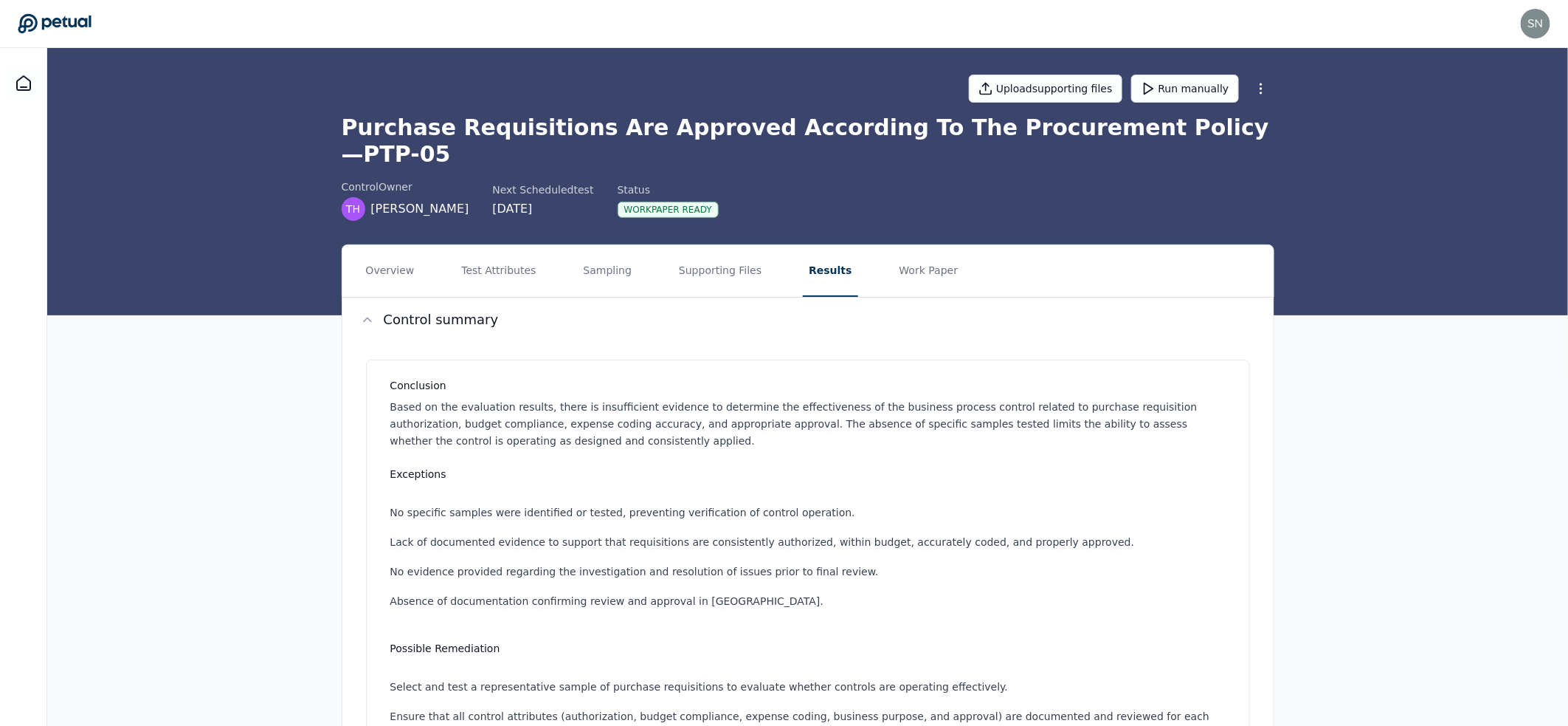
scroll to position [421, 0]
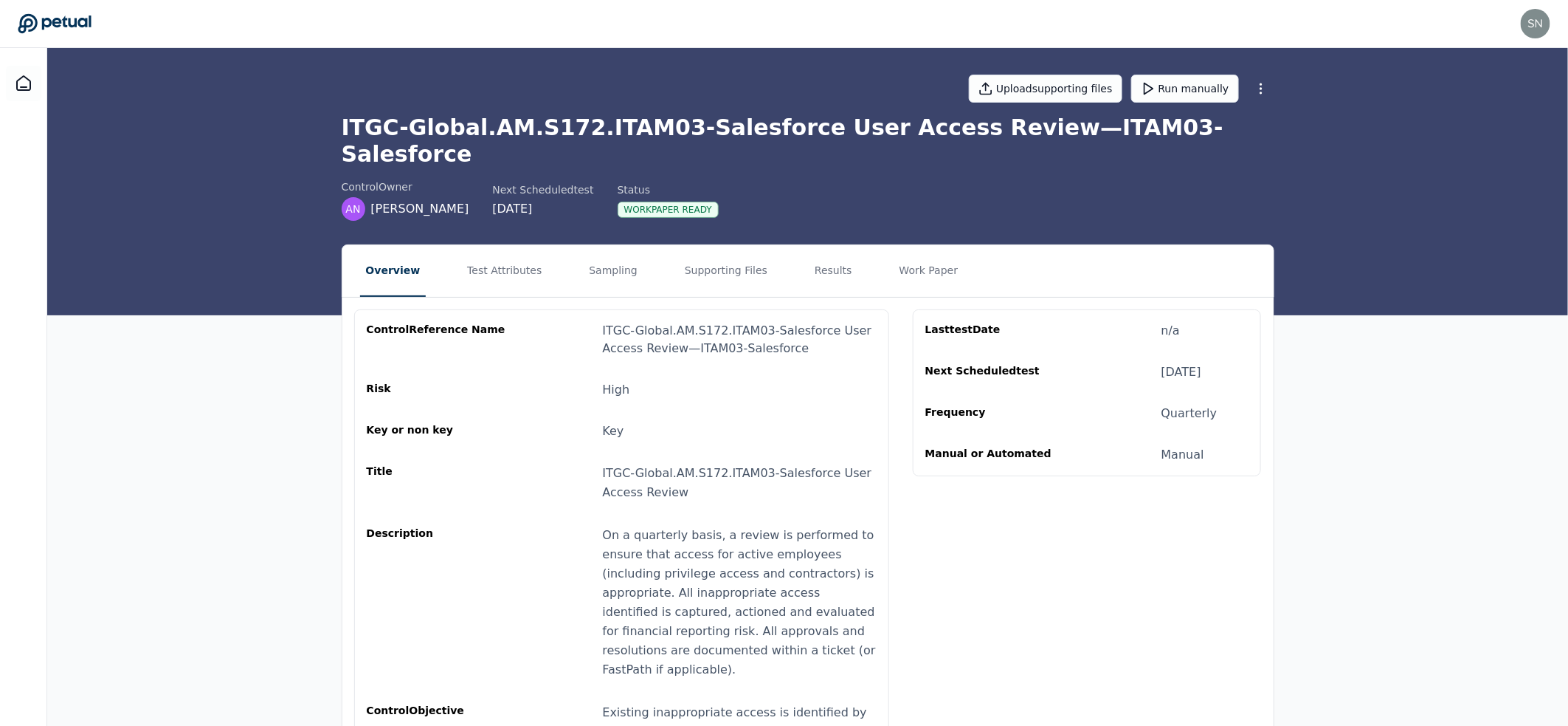
click at [438, 132] on h1 "ITGC-Global.AM.S172.ITAM03-Salesforce User Access Review — ITAM03-Salesforce" at bounding box center [807, 140] width 932 height 53
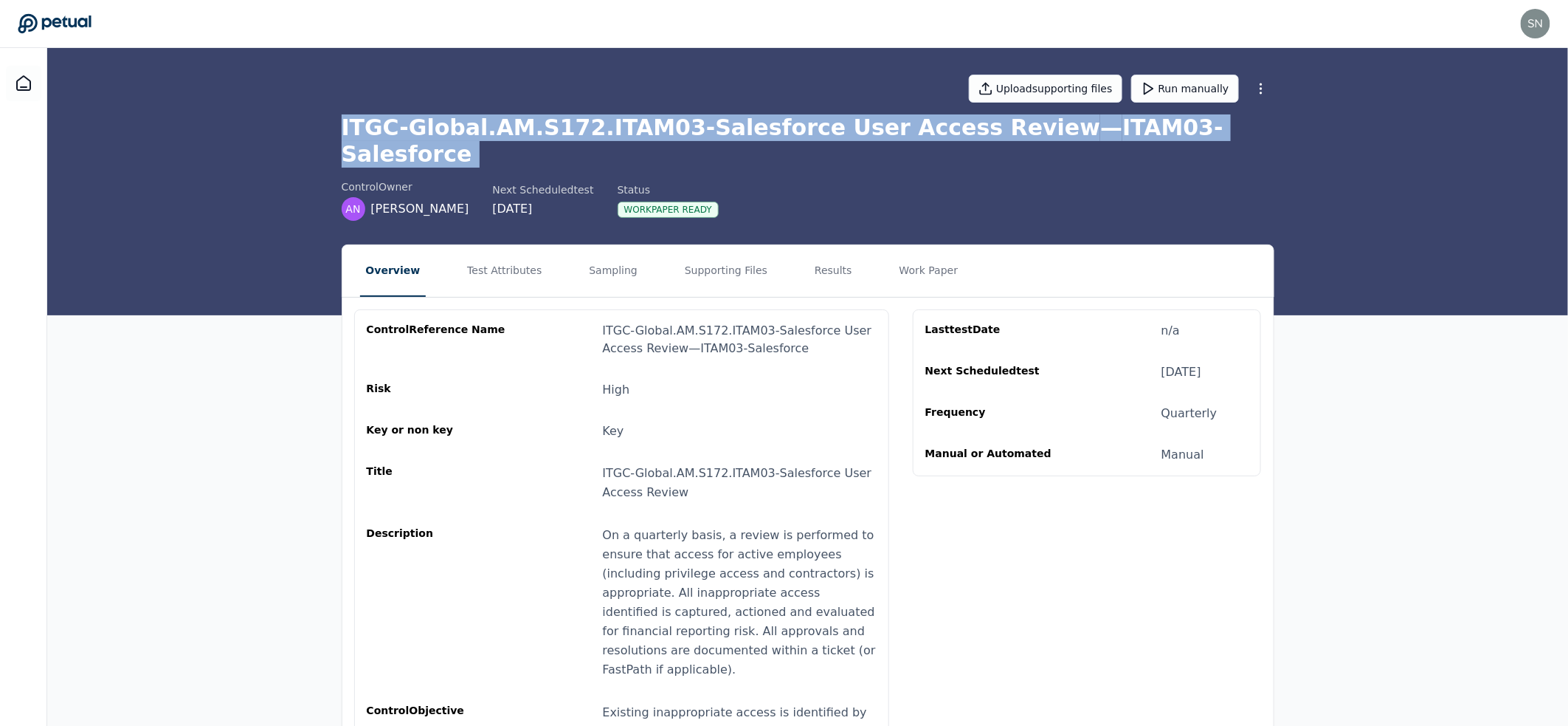
click at [438, 132] on h1 "ITGC-Global.AM.S172.ITAM03-Salesforce User Access Review — ITAM03-Salesforce" at bounding box center [807, 140] width 932 height 53
copy h1 "ITGC-Global.AM.S172.ITAM03-Salesforce User Access Review — ITAM03-Salesforce"
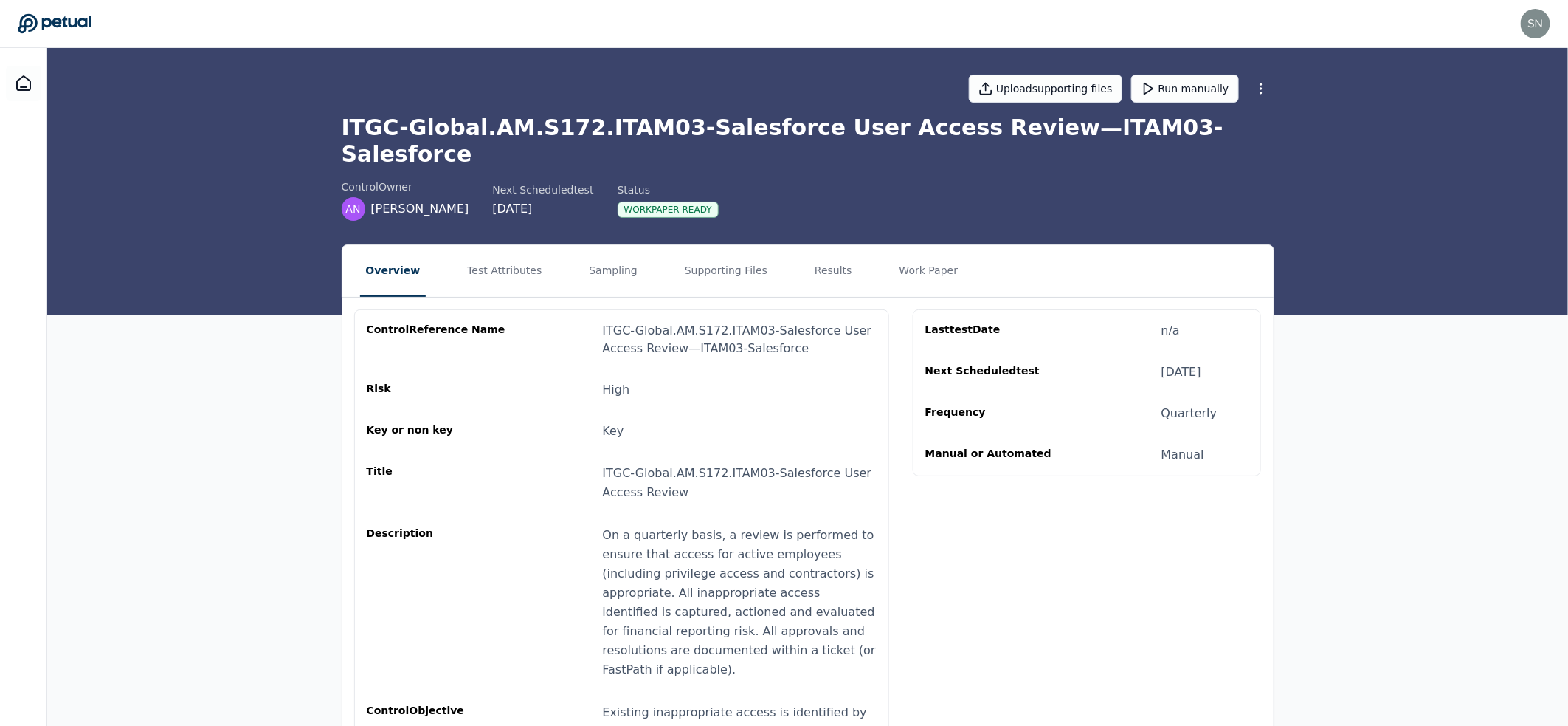
click at [704, 322] on div "ITGC-Global.AM.S172.ITAM03-Salesforce User Access Review — ITAM03-Salesforce" at bounding box center [739, 340] width 274 height 35
copy div "ITGC-Global.AM.S172.ITAM03-Salesforce User Access Review — ITAM03-Salesforce"
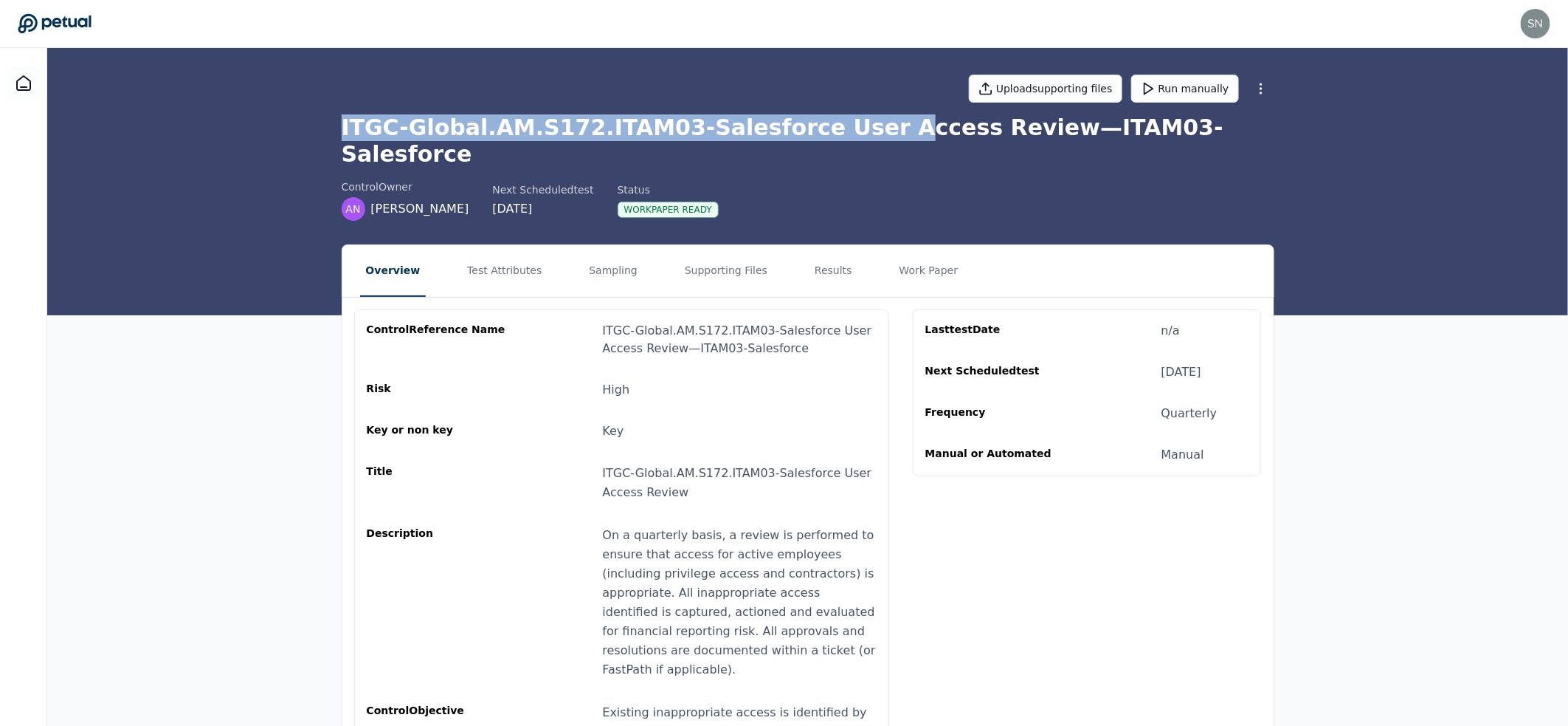
drag, startPoint x: 311, startPoint y: 118, endPoint x: 847, endPoint y: 121, distance: 536.0
click at [847, 121] on div "Upload supporting files Run manually ITGC-Global.AM.S172.ITAM03-Salesforce User…" at bounding box center [807, 182] width 1521 height 267
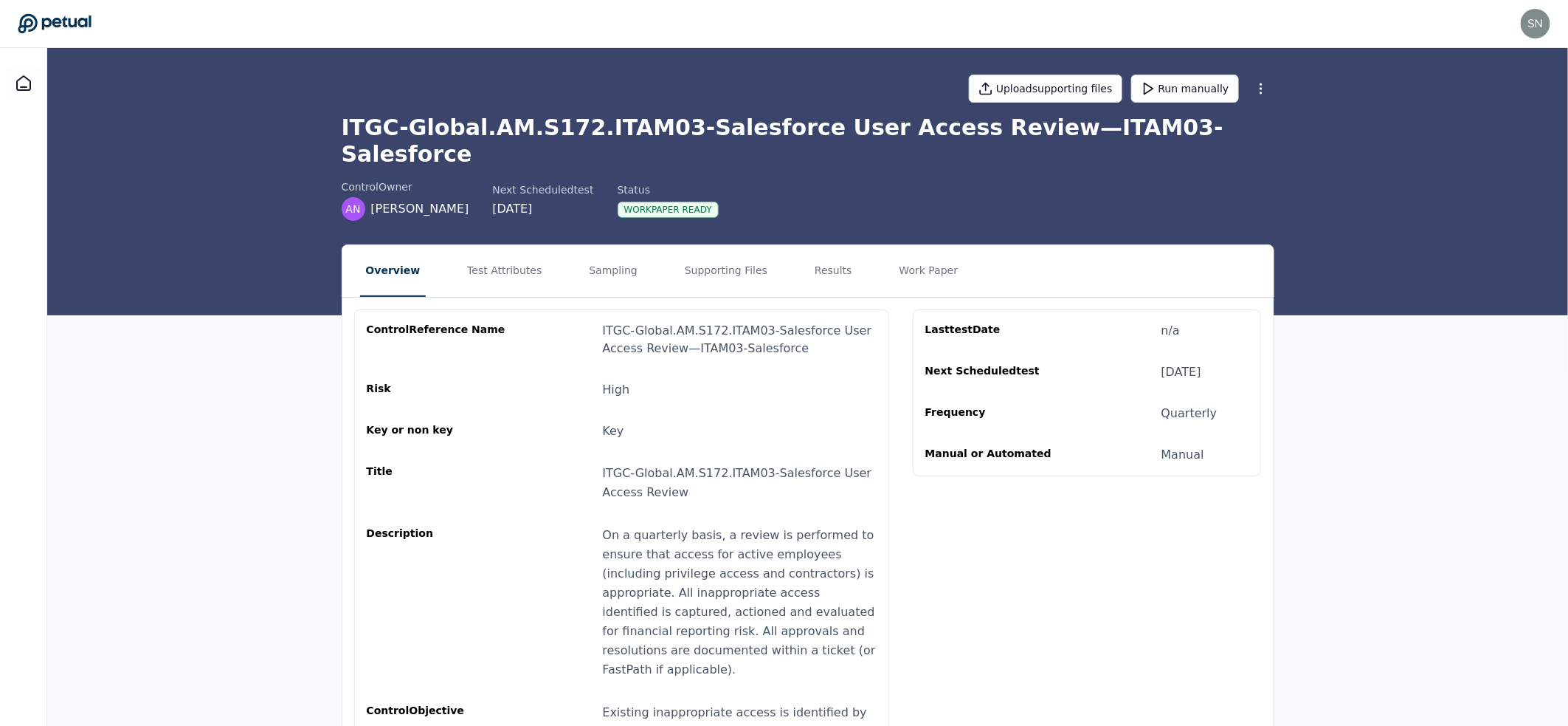
click at [643, 466] on span "ITGC-Global.AM.S172.ITAM03-Salesforce User Access Review" at bounding box center [738, 483] width 269 height 33
click at [641, 322] on div "ITGC-Global.AM.S172.ITAM03-Salesforce User Access Review — ITAM03-Salesforce" at bounding box center [739, 340] width 274 height 35
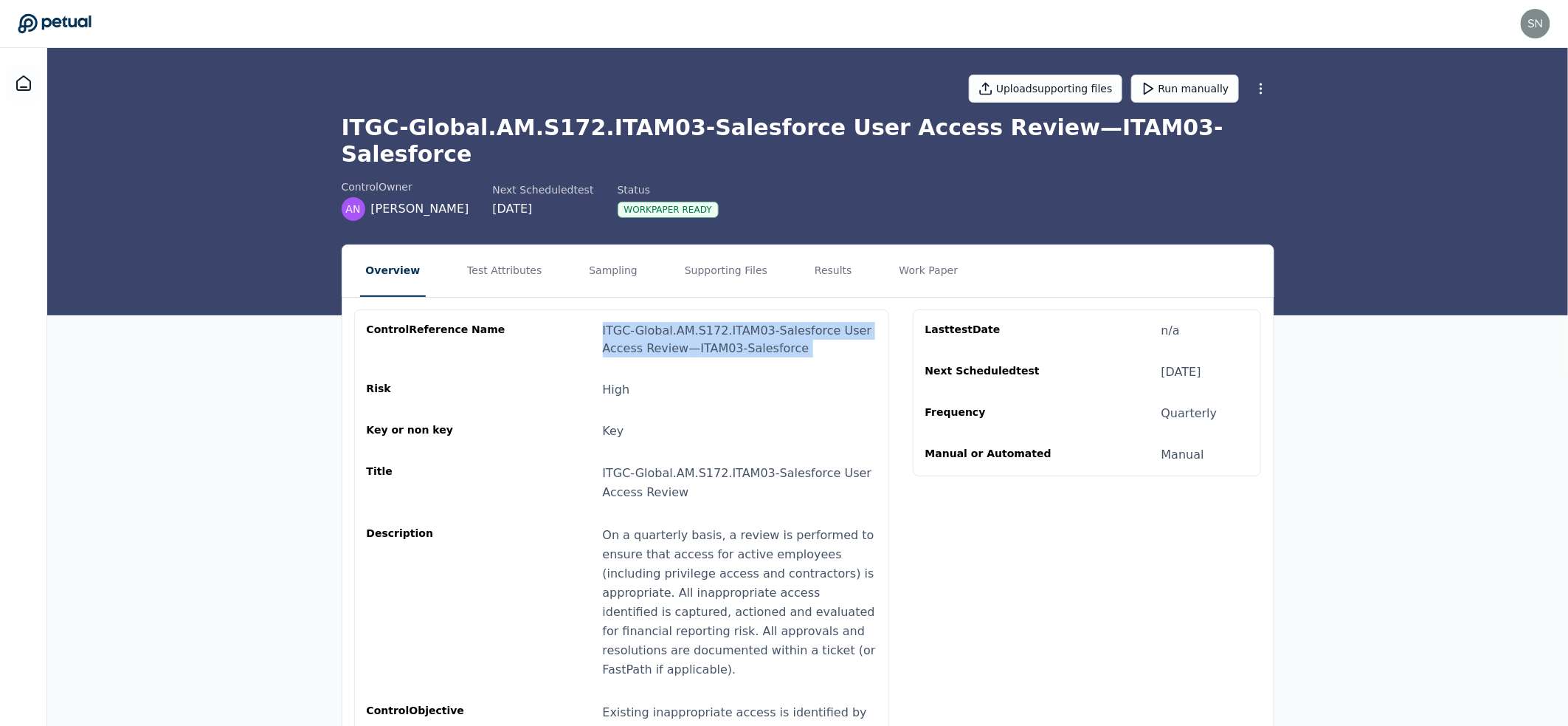
click at [641, 322] on div "ITGC-Global.AM.S172.ITAM03-Salesforce User Access Review — ITAM03-Salesforce" at bounding box center [739, 340] width 274 height 35
click at [647, 466] on span "ITGC-Global.AM.S172.ITAM03-Salesforce User Access Review" at bounding box center [738, 483] width 269 height 33
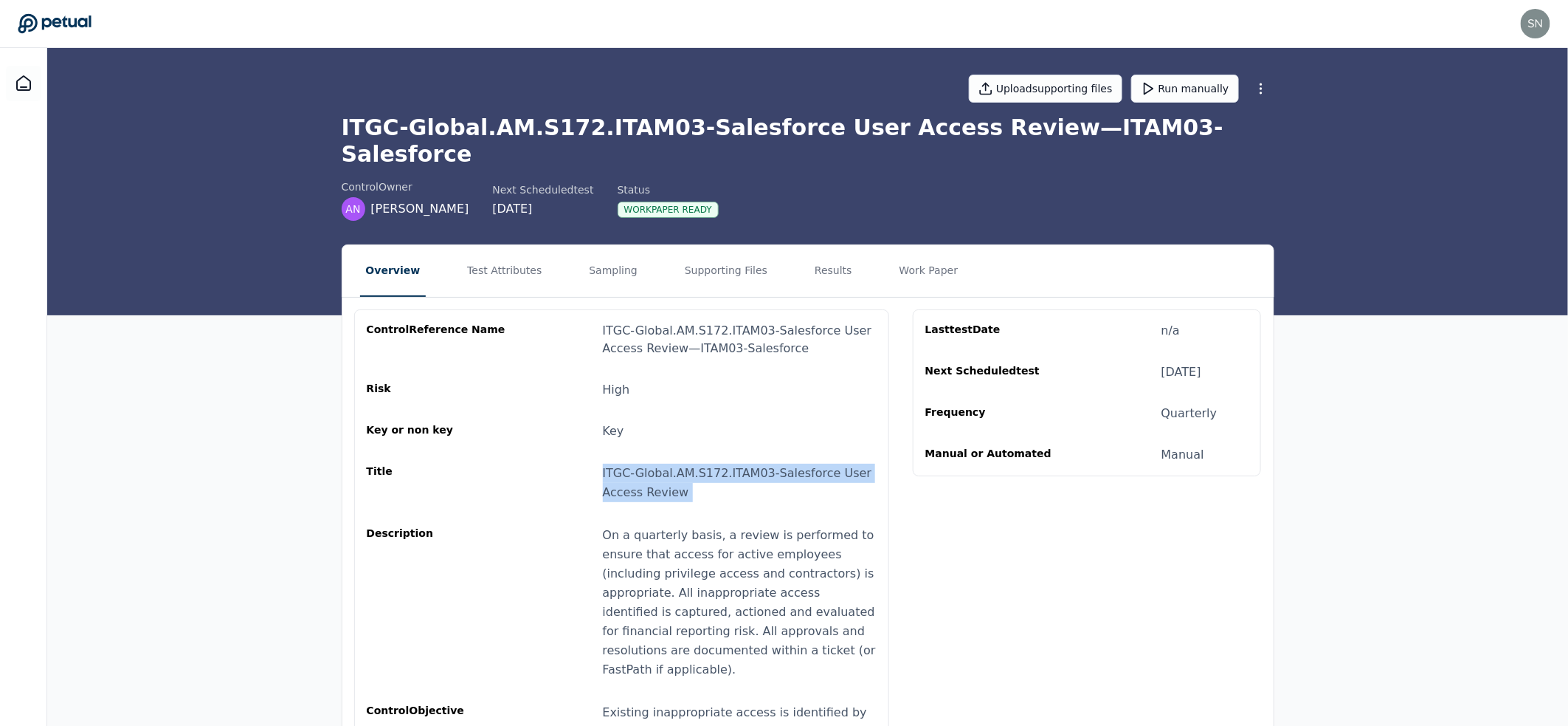
click at [647, 466] on span "ITGC-Global.AM.S172.ITAM03-Salesforce User Access Review" at bounding box center [738, 483] width 269 height 33
drag, startPoint x: 687, startPoint y: 453, endPoint x: 544, endPoint y: 369, distance: 165.8
click at [676, 463] on div "ITGC-Global.AM.S172.ITAM03-Salesforce User Access Review" at bounding box center [739, 482] width 274 height 38
click at [12, 81] on div at bounding box center [23, 84] width 35 height 35
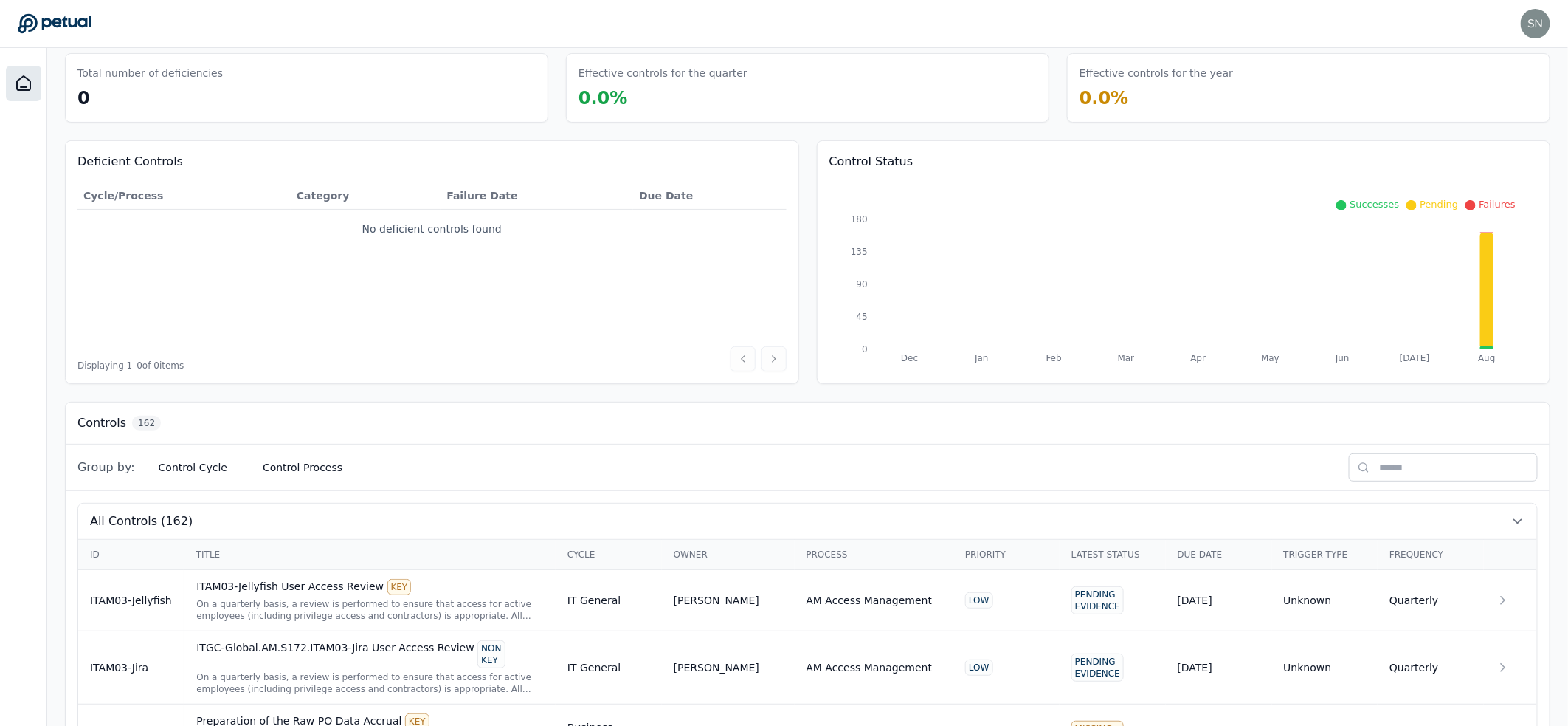
scroll to position [57, 0]
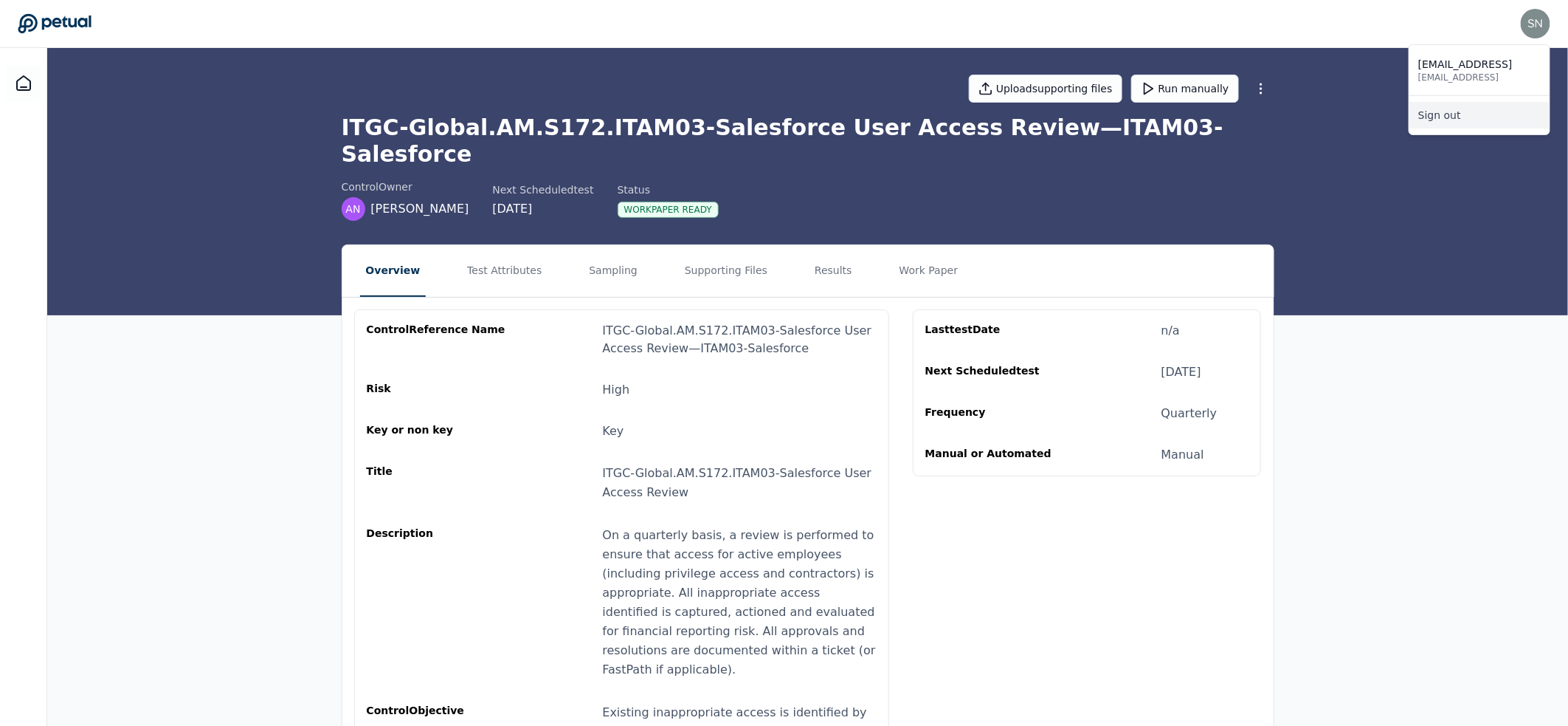
click at [1501, 116] on link "Sign out" at bounding box center [1479, 115] width 140 height 27
